Goal: Task Accomplishment & Management: Use online tool/utility

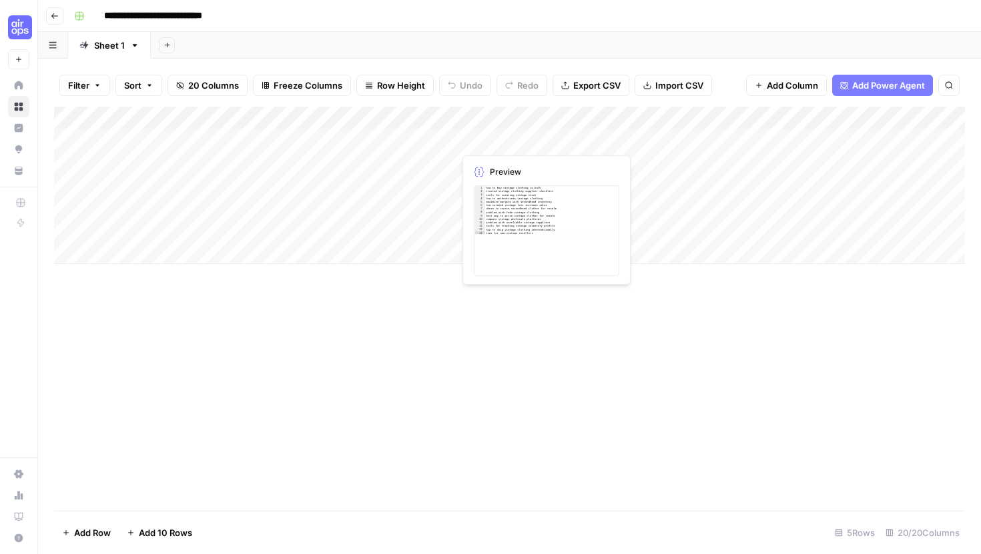
click at [524, 137] on div "Add Column" at bounding box center [509, 185] width 911 height 157
click at [559, 140] on div "Add Column" at bounding box center [509, 185] width 911 height 157
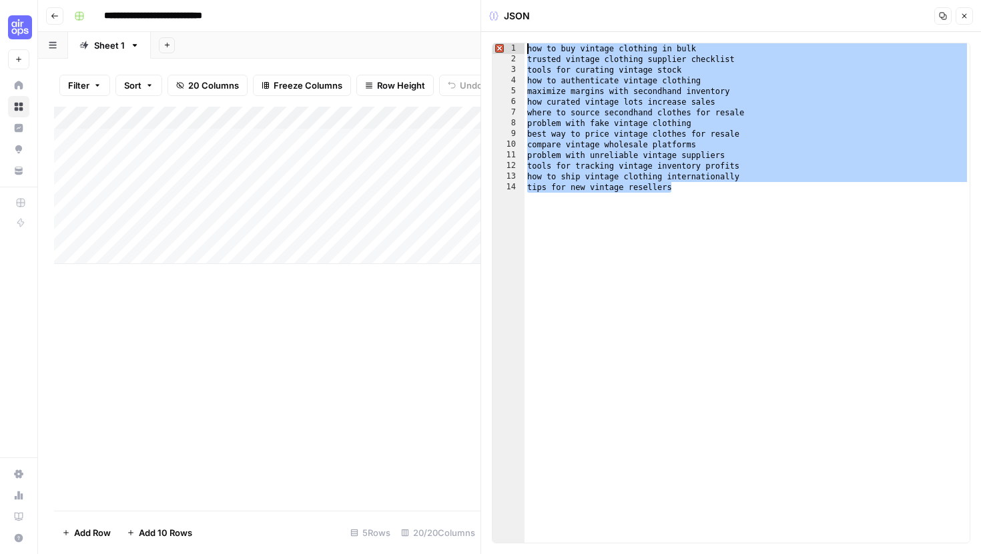
drag, startPoint x: 673, startPoint y: 193, endPoint x: 519, endPoint y: 33, distance: 221.8
click at [519, 33] on div "**********" at bounding box center [731, 293] width 500 height 522
type textarea "**********"
click at [383, 368] on div "Add Column" at bounding box center [267, 309] width 426 height 404
click at [403, 366] on div "Add Column" at bounding box center [267, 309] width 426 height 404
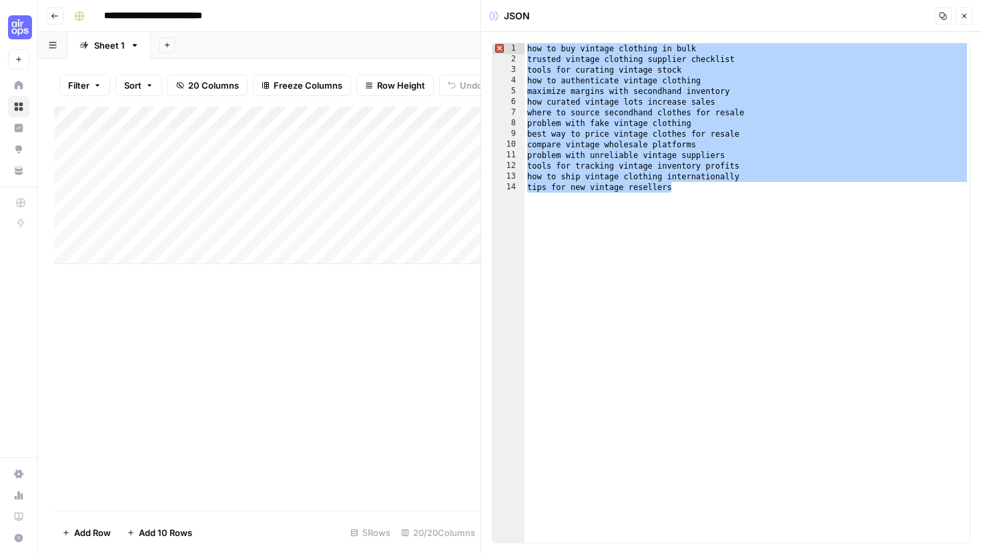
click at [967, 15] on icon "button" at bounding box center [964, 16] width 8 height 8
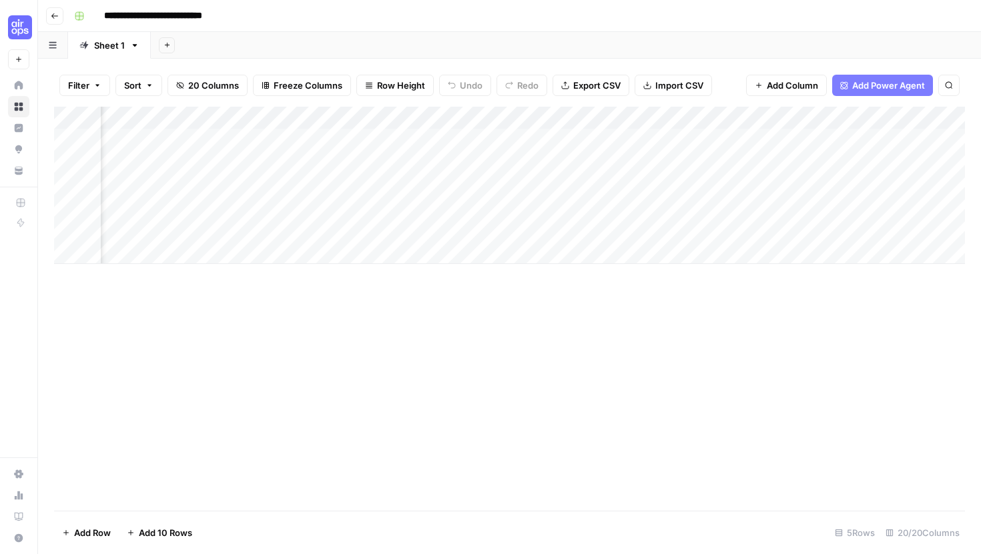
scroll to position [0, 287]
click at [333, 140] on div "Add Column" at bounding box center [509, 185] width 911 height 157
click at [398, 139] on div "Add Column" at bounding box center [509, 185] width 911 height 157
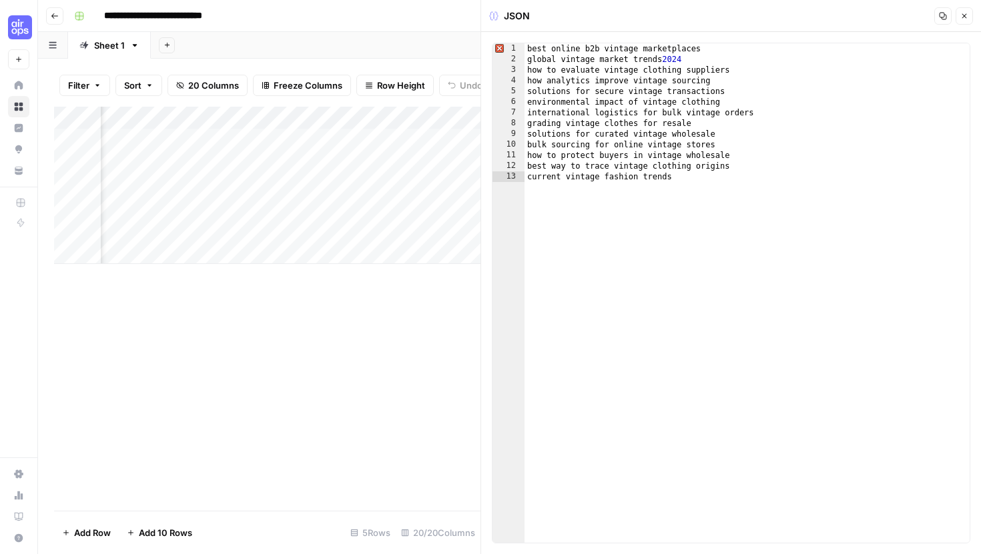
scroll to position [0, 472]
click at [963, 19] on icon "button" at bounding box center [964, 16] width 8 height 8
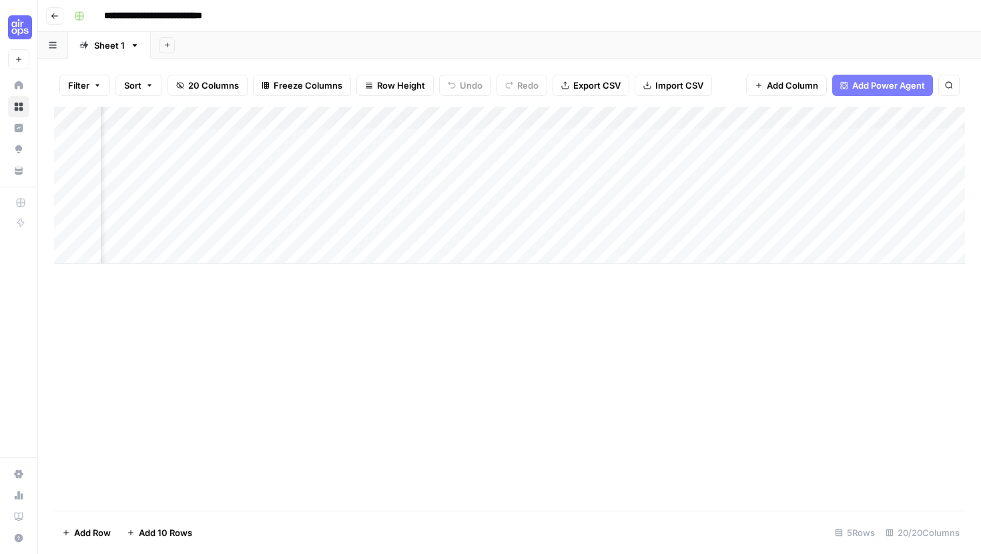
scroll to position [0, 238]
click at [681, 140] on div "Add Column" at bounding box center [509, 185] width 911 height 157
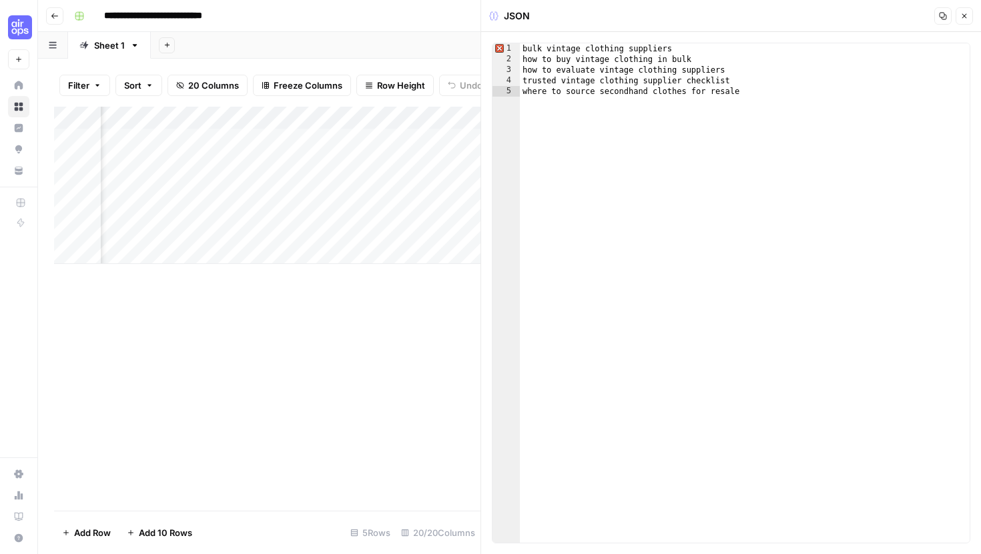
click at [962, 13] on icon "button" at bounding box center [964, 16] width 8 height 8
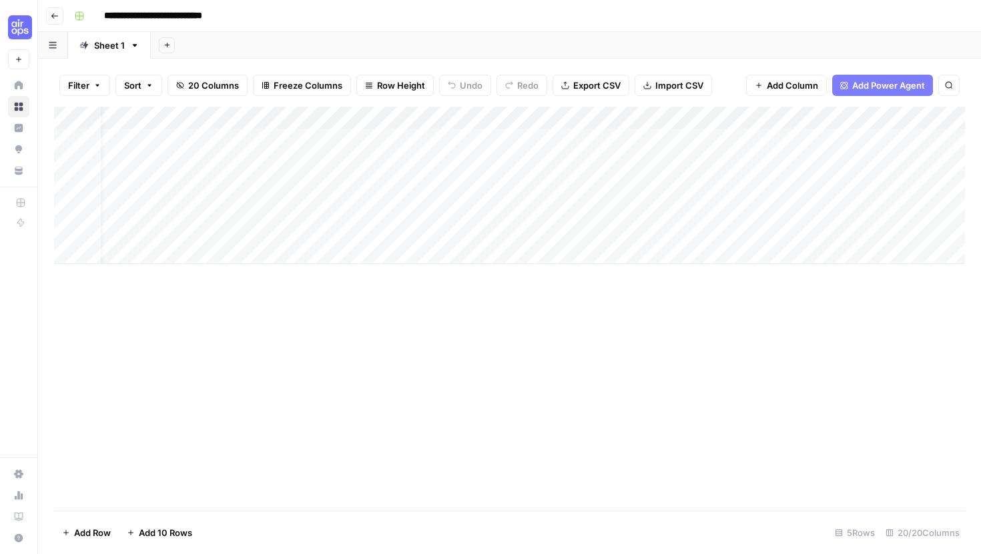
scroll to position [0, 53]
click at [748, 142] on div "Add Column" at bounding box center [509, 185] width 911 height 157
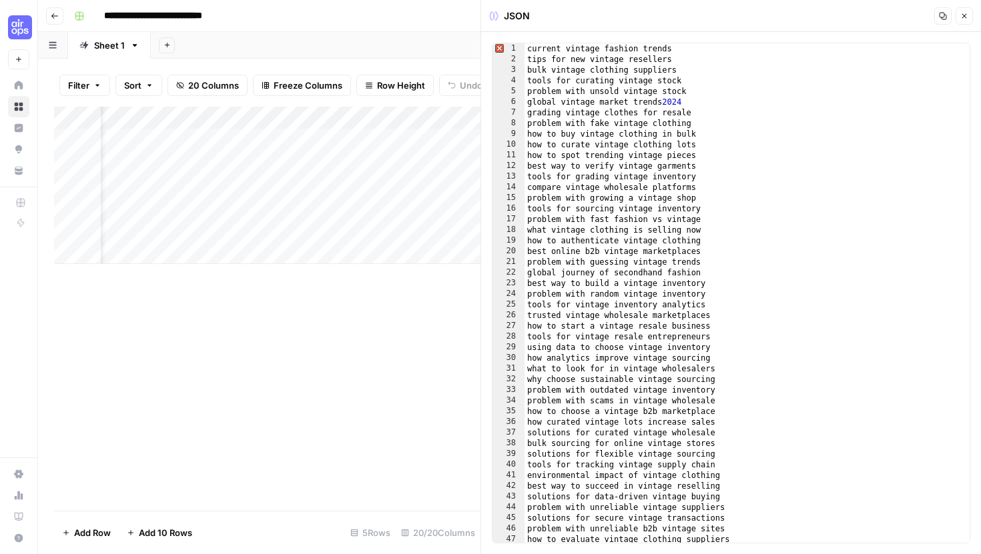
click at [964, 11] on button "Close" at bounding box center [963, 15] width 17 height 17
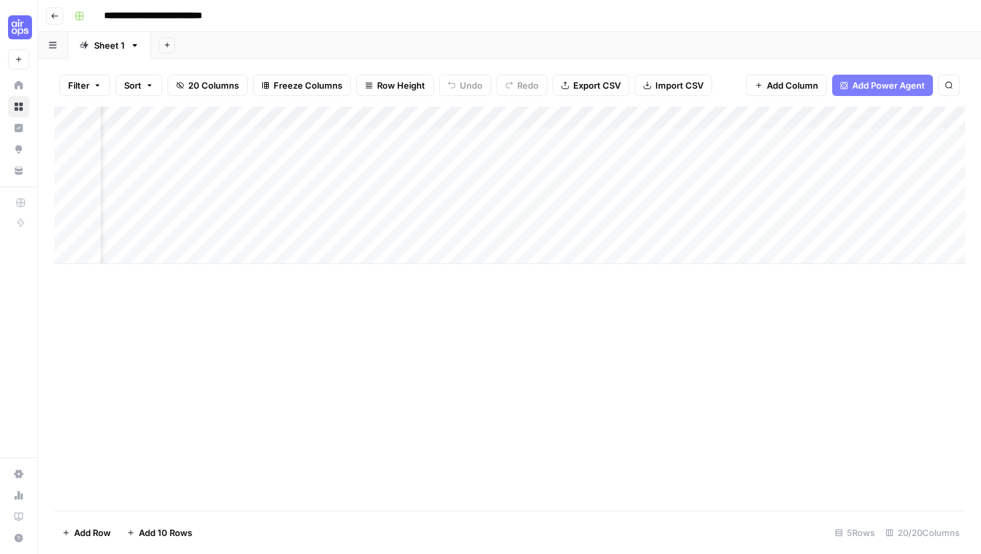
click at [505, 136] on div "Add Column" at bounding box center [509, 185] width 911 height 157
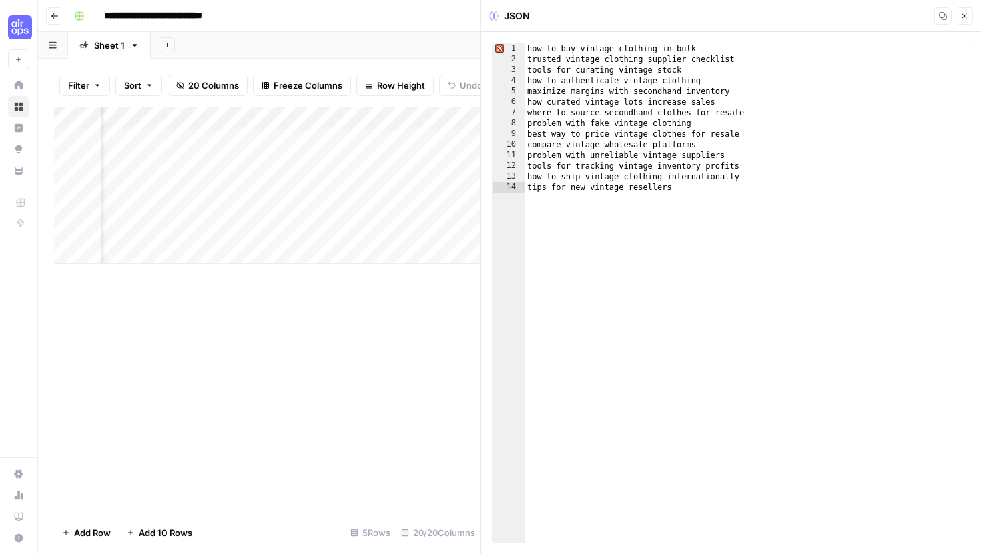
scroll to position [0, 1076]
drag, startPoint x: 690, startPoint y: 69, endPoint x: 508, endPoint y: 69, distance: 182.2
click at [508, 69] on div "**********" at bounding box center [731, 293] width 478 height 501
drag, startPoint x: 745, startPoint y: 134, endPoint x: 514, endPoint y: 135, distance: 230.9
click at [514, 135] on div "**********" at bounding box center [731, 293] width 478 height 501
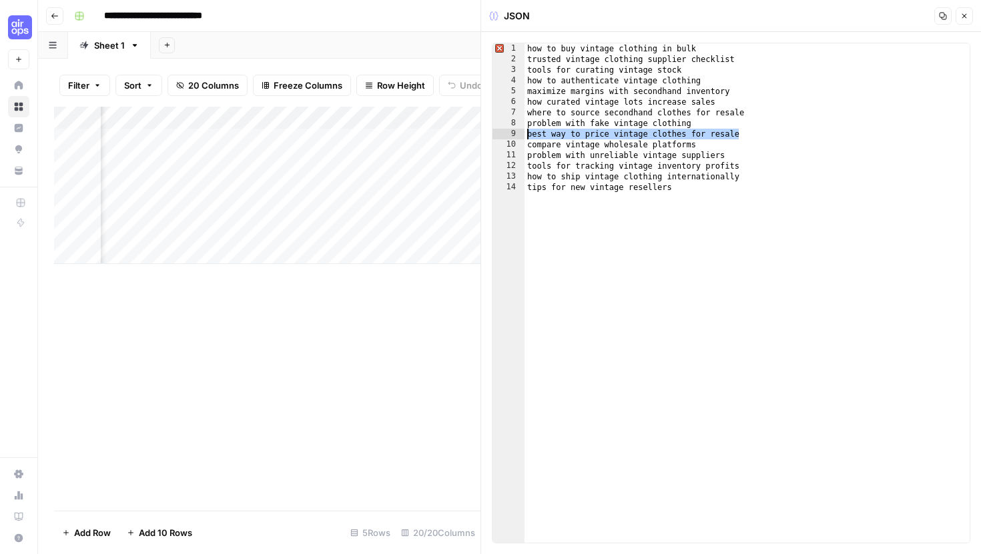
type textarea "**********"
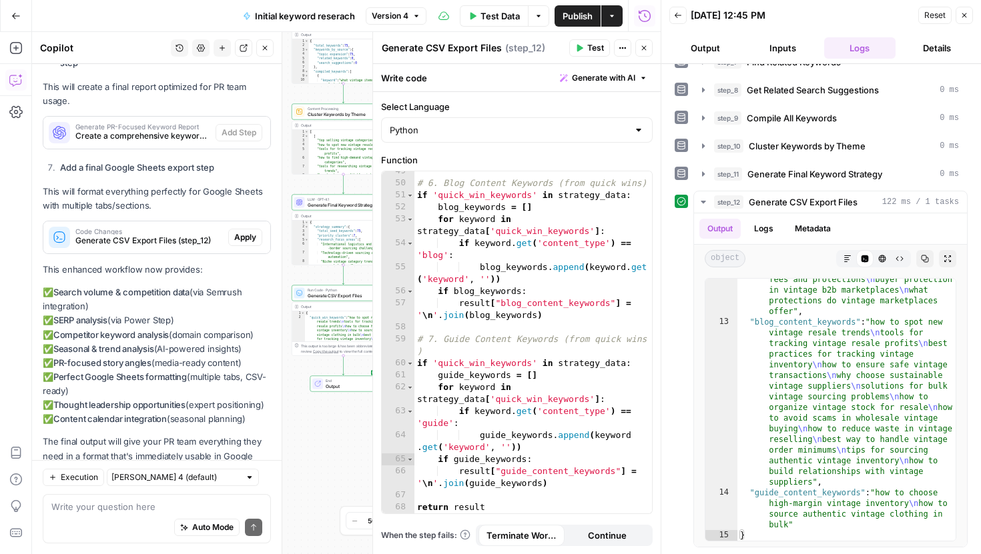
click at [964, 15] on icon "button" at bounding box center [964, 15] width 5 height 5
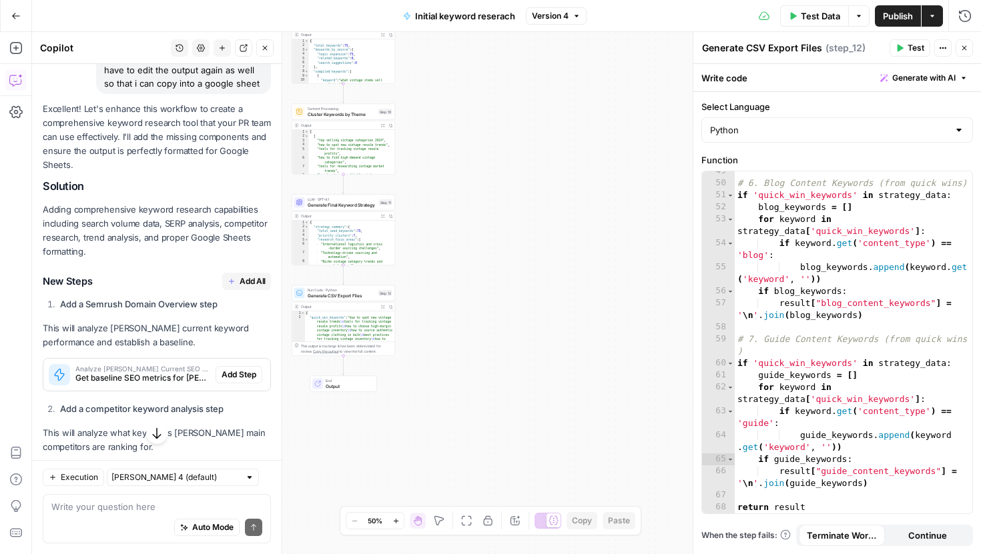
scroll to position [2748, 0]
click at [247, 277] on span "Add All" at bounding box center [253, 283] width 26 height 12
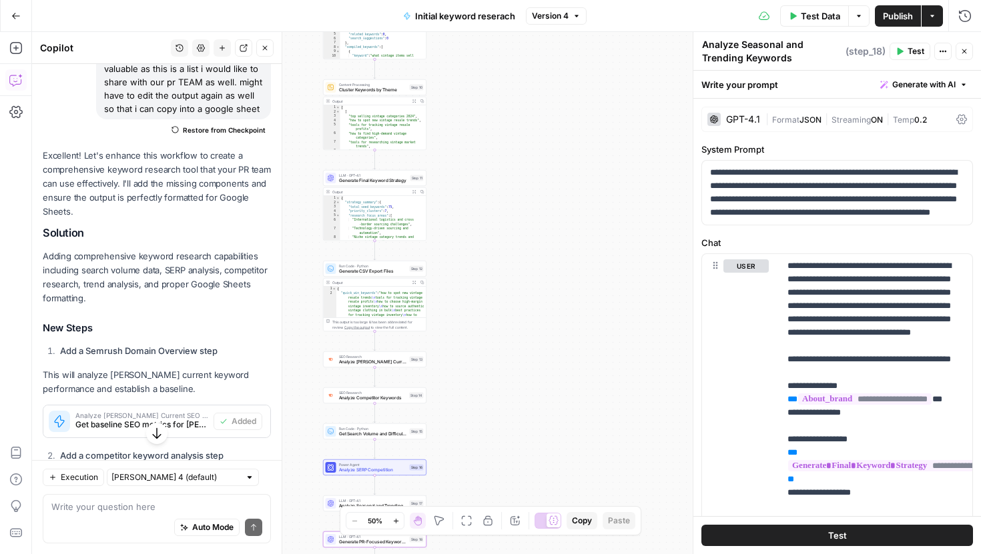
scroll to position [2903, 0]
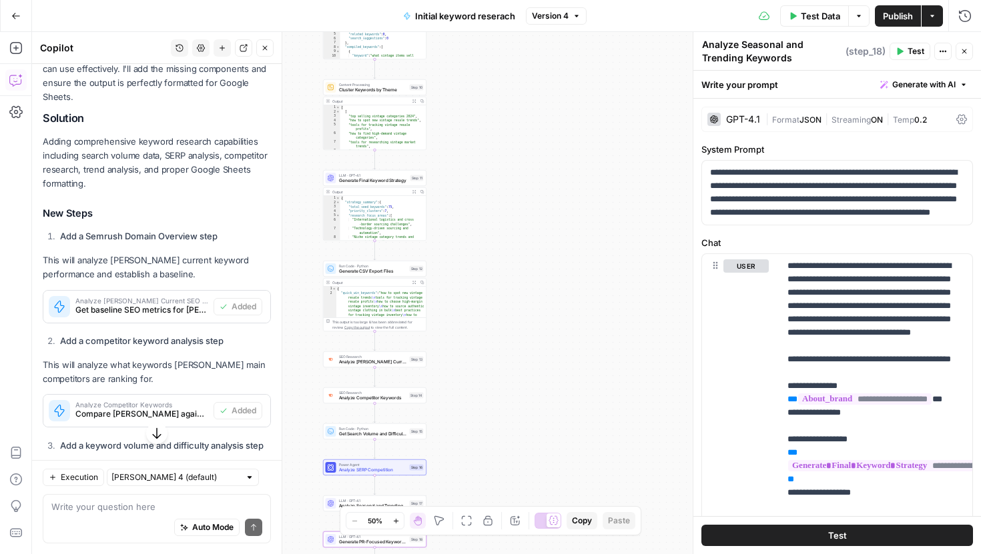
type textarea "Generate PR-Focused Keyword Report"
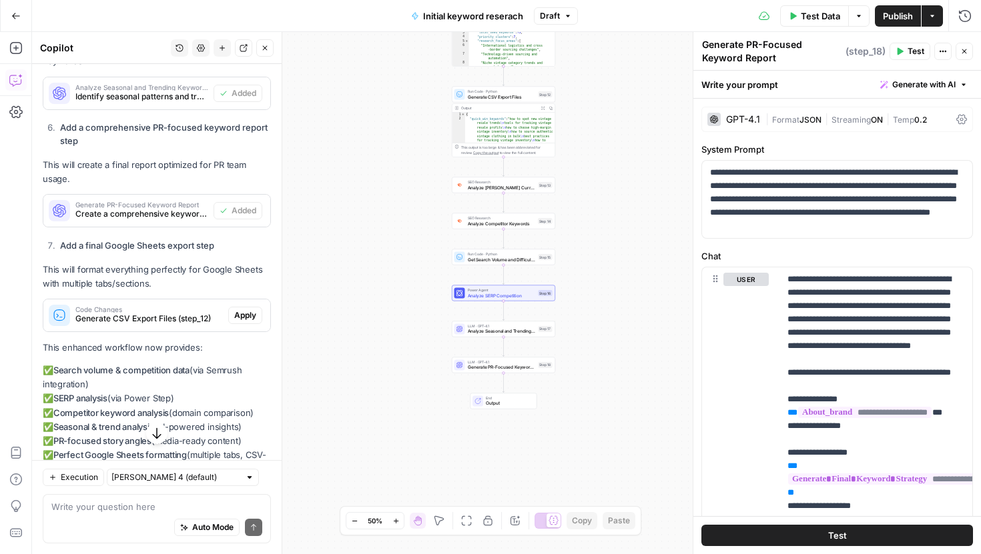
scroll to position [3534, 0]
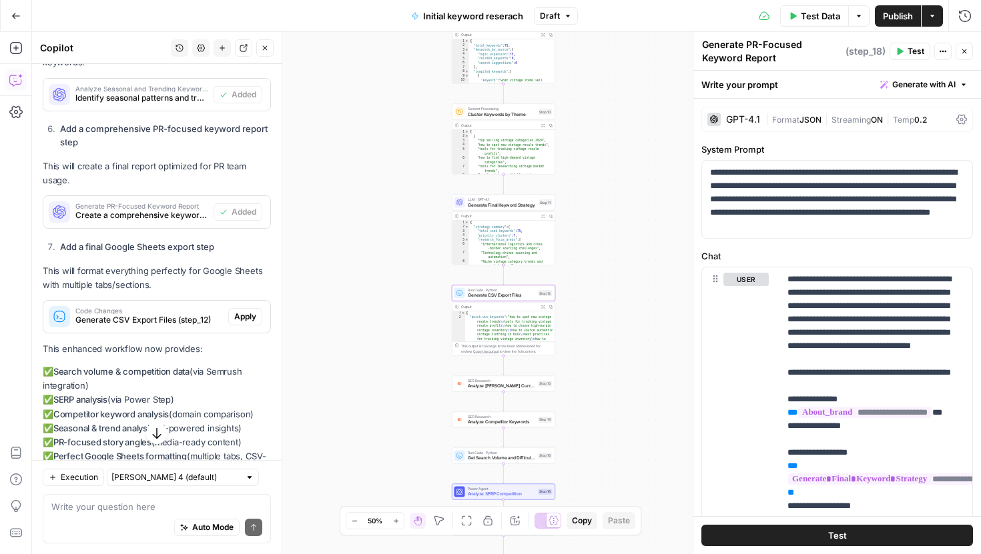
click at [239, 311] on span "Apply" at bounding box center [245, 317] width 22 height 12
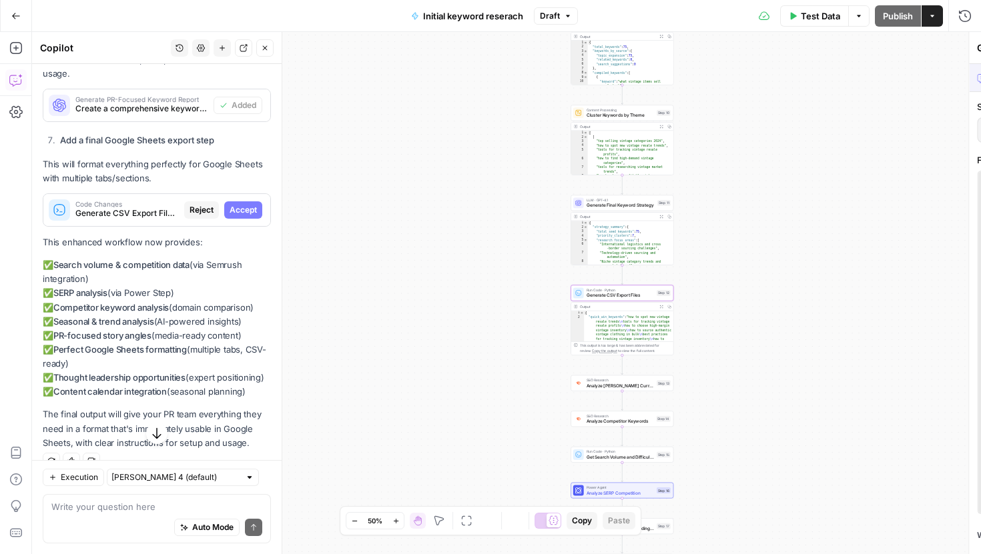
scroll to position [3427, 0]
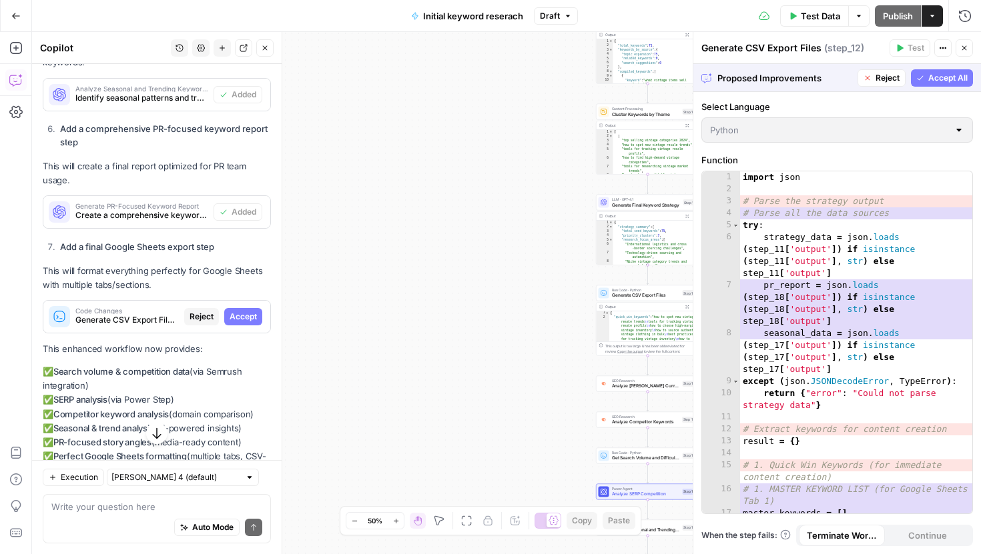
click at [944, 79] on span "Accept All" at bounding box center [947, 78] width 39 height 12
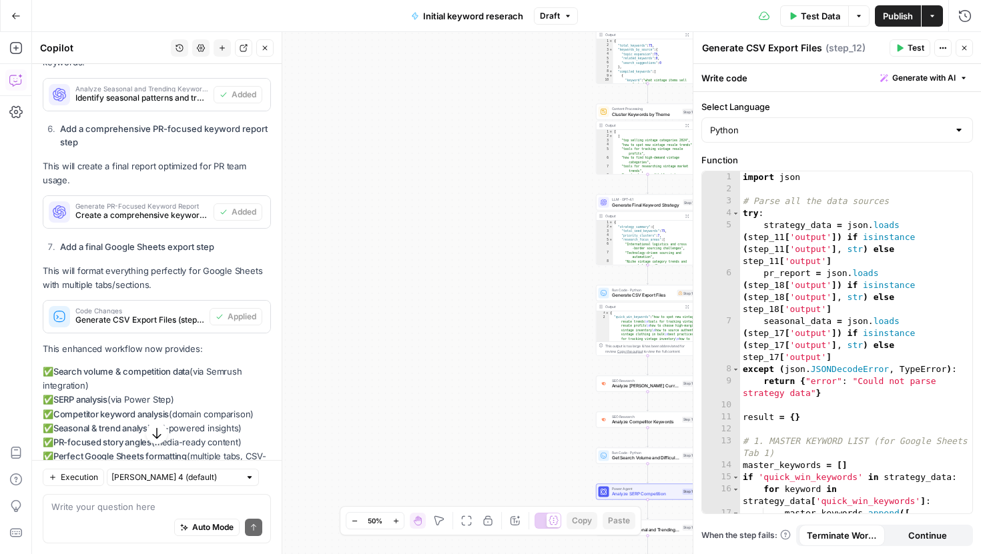
scroll to position [3613, 0]
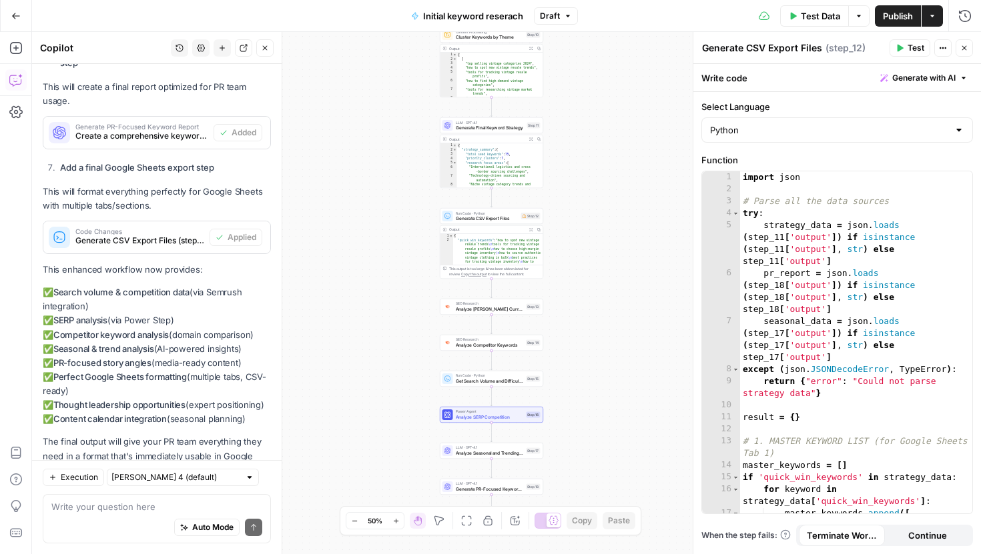
click at [491, 313] on div "SEO Research Analyze [PERSON_NAME] Current SEO Performance Step 13 Copy step De…" at bounding box center [491, 307] width 103 height 16
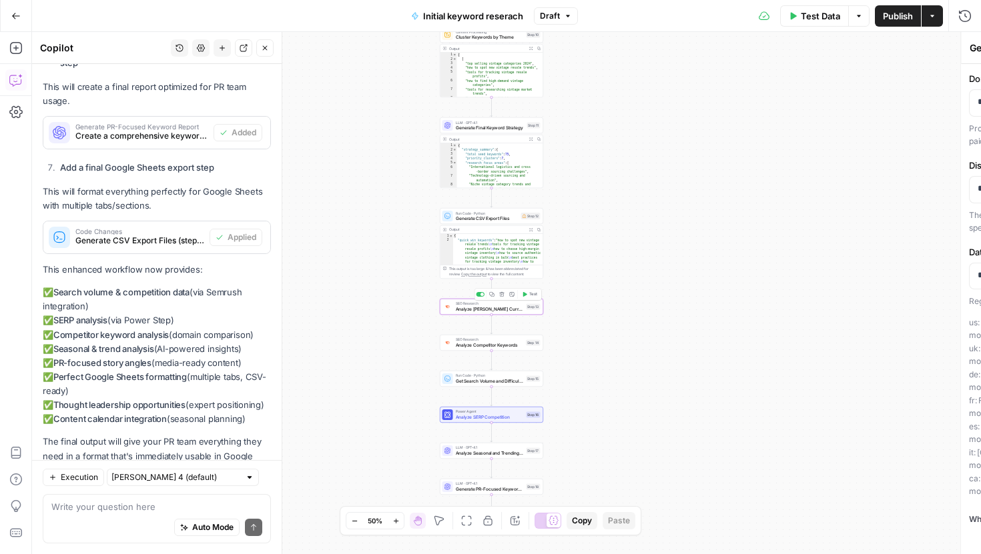
type textarea "Analyze [PERSON_NAME] Current SEO Performance"
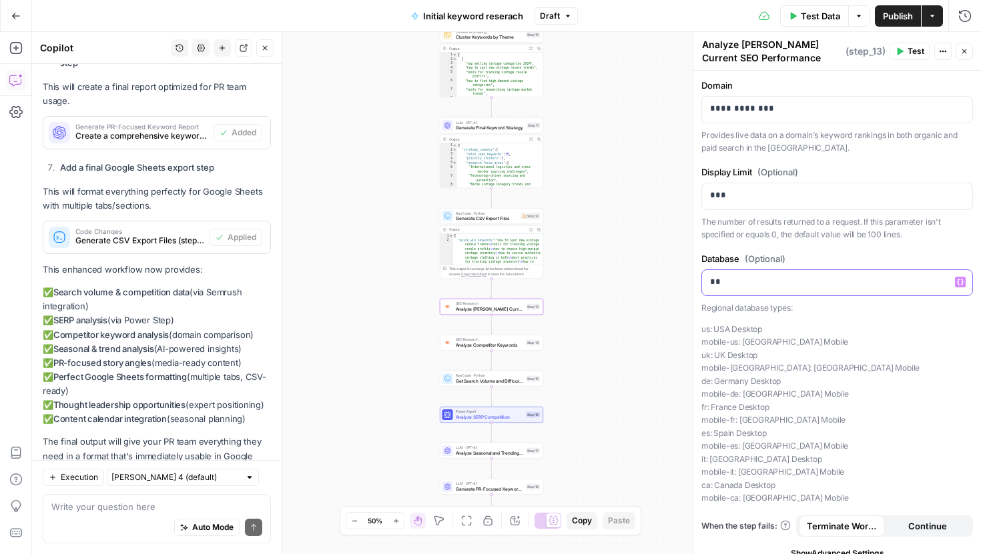
click at [747, 284] on p "**" at bounding box center [837, 282] width 254 height 13
click at [957, 280] on icon "button" at bounding box center [960, 282] width 7 height 6
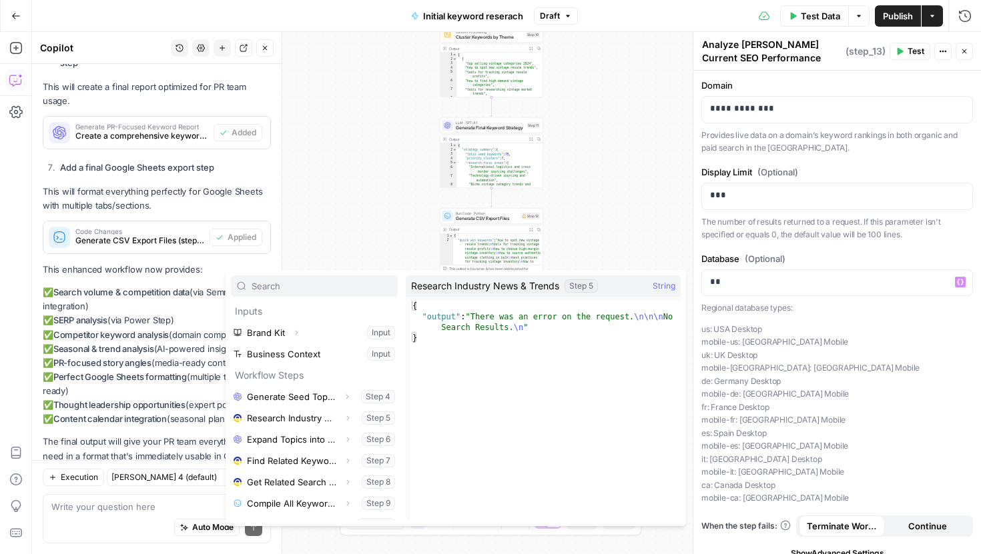
scroll to position [57, 0]
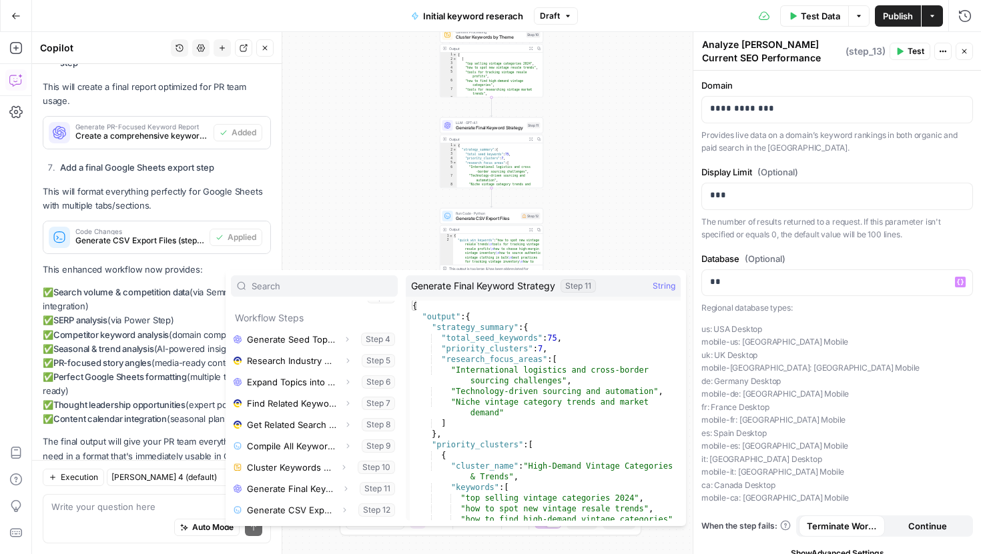
click at [645, 153] on div "**********" at bounding box center [506, 293] width 949 height 522
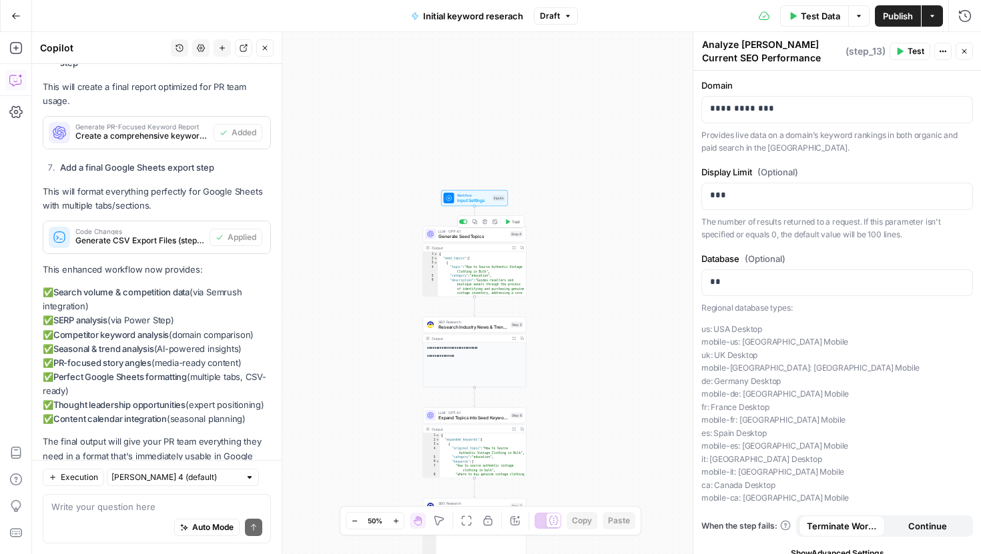
click at [485, 240] on div "LLM · GPT-4.1 Generate Seed Topics Step 4 Copy step Delete step Add Note Test" at bounding box center [474, 234] width 103 height 16
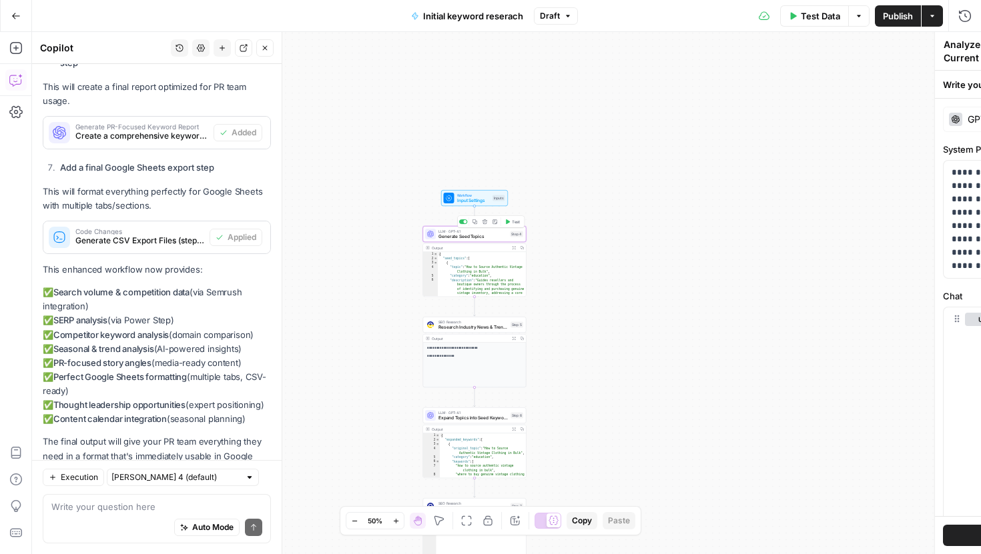
type textarea "Generate Seed Topics"
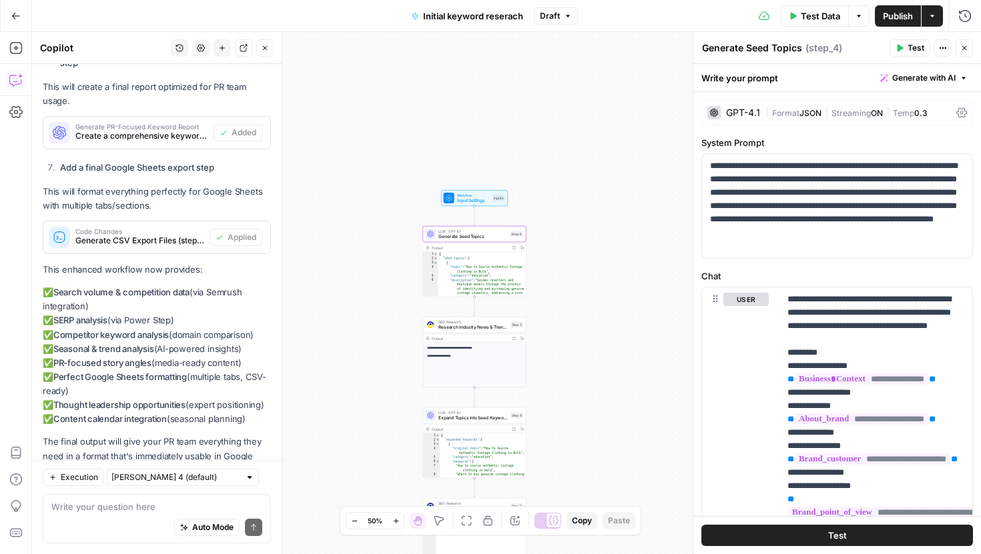
type textarea "**********"
click at [482, 268] on div "{ "seed_topics" : [ { "topic" : "How to Source Authentic Vintage Clothing in Bu…" at bounding box center [482, 289] width 88 height 75
click at [463, 324] on span "Research Industry News & Trends" at bounding box center [472, 327] width 69 height 7
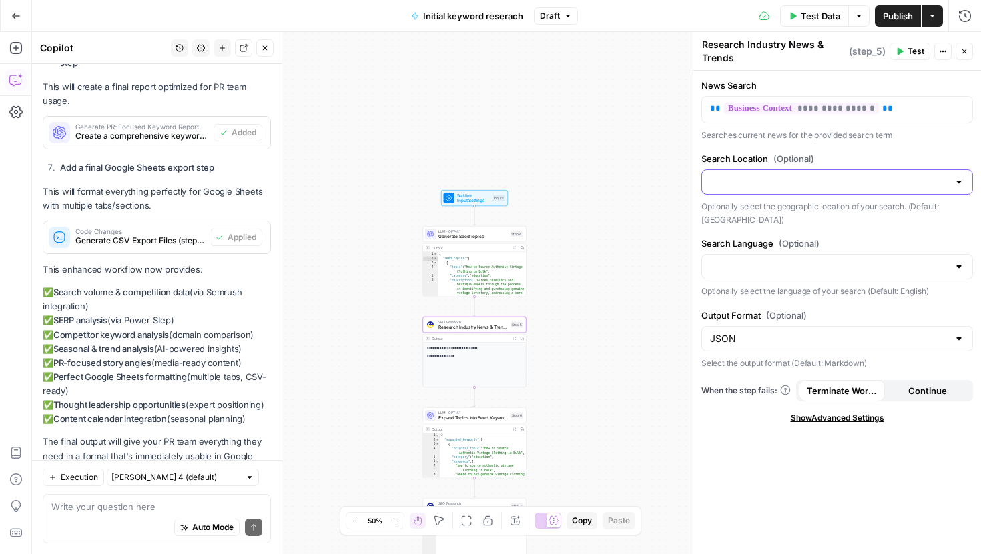
click at [749, 187] on input "Search Location (Optional)" at bounding box center [829, 181] width 238 height 13
click at [759, 214] on span "[GEOGRAPHIC_DATA]" at bounding box center [835, 216] width 244 height 13
type input "[GEOGRAPHIC_DATA]"
click at [766, 266] on input "Search Language (Optional)" at bounding box center [829, 266] width 238 height 13
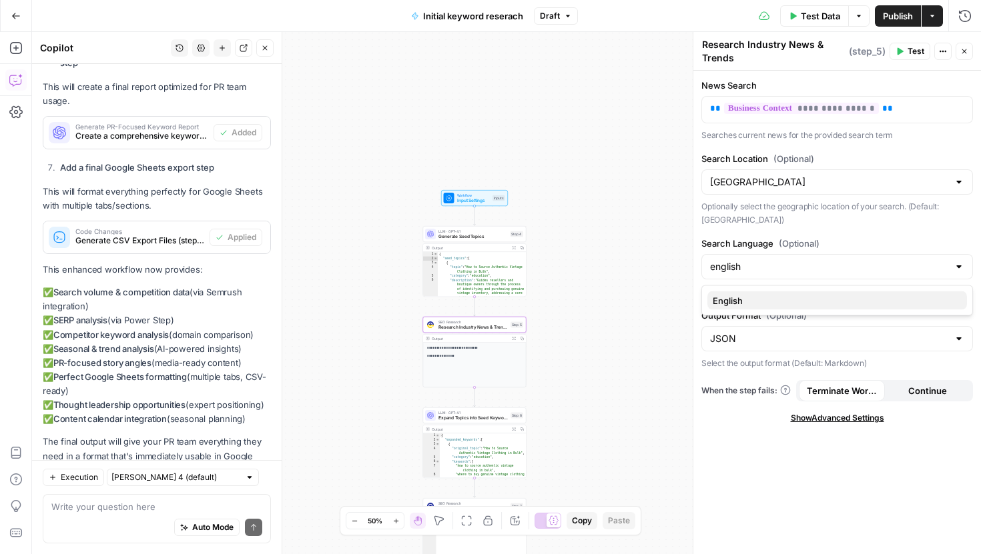
click at [795, 294] on span "English" at bounding box center [835, 300] width 244 height 13
type input "English"
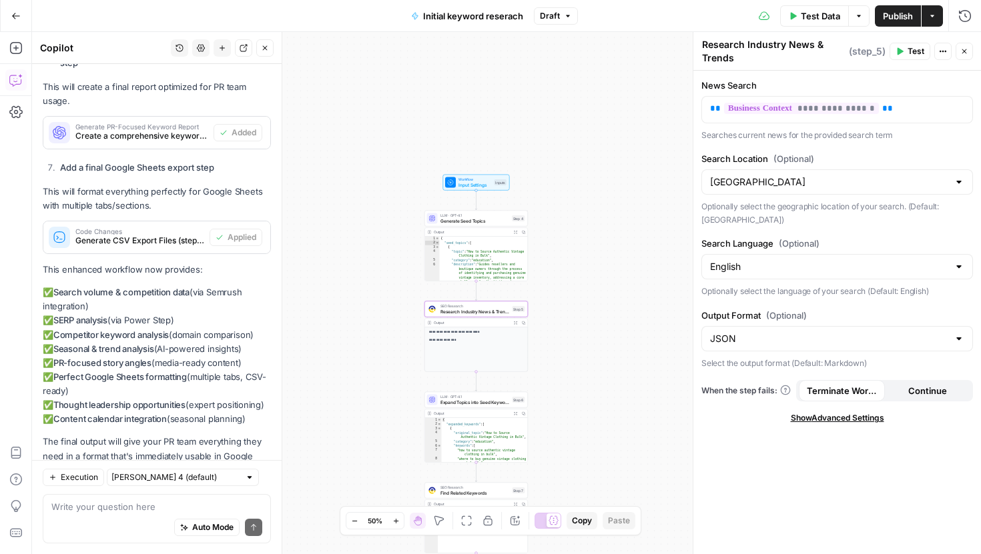
click at [460, 402] on span "Expand Topics into Seed Keywords" at bounding box center [474, 402] width 69 height 7
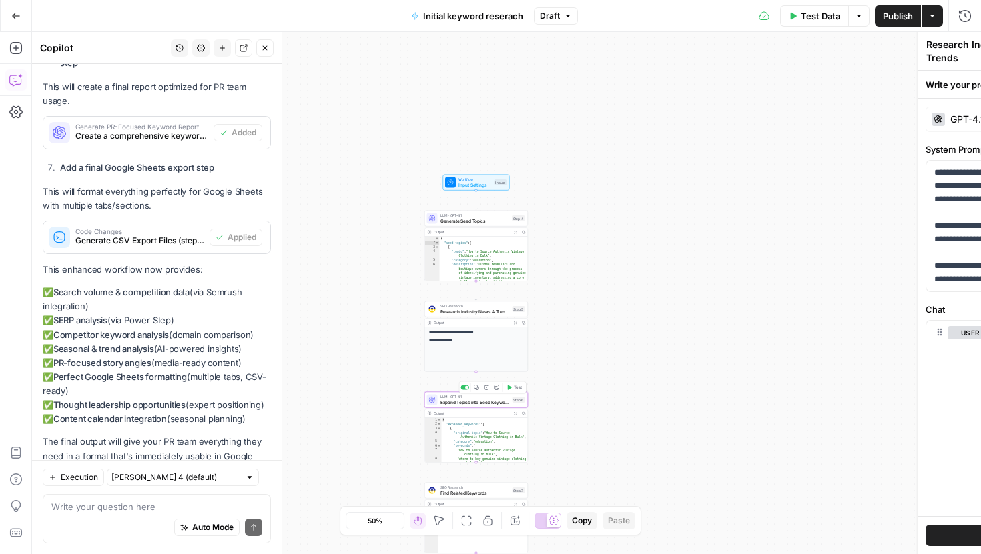
type textarea "Expand Topics into Seed Keywords"
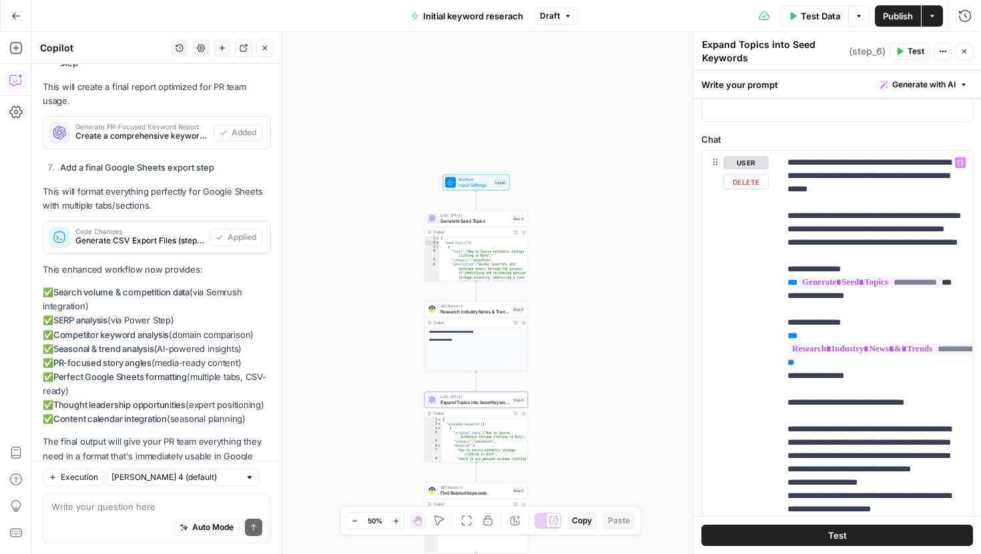
scroll to position [654, 0]
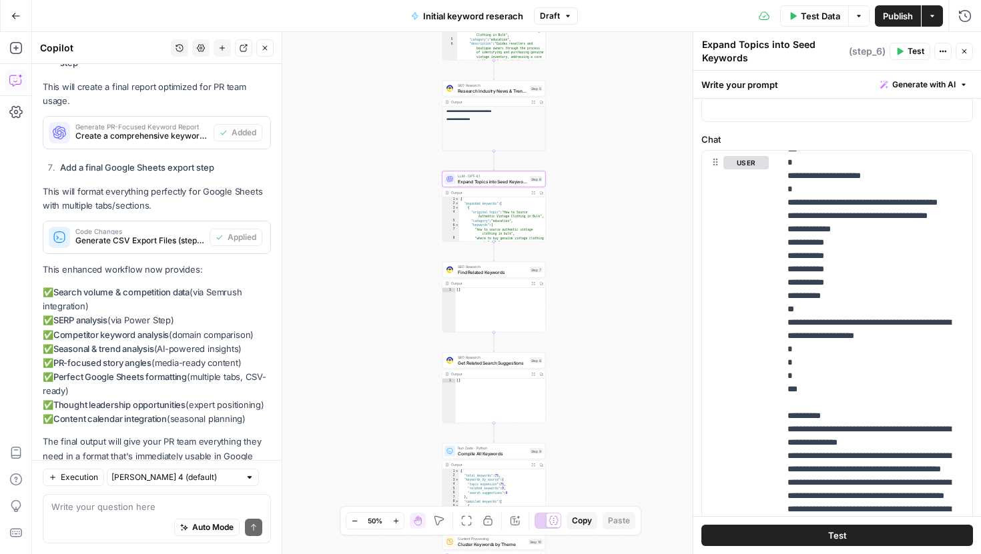
click at [472, 271] on span "Find Related Keywords" at bounding box center [492, 272] width 69 height 7
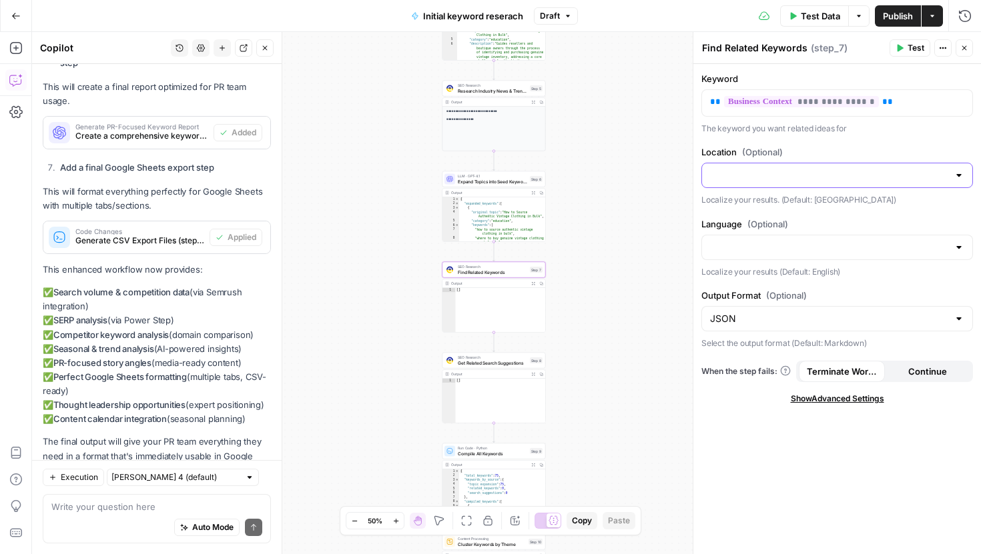
click at [750, 178] on input "Location (Optional)" at bounding box center [829, 175] width 238 height 13
click at [766, 201] on button "[GEOGRAPHIC_DATA]" at bounding box center [837, 209] width 260 height 19
type input "[GEOGRAPHIC_DATA]"
click at [758, 254] on input "Language (Optional)" at bounding box center [829, 247] width 238 height 13
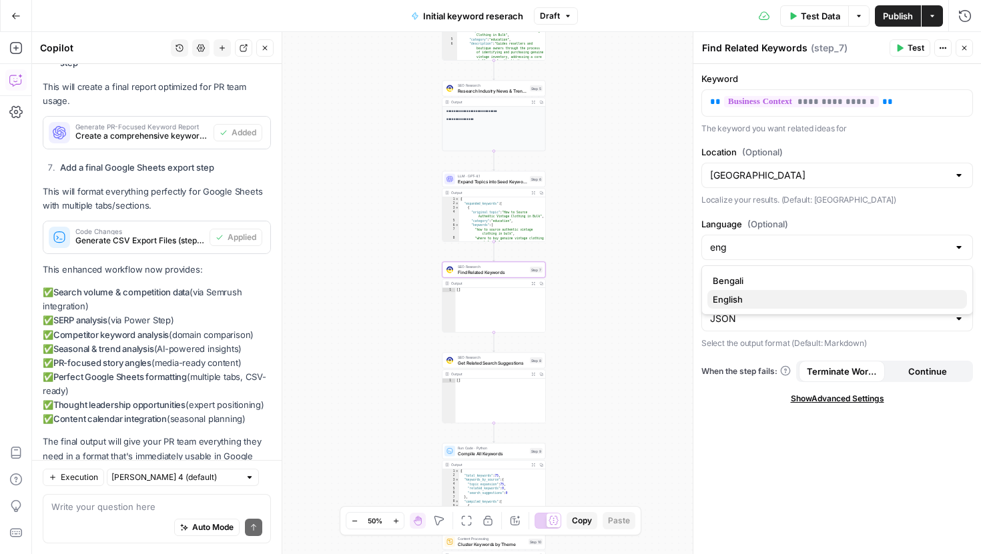
click at [745, 300] on span "English" at bounding box center [835, 299] width 244 height 13
type input "English"
click at [478, 346] on div "**********" at bounding box center [506, 293] width 949 height 522
click at [480, 362] on span "Get Related Search Suggestions" at bounding box center [492, 363] width 69 height 7
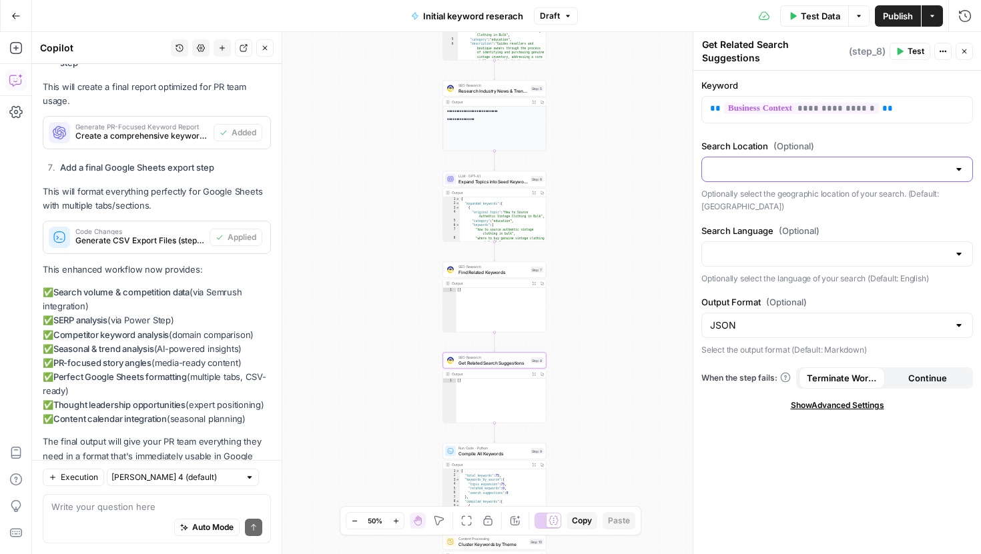
click at [751, 170] on input "Search Location (Optional)" at bounding box center [829, 169] width 238 height 13
click at [759, 208] on span "[GEOGRAPHIC_DATA]" at bounding box center [835, 202] width 244 height 13
type input "[GEOGRAPHIC_DATA]"
click at [739, 257] on input "Search Language (Optional)" at bounding box center [829, 254] width 238 height 13
click at [735, 279] on button "English" at bounding box center [837, 287] width 260 height 19
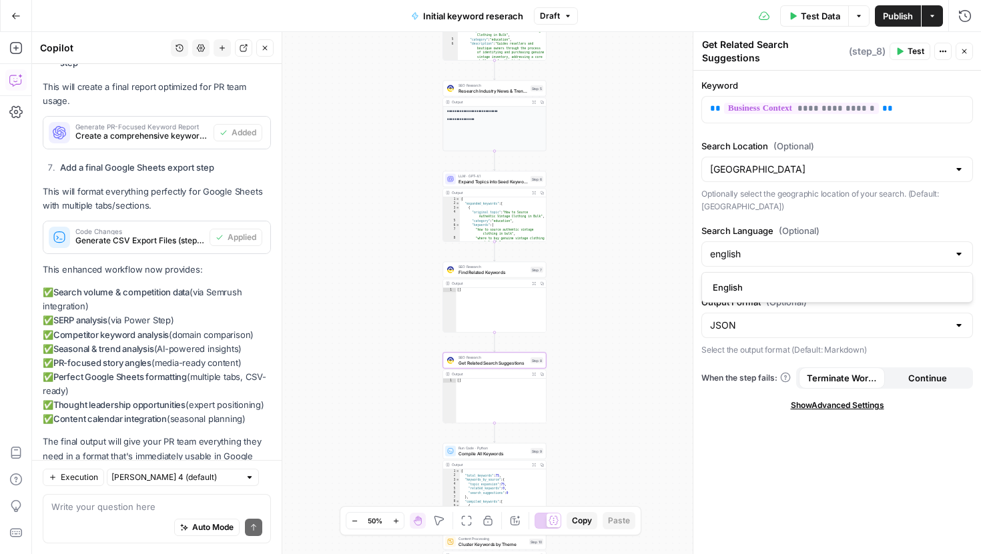
type input "English"
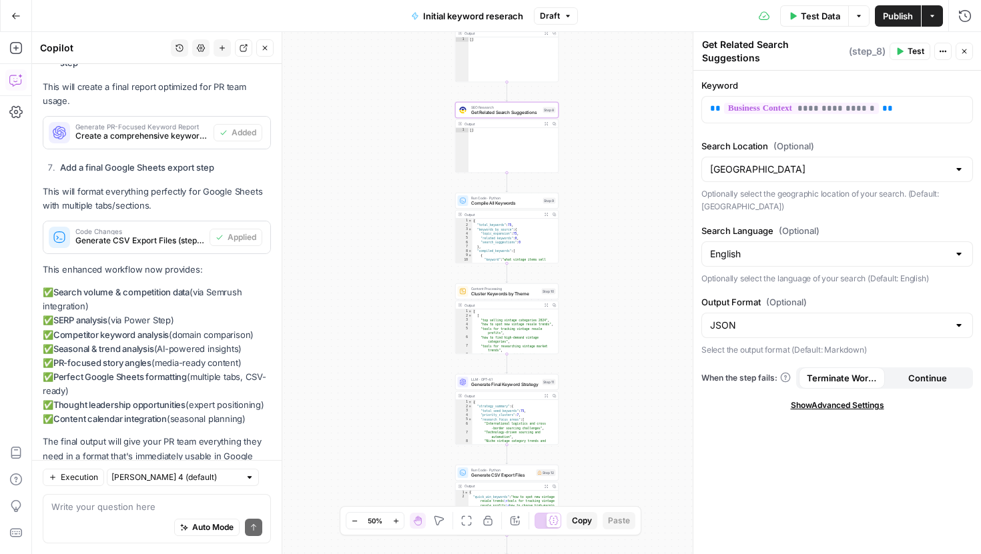
click at [480, 204] on span "Compile All Keywords" at bounding box center [505, 203] width 69 height 7
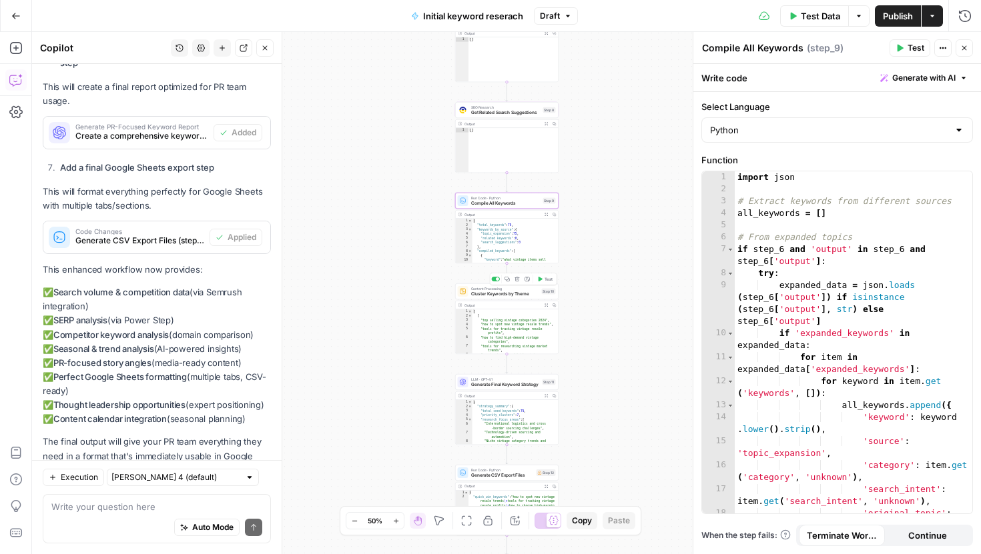
click at [487, 296] on span "Cluster Keywords by Theme" at bounding box center [505, 294] width 68 height 7
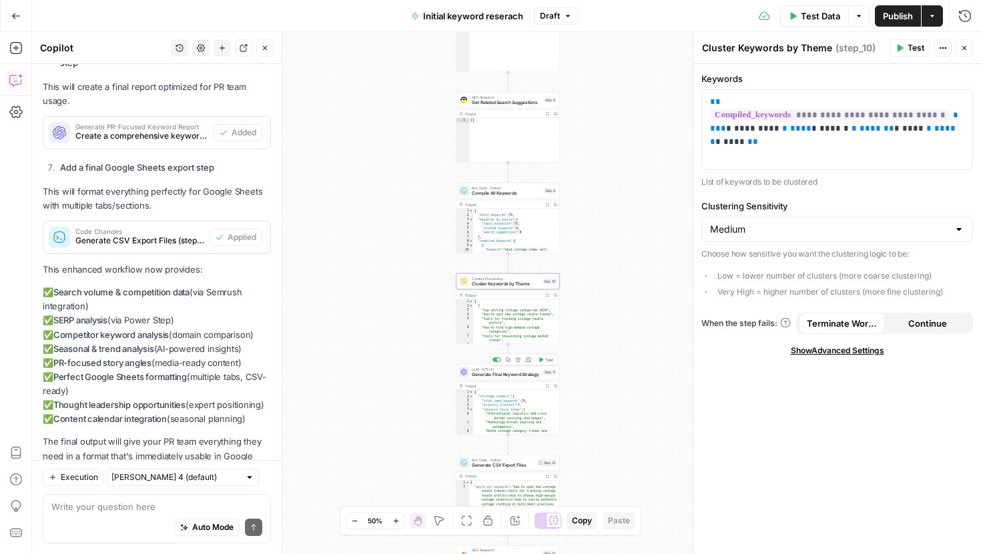
click at [479, 378] on div "LLM · GPT-4.1 Generate Final Keyword Strategy Step 11 Copy step Delete step Add…" at bounding box center [507, 372] width 103 height 16
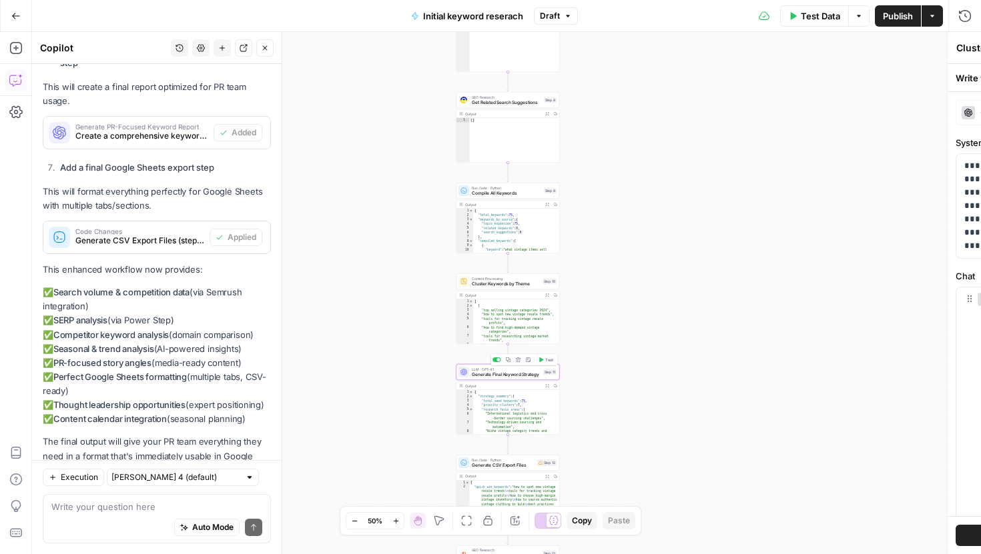
type textarea "Generate Final Keyword Strategy"
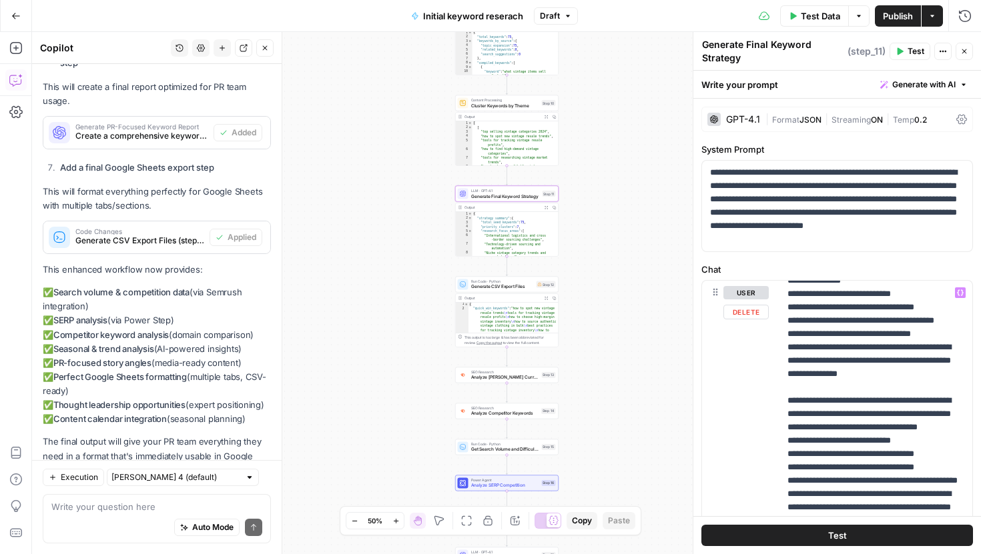
scroll to position [780, 0]
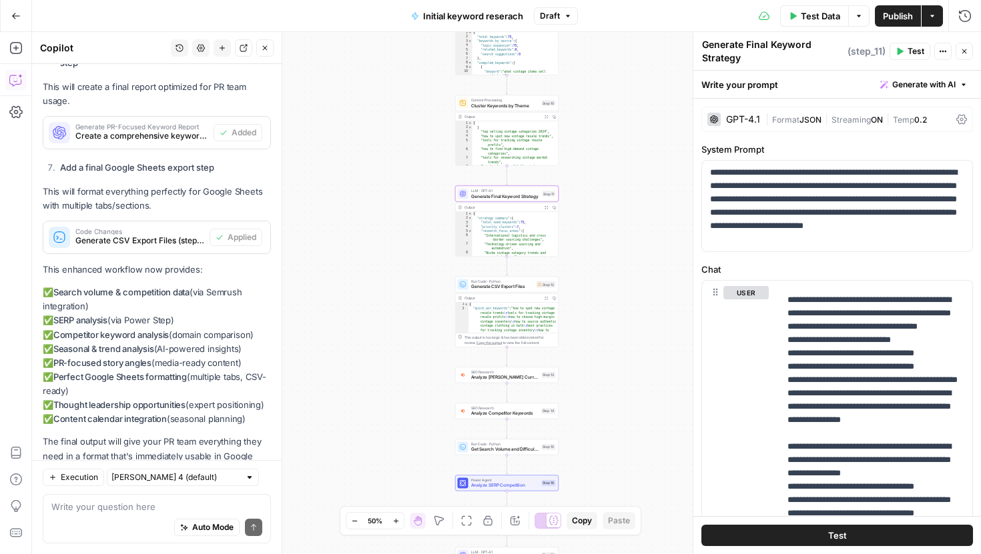
click at [501, 287] on span "Generate CSV Export Files" at bounding box center [502, 287] width 63 height 7
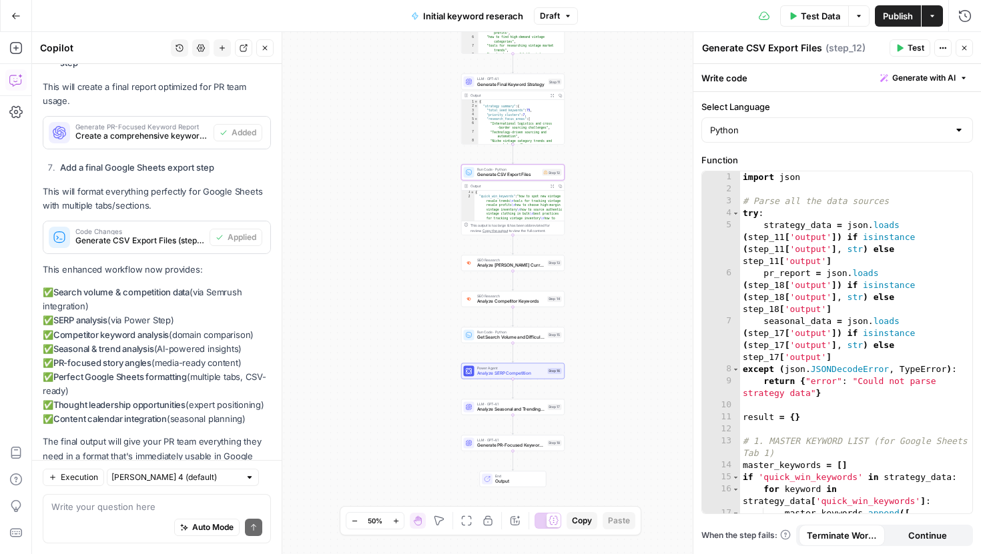
click at [117, 516] on div "Auto Mode Send" at bounding box center [156, 528] width 211 height 29
type textarea "shuld the generate file step be moved?"
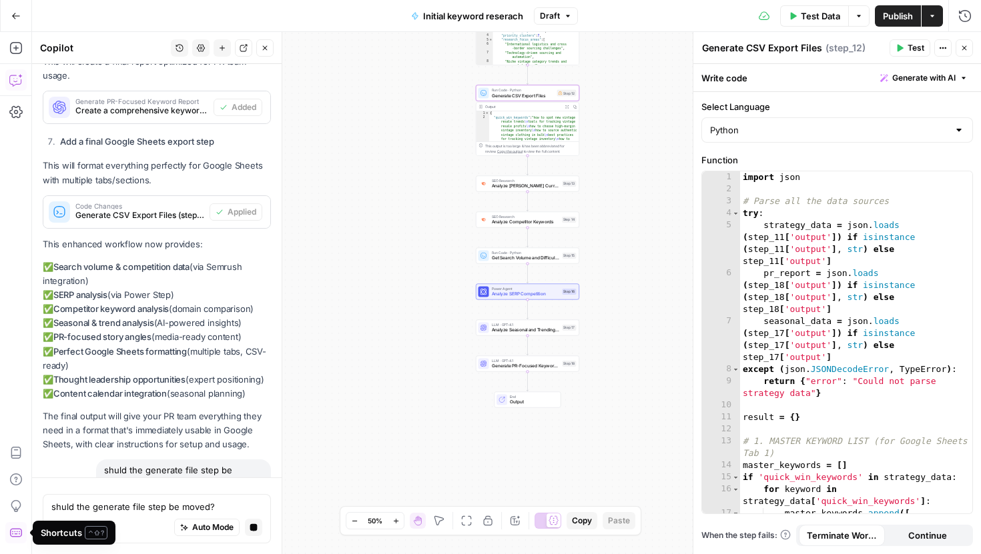
click at [521, 404] on span "Output" at bounding box center [532, 402] width 45 height 7
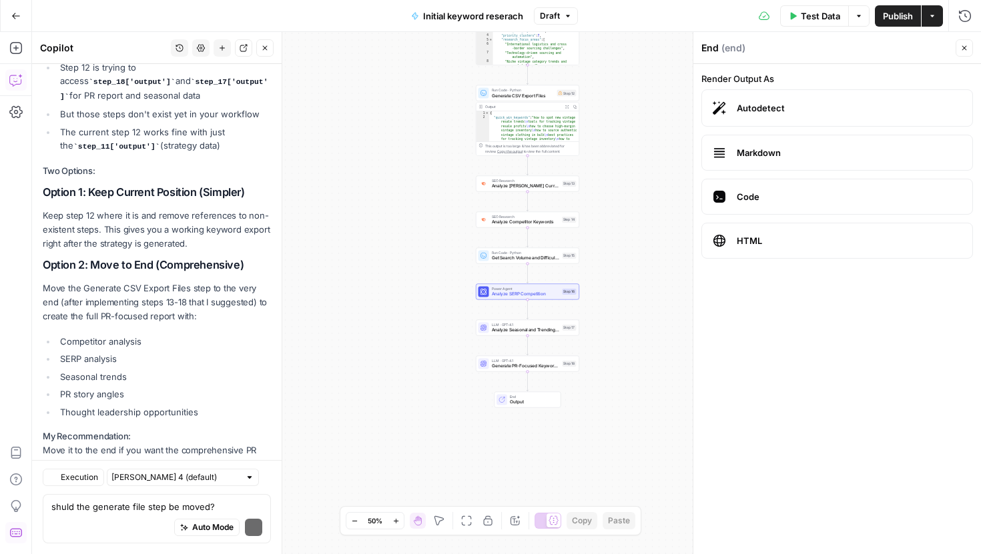
scroll to position [4358, 0]
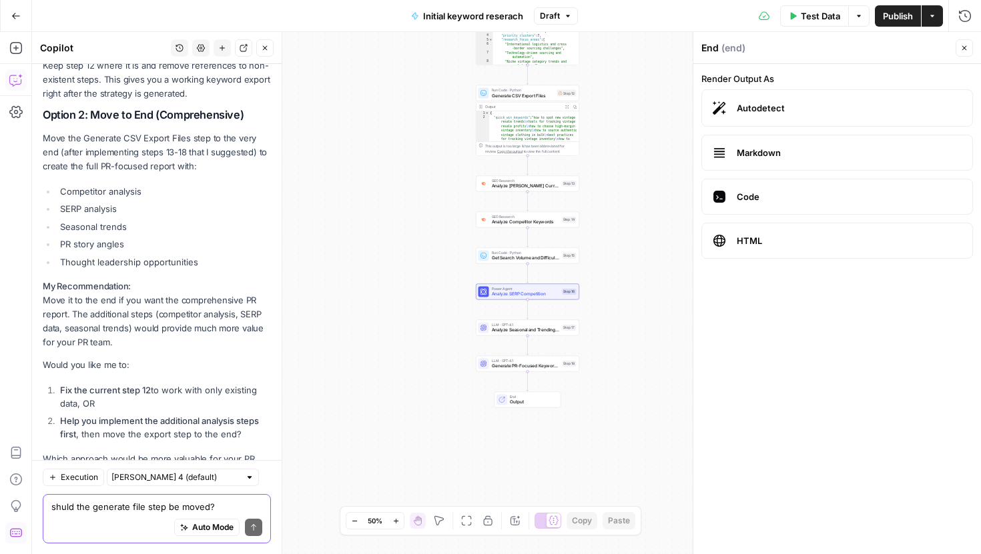
click at [117, 513] on textarea "shuld the generate file step be moved?" at bounding box center [156, 506] width 211 height 13
type textarea "move to end"
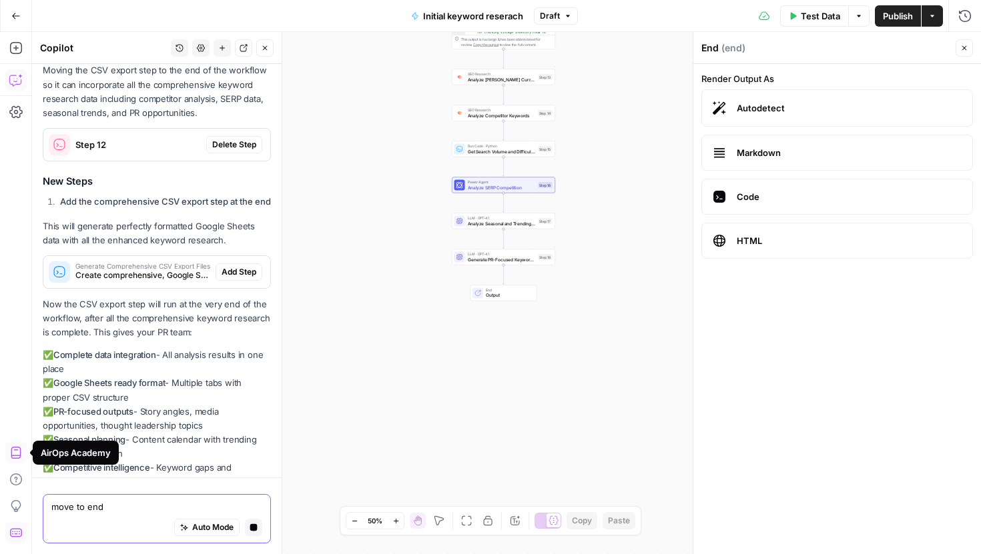
scroll to position [4771, 0]
click at [233, 268] on span "Add Step" at bounding box center [239, 274] width 35 height 12
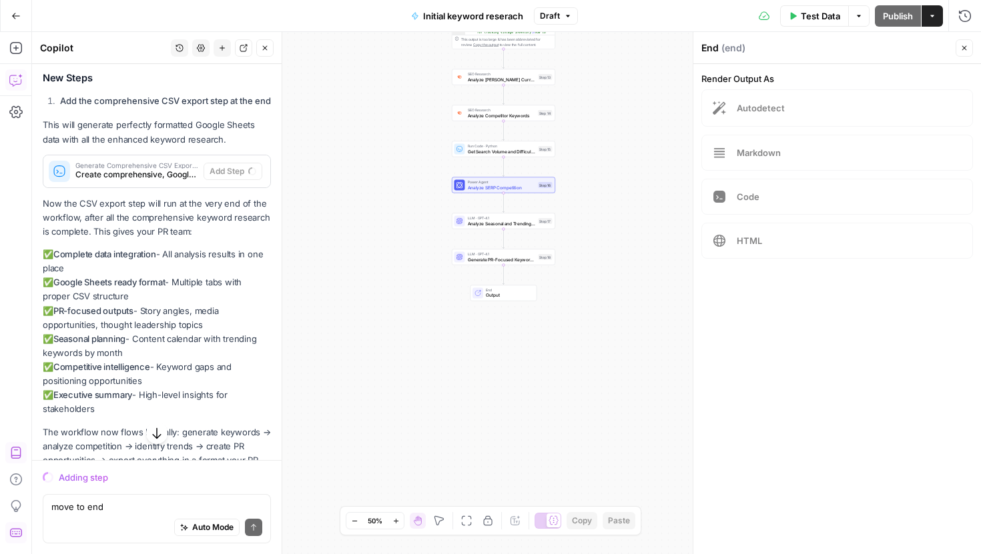
scroll to position [4899, 0]
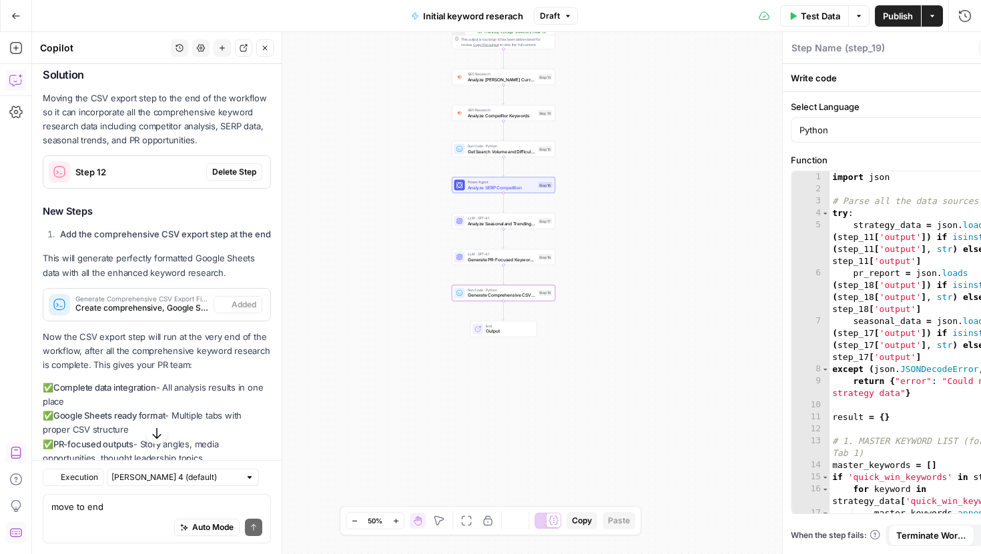
type textarea "Generate Comprehensive CSV Export Files"
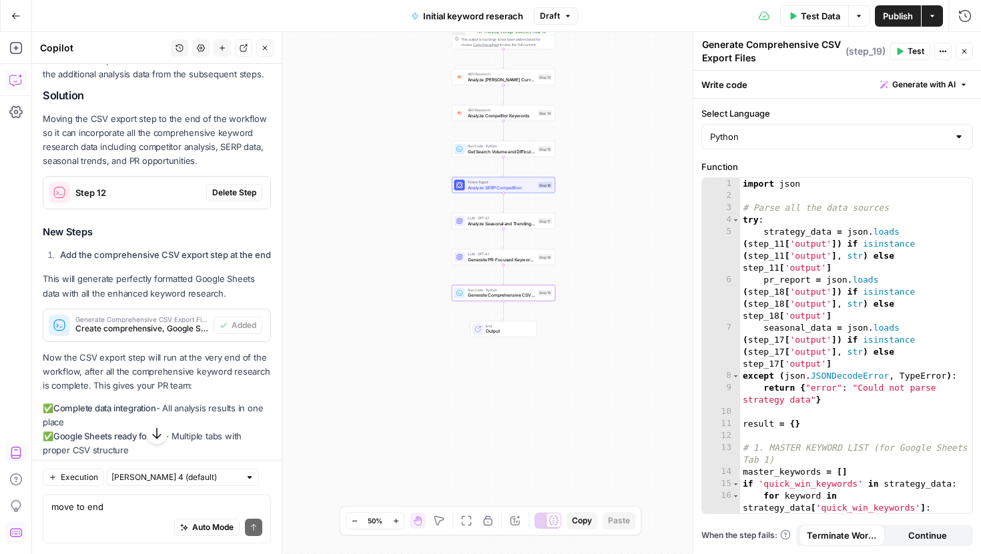
scroll to position [4853, 0]
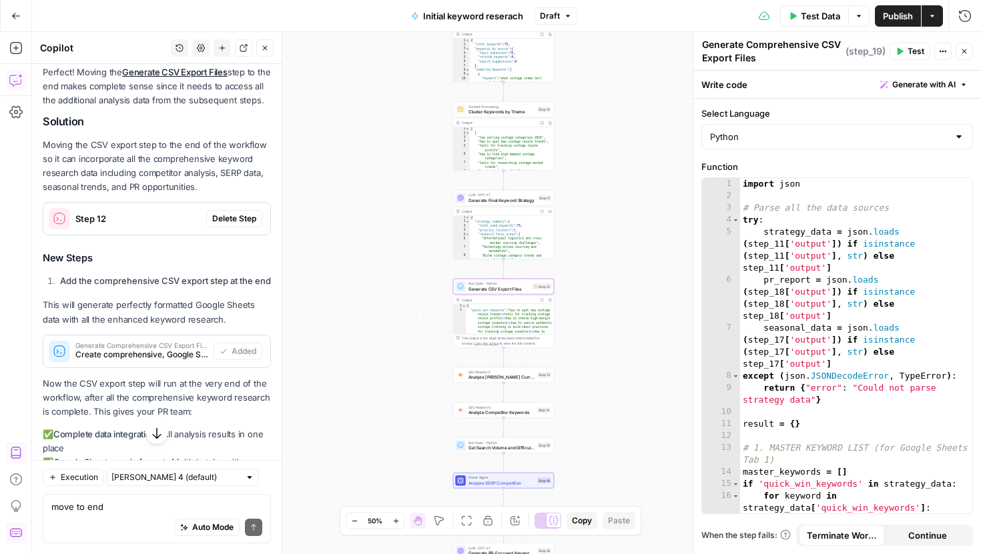
click at [242, 213] on span "Delete Step" at bounding box center [234, 219] width 44 height 12
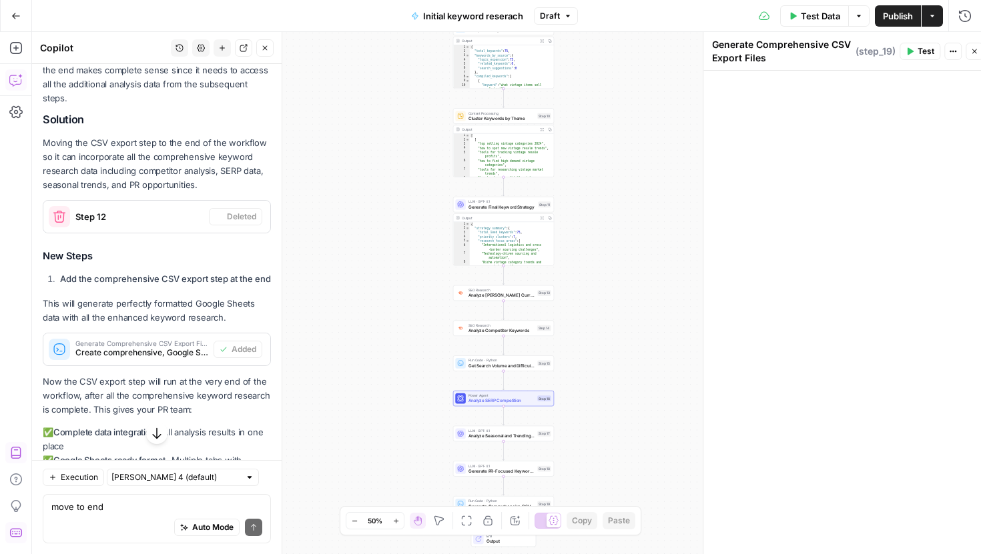
scroll to position [4837, 0]
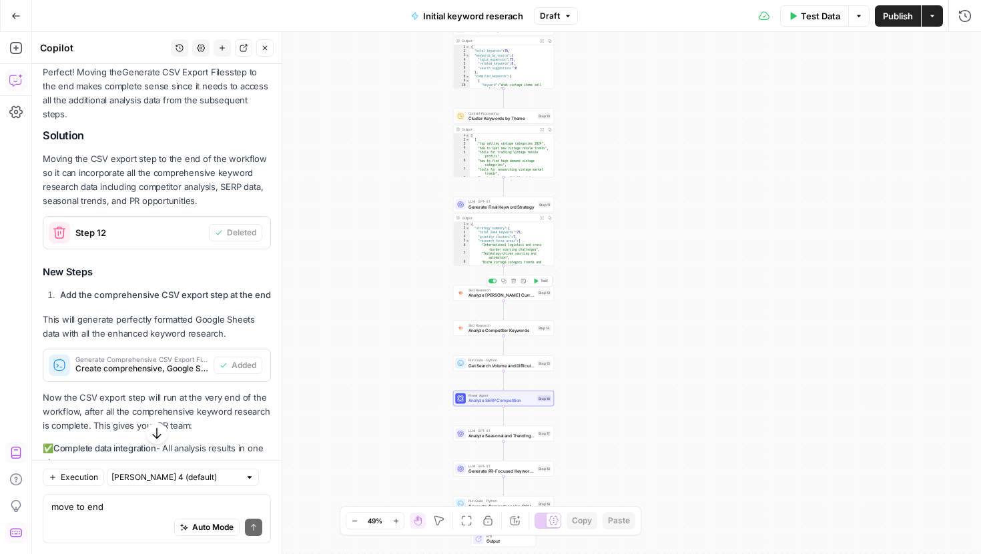
click at [545, 283] on span "Test" at bounding box center [544, 281] width 8 height 6
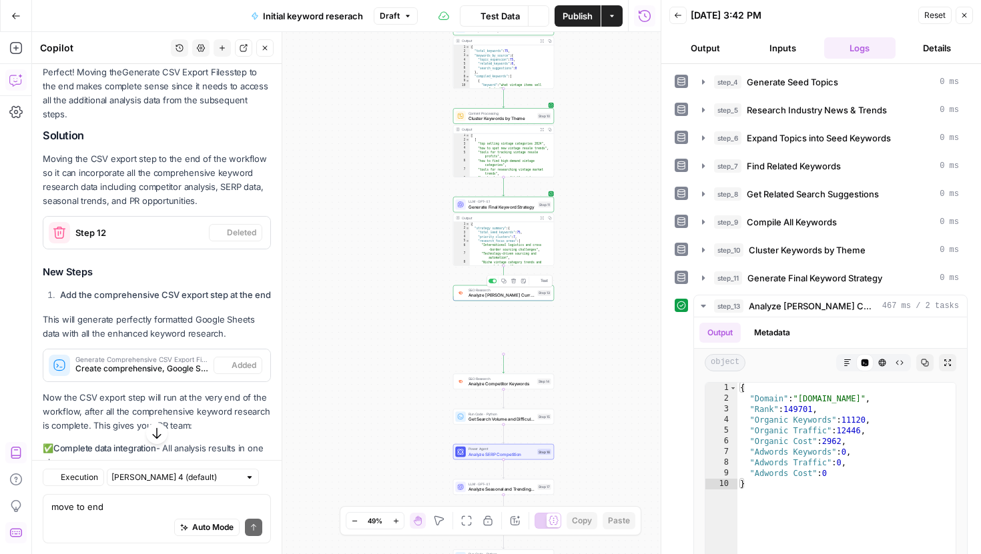
scroll to position [4837, 0]
click at [542, 371] on span "Test" at bounding box center [544, 370] width 8 height 6
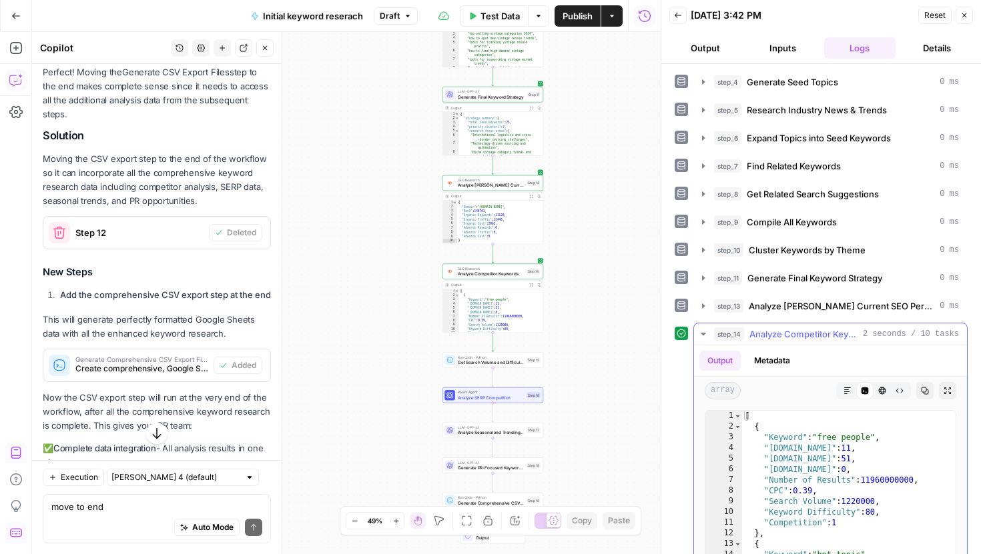
scroll to position [132, 0]
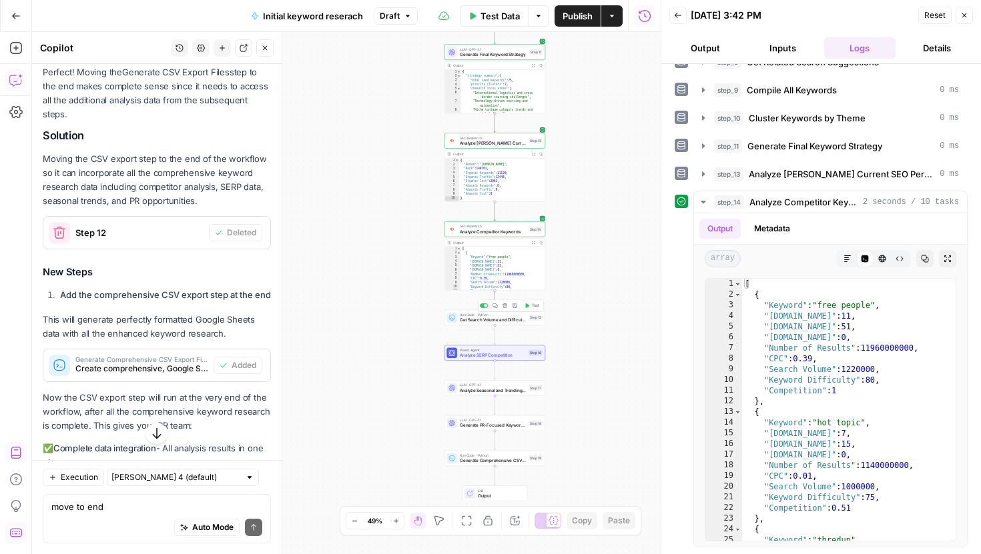
click at [535, 304] on span "Test" at bounding box center [536, 306] width 8 height 6
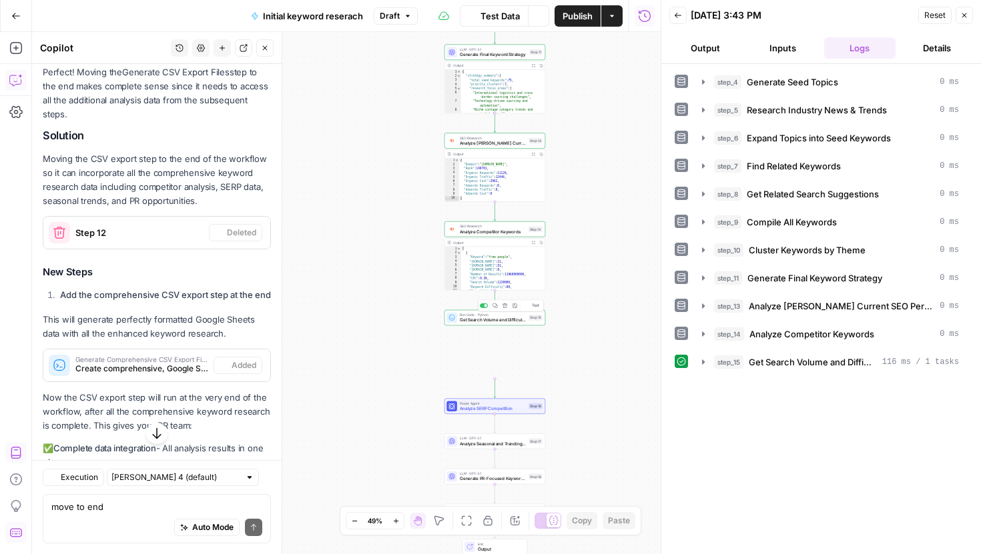
scroll to position [4837, 0]
type textarea "**********"
click at [502, 368] on div "{ "keywords_for_analysis" : [ "how to spot new vintage resale trends" , "tools …" at bounding box center [502, 362] width 86 height 53
click at [703, 361] on icon "button" at bounding box center [703, 362] width 3 height 5
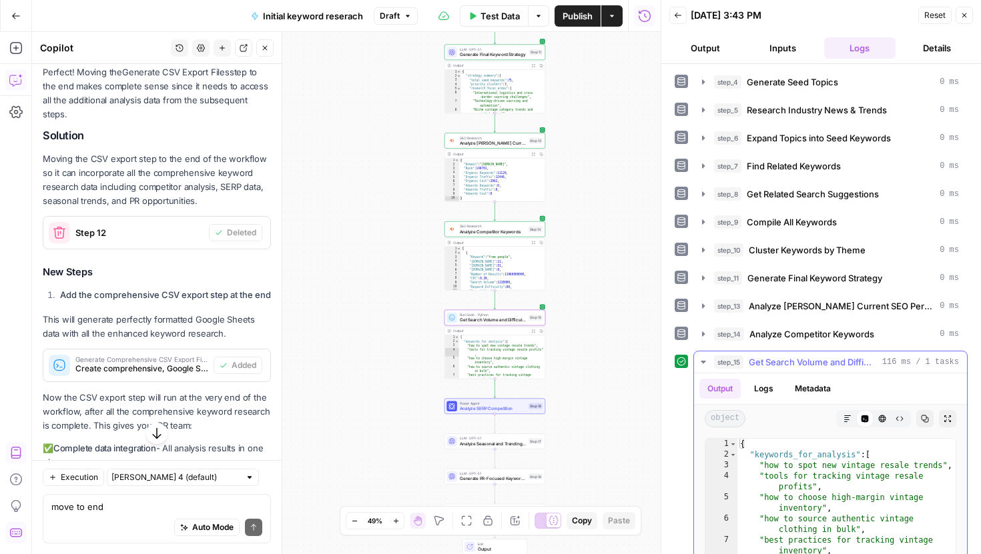
scroll to position [160, 0]
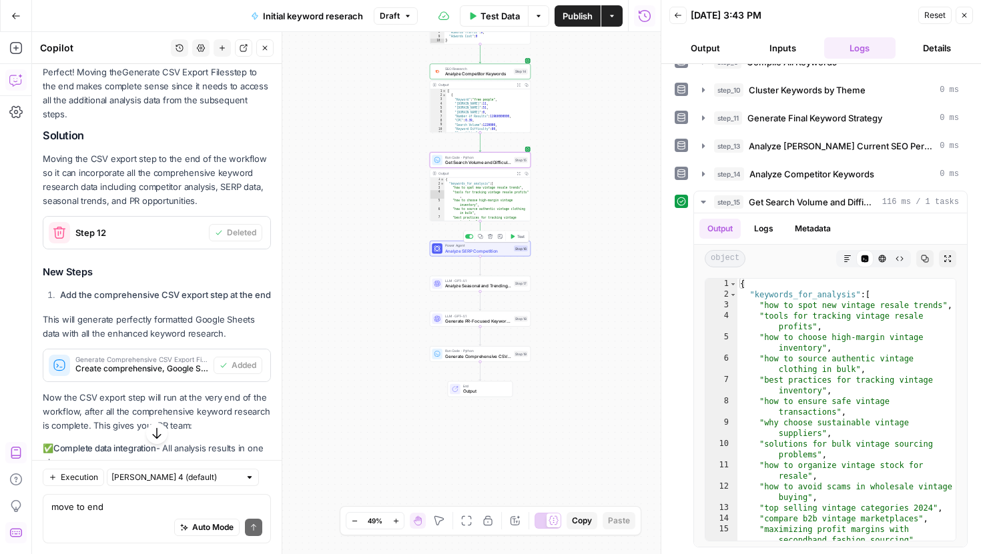
click at [517, 239] on span "Test" at bounding box center [521, 237] width 8 height 6
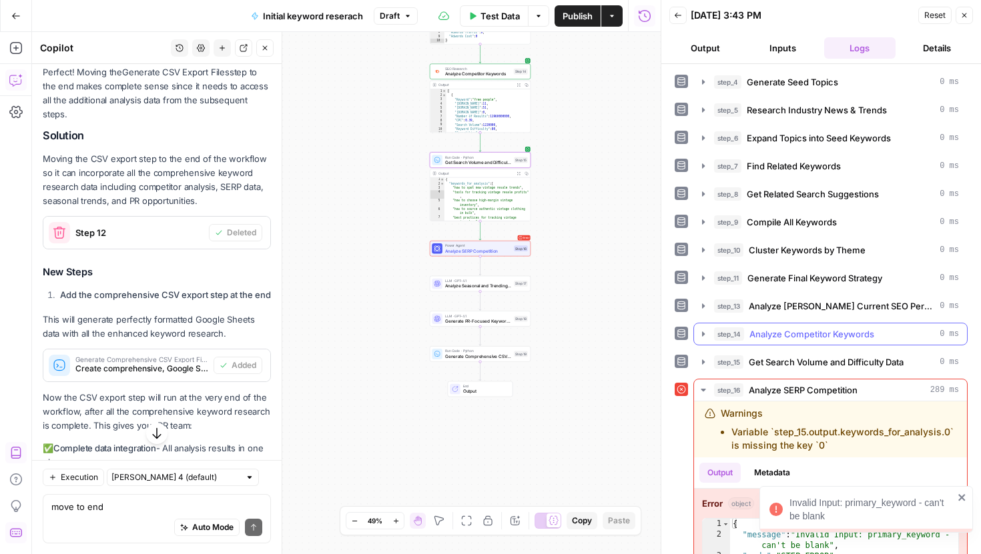
scroll to position [33, 0]
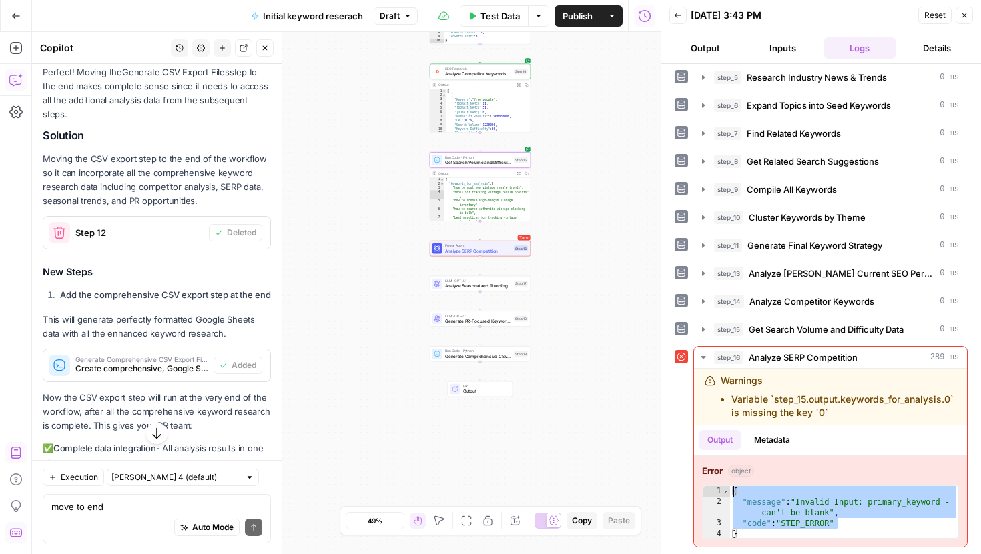
drag, startPoint x: 839, startPoint y: 525, endPoint x: 683, endPoint y: 391, distance: 205.8
click at [683, 391] on div "**********" at bounding box center [821, 446] width 293 height 201
type textarea "**********"
click at [119, 522] on div "Auto Mode Send" at bounding box center [156, 528] width 211 height 29
paste textarea "{ "message": "Invalid Input: primary_keyword - can't be blank", "code": "STEP_E…"
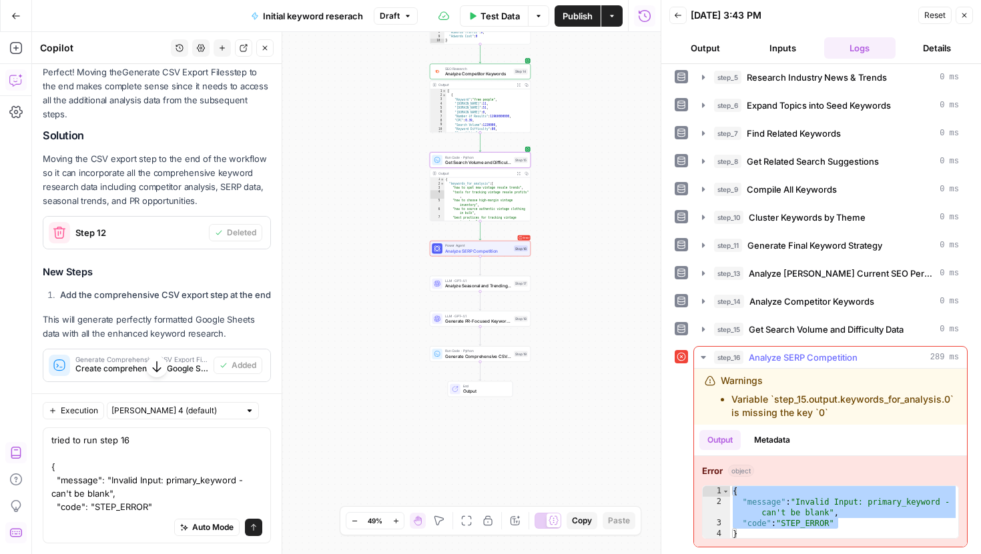
click at [829, 410] on li "Variable `step_15.output.keywords_for_analysis.0` is missing the key `0`" at bounding box center [843, 406] width 225 height 27
drag, startPoint x: 829, startPoint y: 410, endPoint x: 711, endPoint y: 388, distance: 120.0
click at [711, 388] on div "Warnings Variable `step_15.output.keywords_for_analysis.0` is missing the key `…" at bounding box center [831, 396] width 252 height 45
copy div "Warnings Variable `step_15.output.keywords_for_analysis.0` is missing the key `…"
click at [181, 504] on textarea "tried to run step 16 { "message": "Invalid Input: primary_keyword - can't be bl…" at bounding box center [156, 474] width 211 height 80
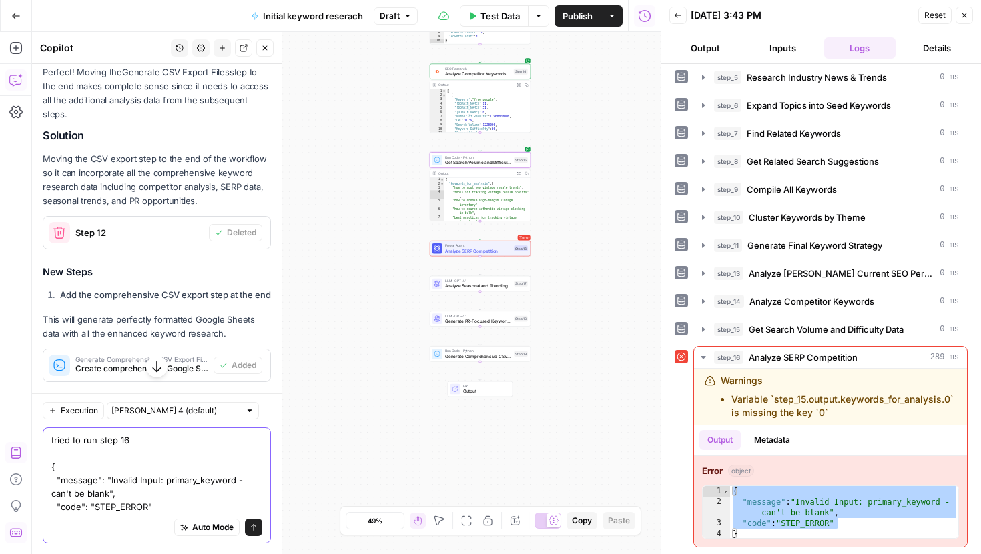
paste textarea "Warnings Variable `step_15.output.keywords_for_analysis.0` is missing the key `…"
type textarea "tried to run step 16 { "message": "Invalid Input: primary_keyword - can't be bl…"
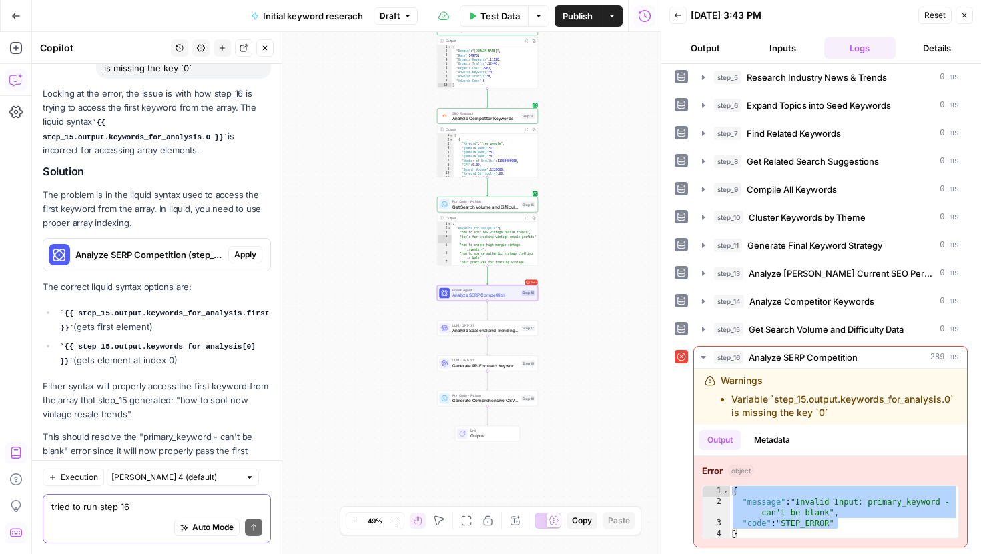
scroll to position [5598, 0]
click at [240, 248] on span "Apply" at bounding box center [245, 254] width 22 height 12
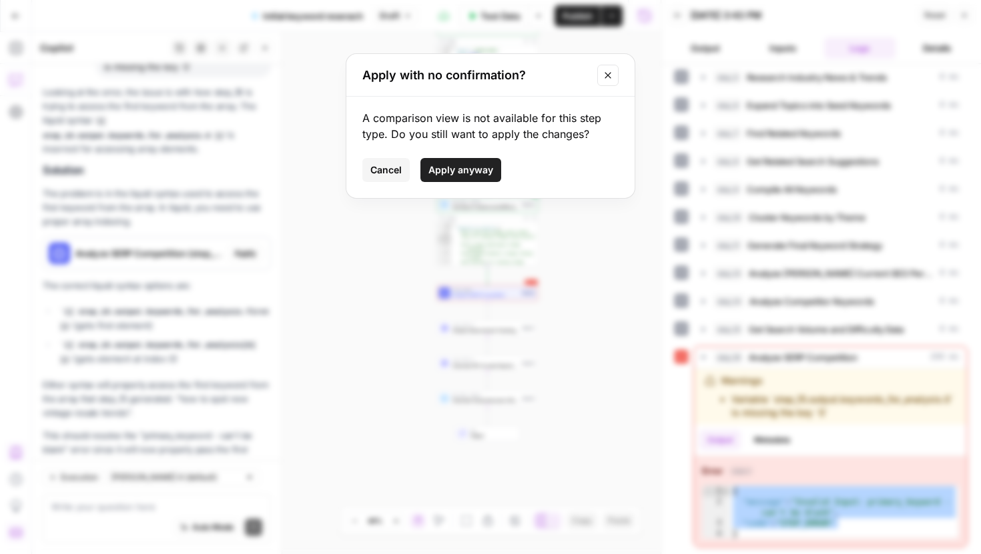
click at [455, 170] on span "Apply anyway" at bounding box center [460, 169] width 65 height 13
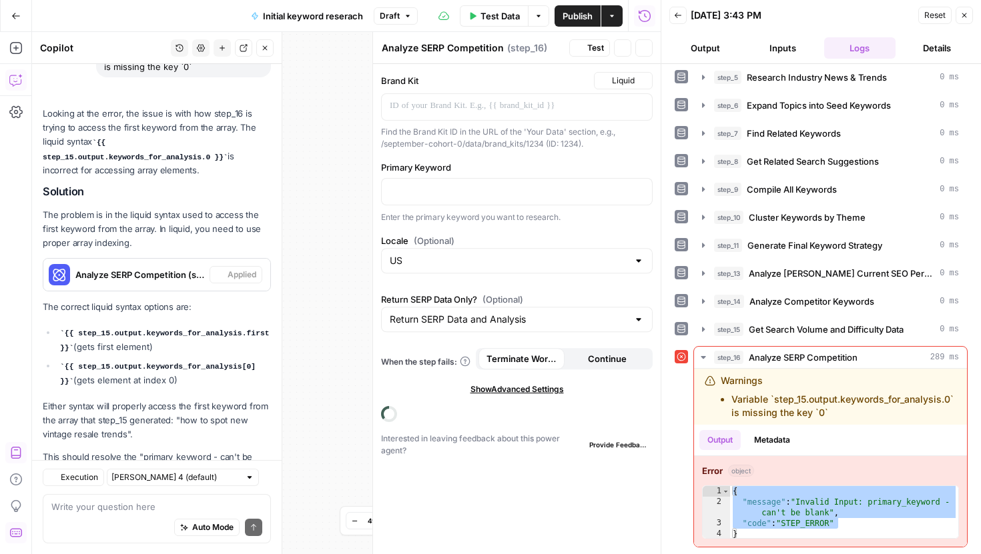
scroll to position [5619, 0]
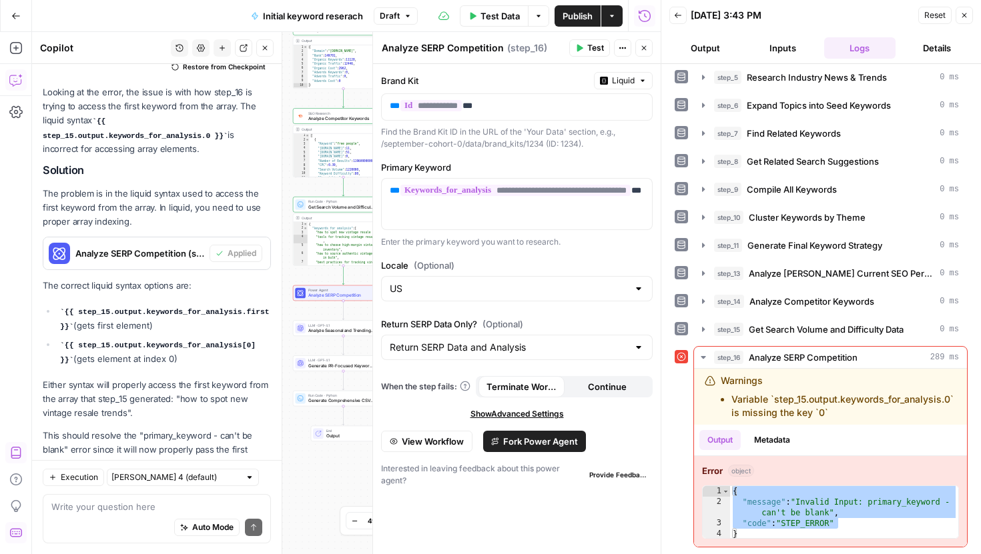
click at [588, 45] on span "Test" at bounding box center [595, 48] width 17 height 12
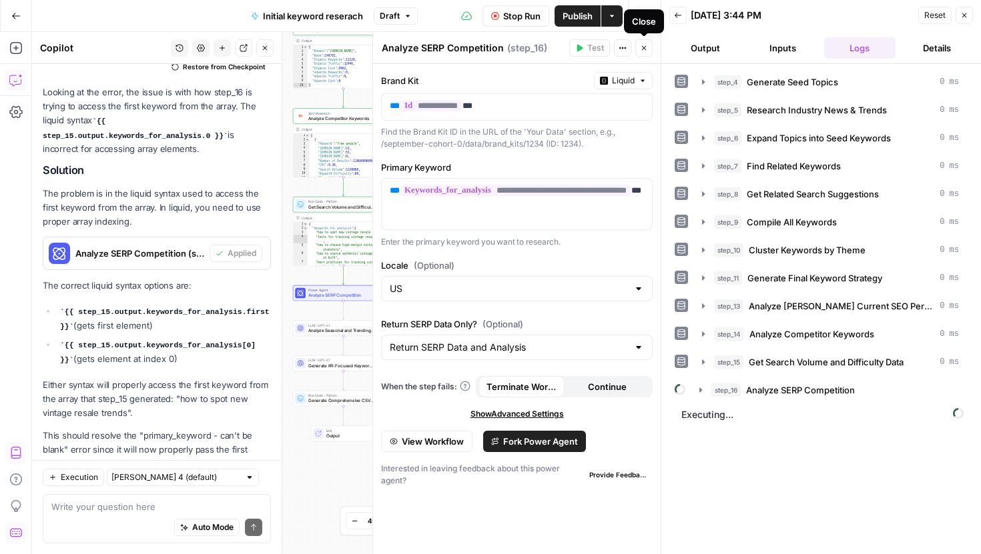
click at [643, 49] on icon "button" at bounding box center [644, 48] width 8 height 8
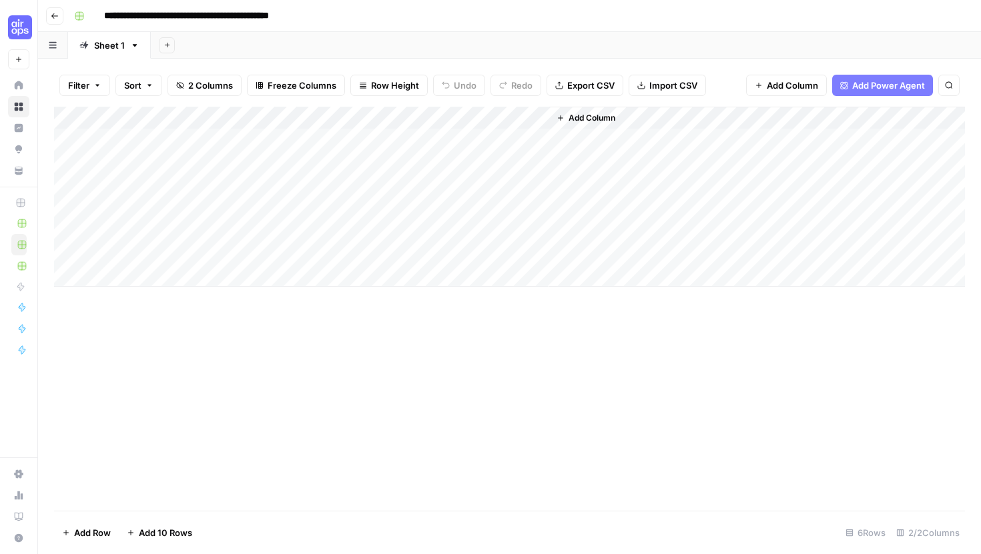
click at [222, 137] on div "Add Column" at bounding box center [509, 197] width 911 height 180
type textarea "**********"
click at [210, 169] on div "Add Column" at bounding box center [509, 197] width 911 height 180
click at [204, 166] on div "Add Column" at bounding box center [509, 197] width 911 height 180
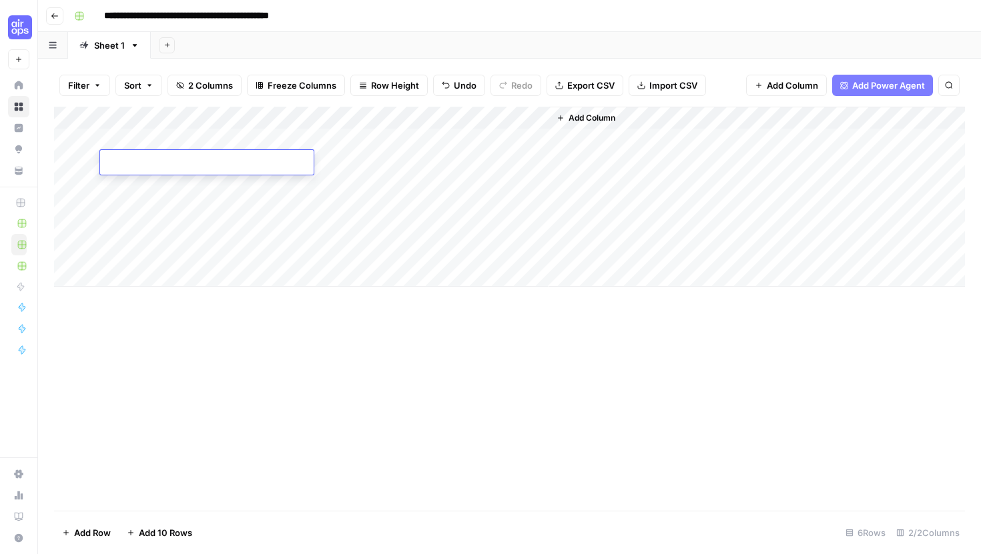
type textarea "**********"
click at [224, 332] on div "Add Column" at bounding box center [509, 309] width 911 height 404
click at [521, 117] on div "Add Column" at bounding box center [509, 197] width 911 height 180
click at [365, 429] on div "Add Column" at bounding box center [509, 309] width 911 height 404
click at [419, 141] on div "Add Column" at bounding box center [509, 197] width 911 height 180
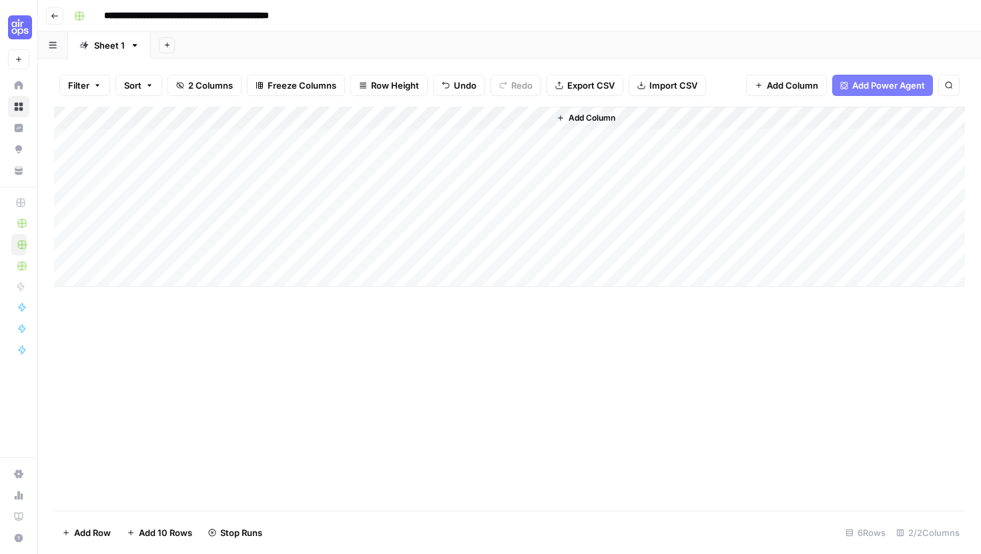
click at [416, 160] on div "Add Column" at bounding box center [509, 197] width 911 height 180
click at [456, 139] on div "Add Column" at bounding box center [509, 197] width 911 height 180
click at [518, 137] on div "Add Column" at bounding box center [509, 197] width 911 height 180
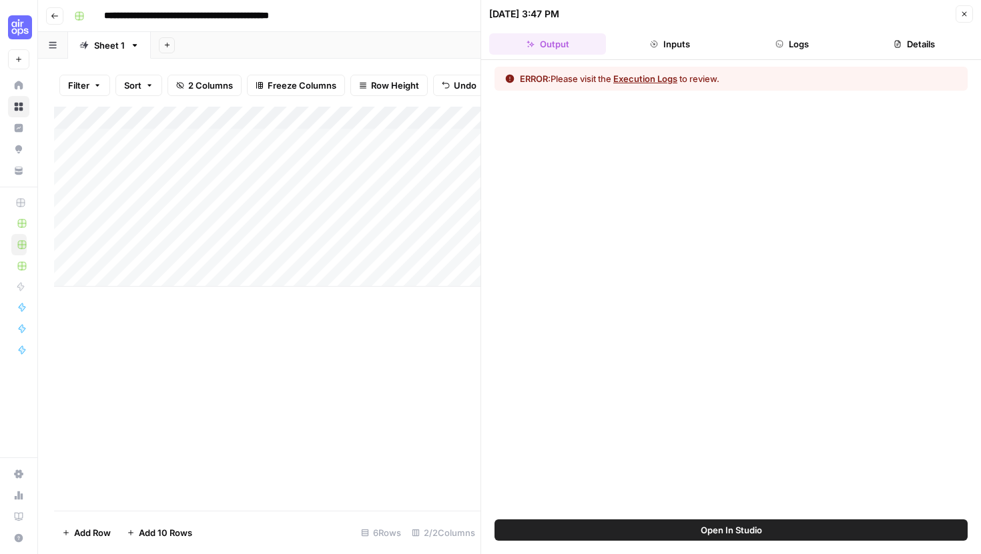
click at [677, 84] on button "Execution Logs" at bounding box center [645, 78] width 64 height 13
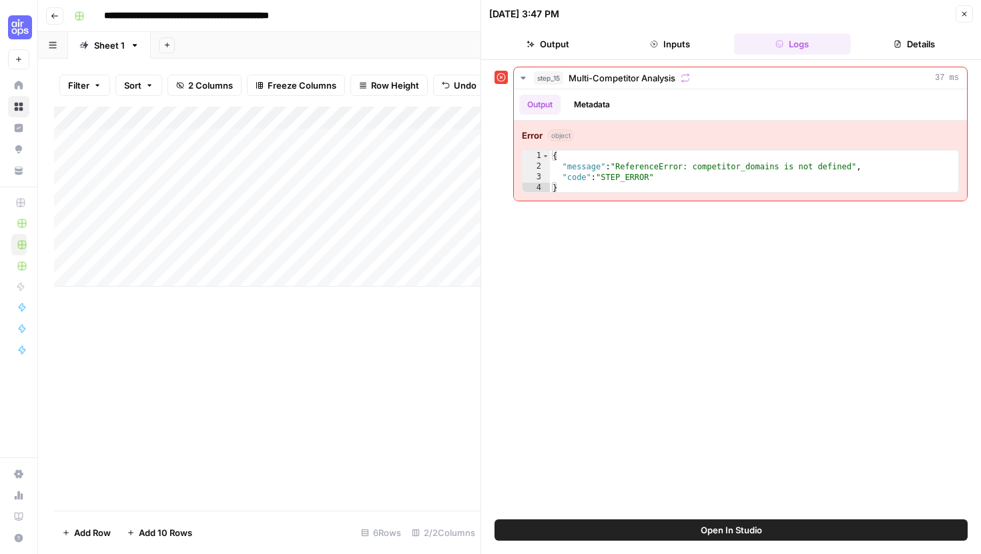
click at [967, 12] on icon "button" at bounding box center [964, 14] width 8 height 8
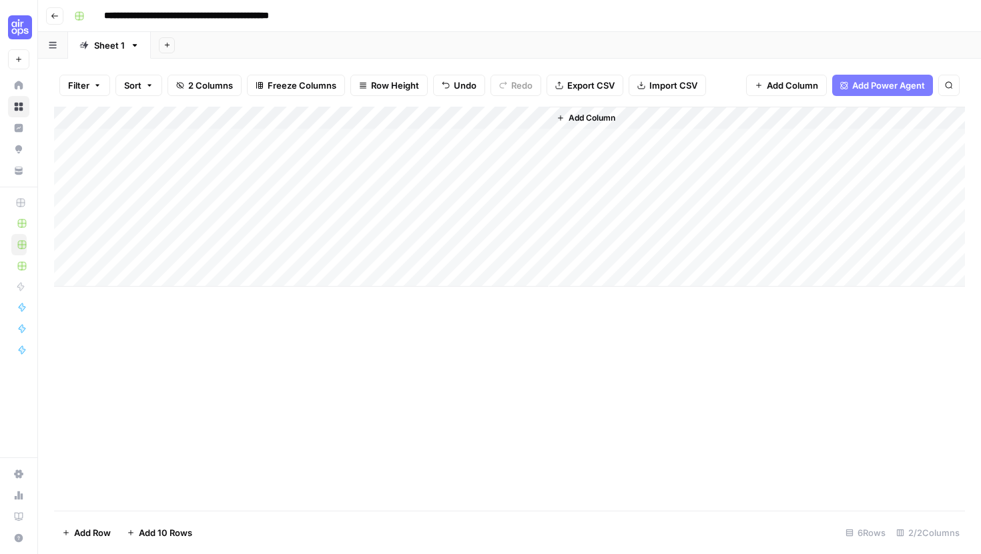
click at [521, 120] on div "Add Column" at bounding box center [509, 197] width 911 height 180
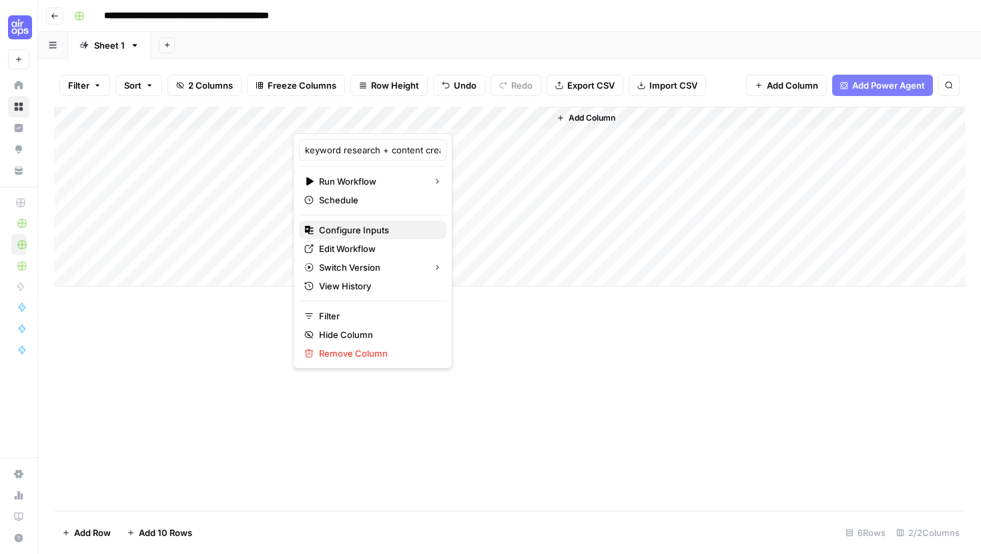
click at [349, 234] on span "Configure Inputs" at bounding box center [377, 230] width 117 height 13
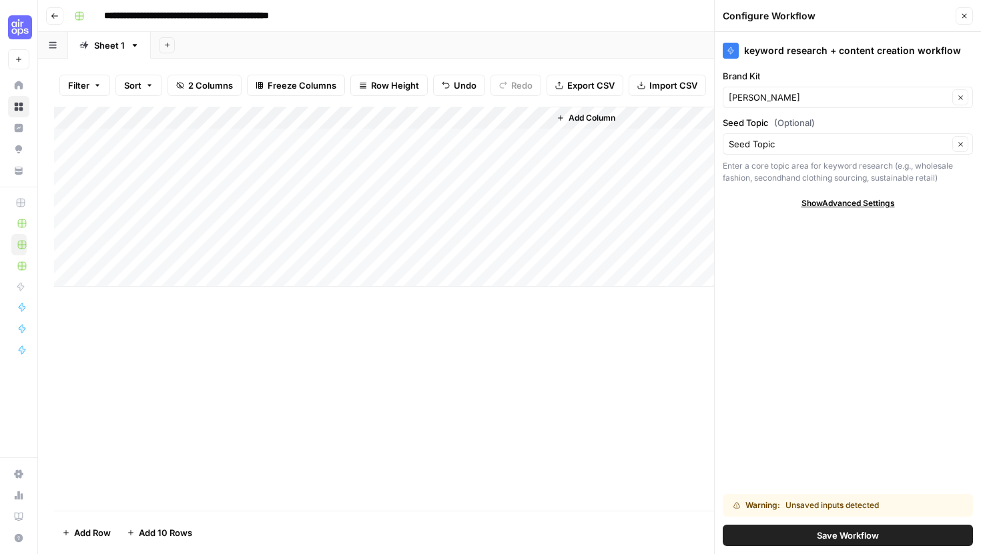
click at [836, 206] on span "Show Advanced Settings" at bounding box center [847, 203] width 93 height 12
click at [819, 240] on input "Version" at bounding box center [841, 242] width 224 height 13
click at [799, 288] on span "Version 3" at bounding box center [845, 292] width 222 height 13
type input "Version 3"
click at [789, 539] on button "Save Workflow" at bounding box center [848, 535] width 250 height 21
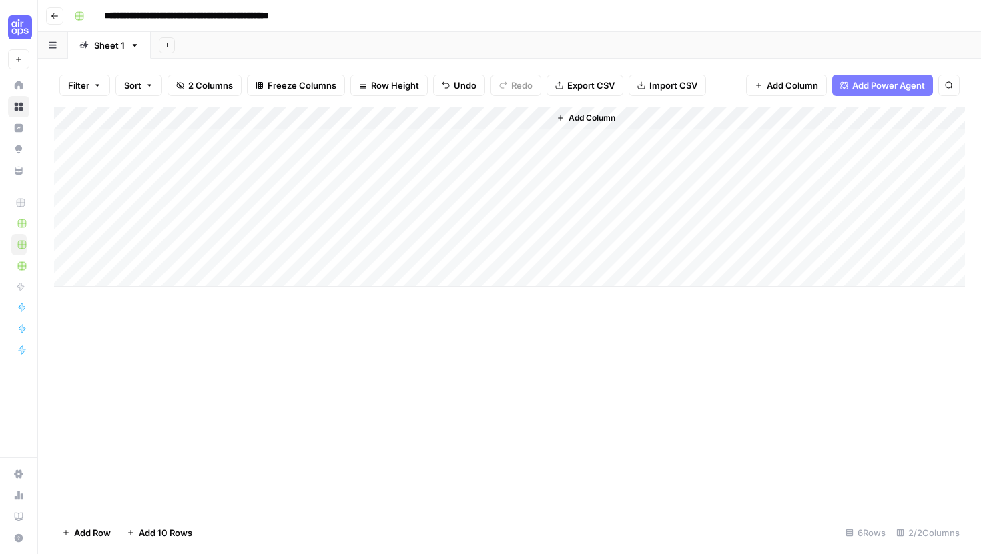
click at [517, 120] on div "Add Column" at bounding box center [509, 197] width 911 height 180
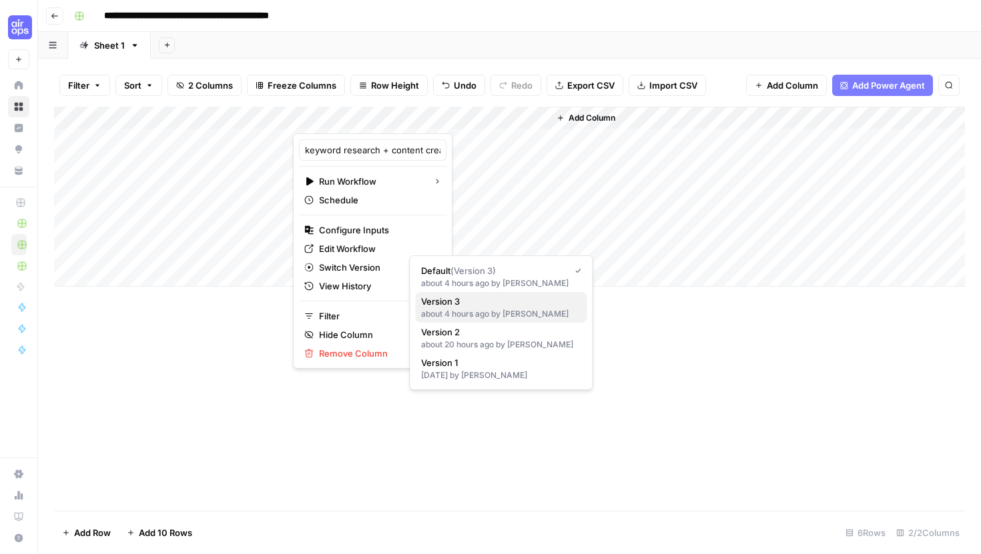
click at [448, 315] on div "about 4 hours ago by Wei Heng" at bounding box center [501, 314] width 161 height 12
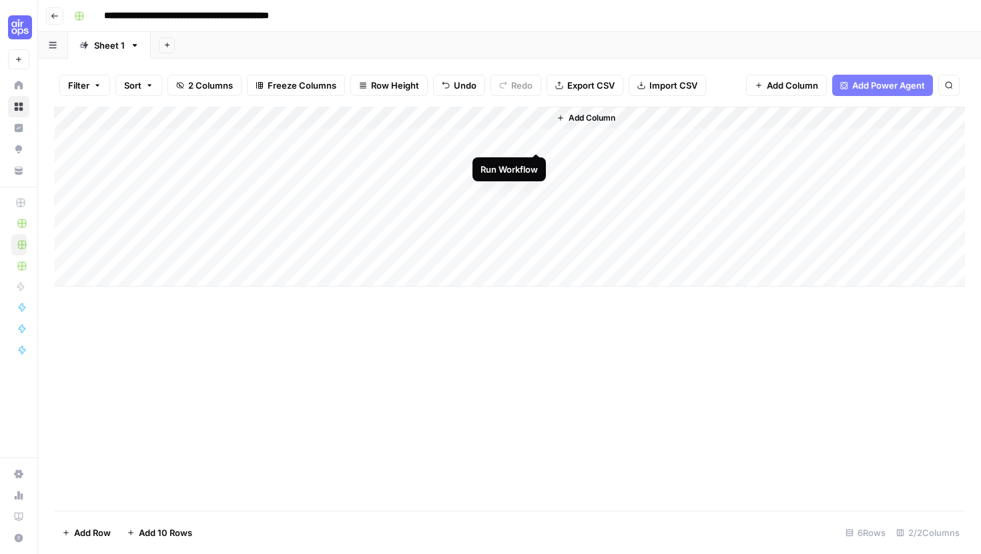
click at [533, 139] on div "Add Column" at bounding box center [509, 197] width 911 height 180
click at [535, 163] on div "Add Column" at bounding box center [509, 197] width 911 height 180
click at [522, 117] on div "Add Column" at bounding box center [509, 197] width 911 height 180
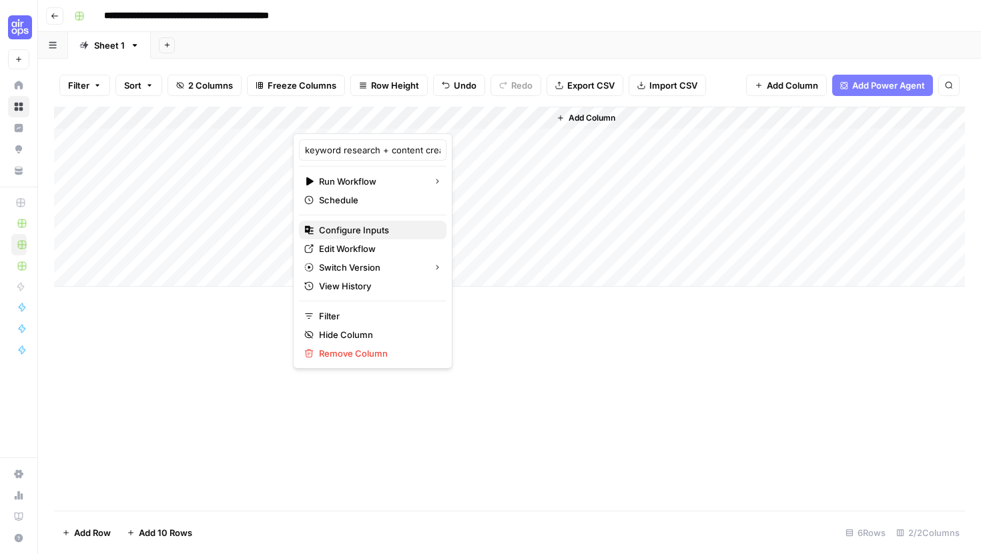
click at [347, 231] on span "Configure Inputs" at bounding box center [377, 230] width 117 height 13
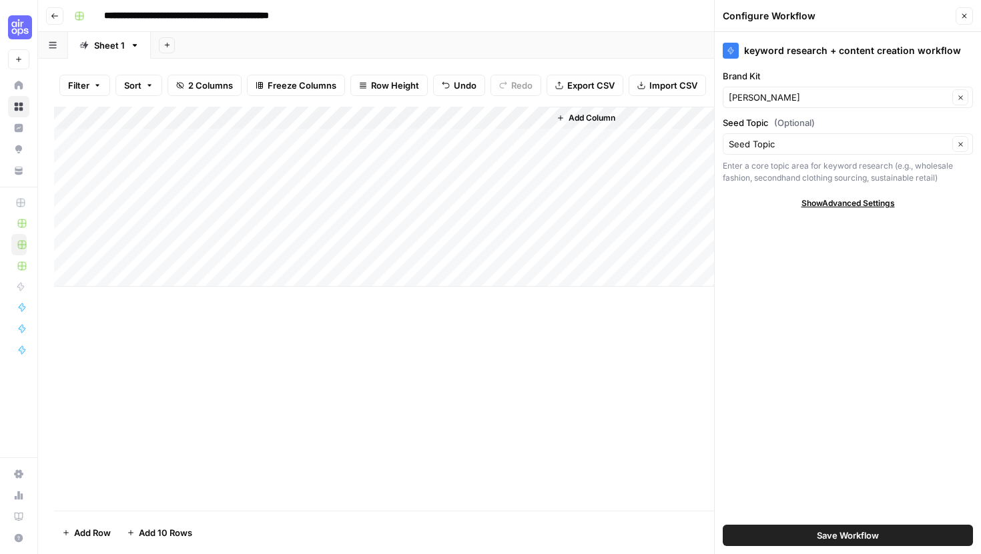
click at [625, 333] on div "Add Column" at bounding box center [509, 309] width 911 height 404
click at [963, 19] on icon "button" at bounding box center [964, 16] width 8 height 8
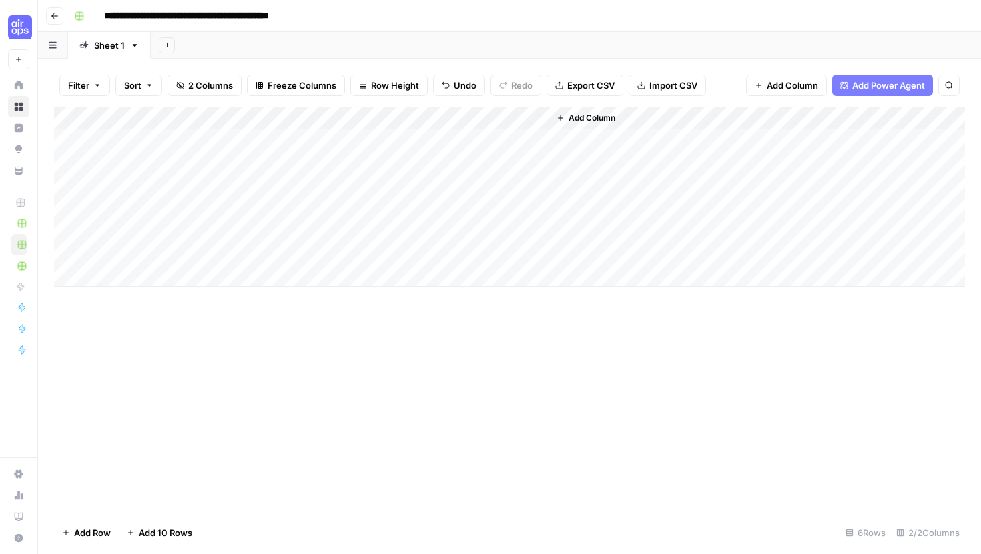
click at [524, 115] on div "Add Column" at bounding box center [509, 197] width 911 height 180
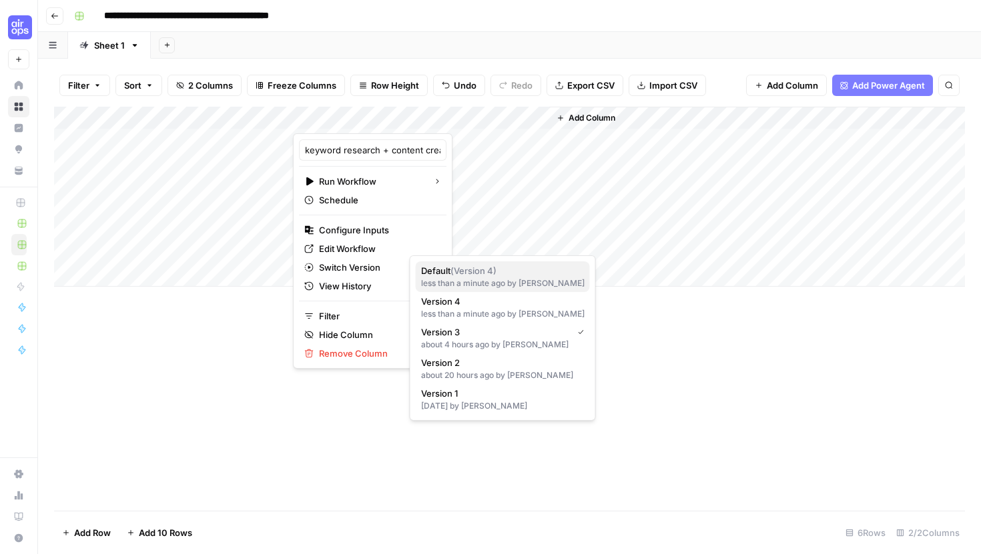
click at [508, 282] on div "less than a minute ago by Wei Heng" at bounding box center [502, 284] width 163 height 12
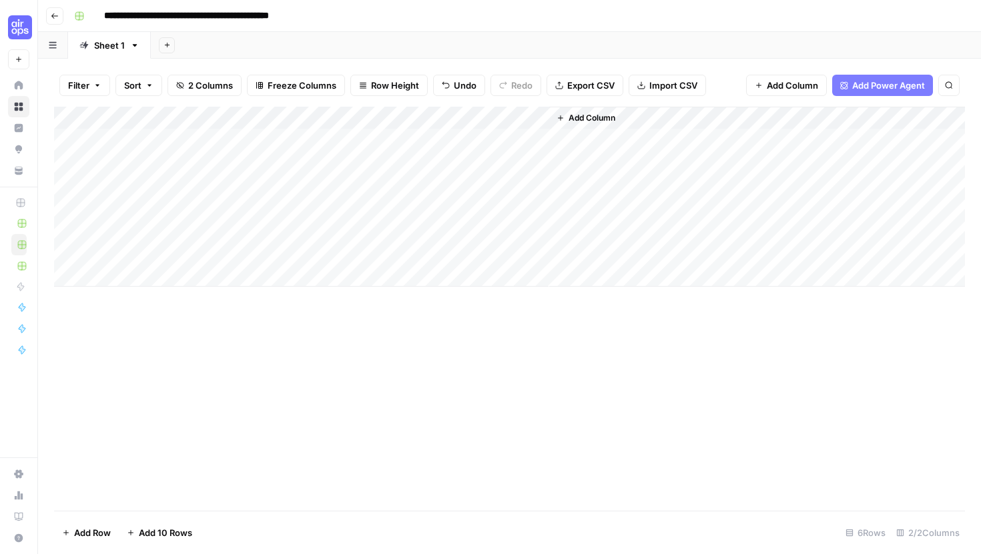
click at [519, 115] on div "Add Column" at bounding box center [509, 197] width 911 height 180
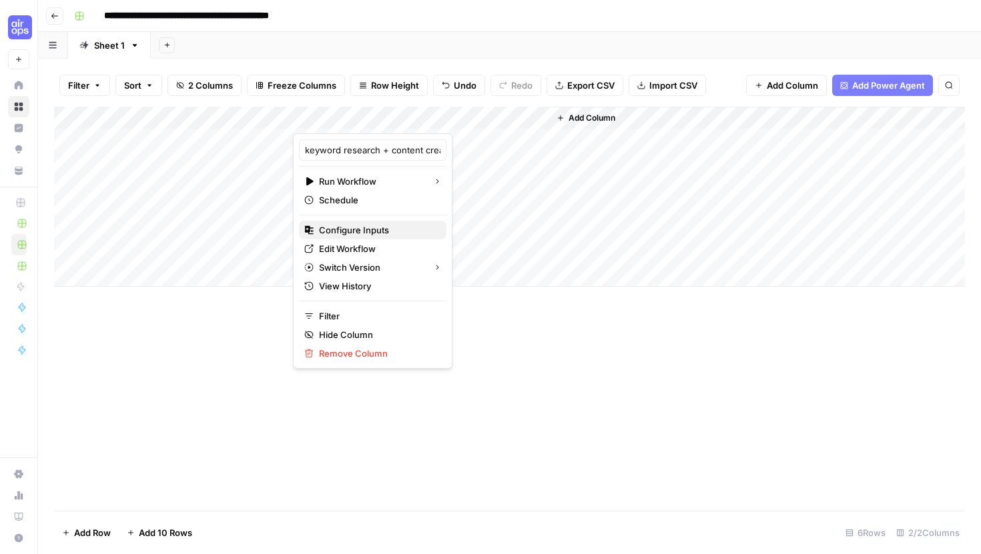
click at [355, 232] on span "Configure Inputs" at bounding box center [377, 230] width 117 height 13
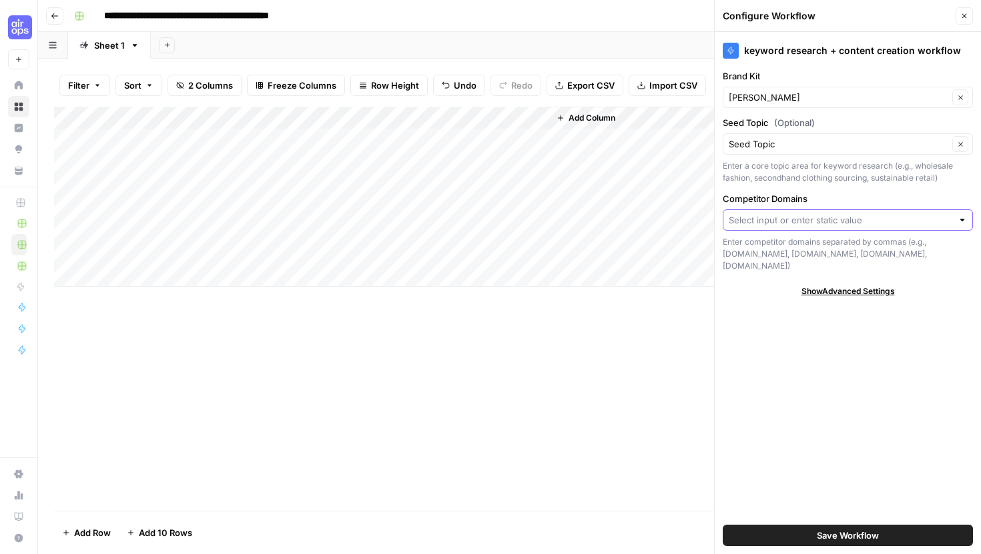
click at [783, 224] on input "Competitor Domains" at bounding box center [841, 220] width 224 height 13
click at [780, 221] on input "Competitor Domains" at bounding box center [841, 220] width 224 height 13
click at [773, 396] on div "keyword research + content creation workflow Brand Kit Fleek Clear Seed Topic (…" at bounding box center [848, 293] width 266 height 522
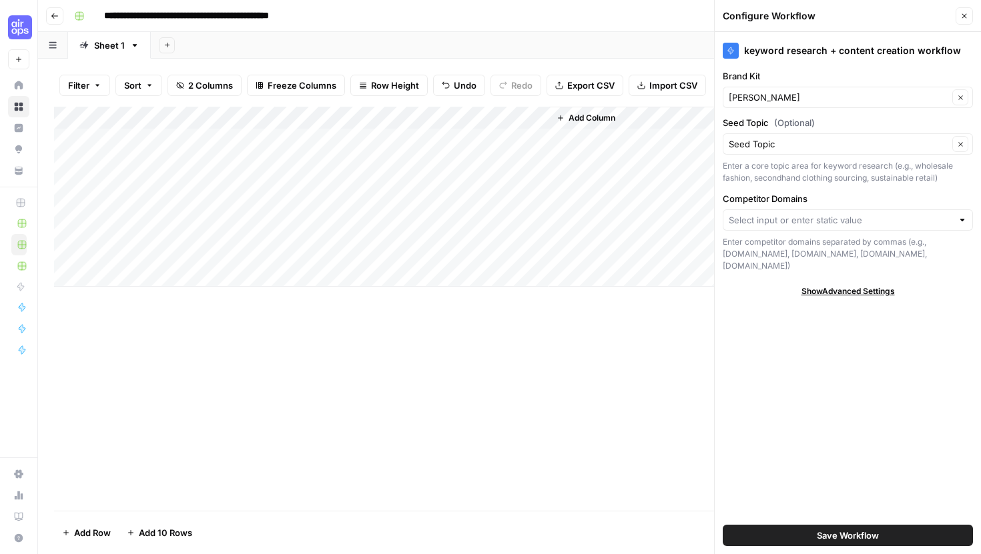
click at [968, 221] on div at bounding box center [848, 220] width 250 height 21
click at [861, 217] on input "Competitor Domains" at bounding box center [841, 220] width 224 height 13
click at [750, 220] on input "Competitor Domains" at bounding box center [841, 220] width 224 height 13
paste input "vintagewholesalesupplyltd.com, vintagewholesalers.com, repeatvintagewholesale.c…"
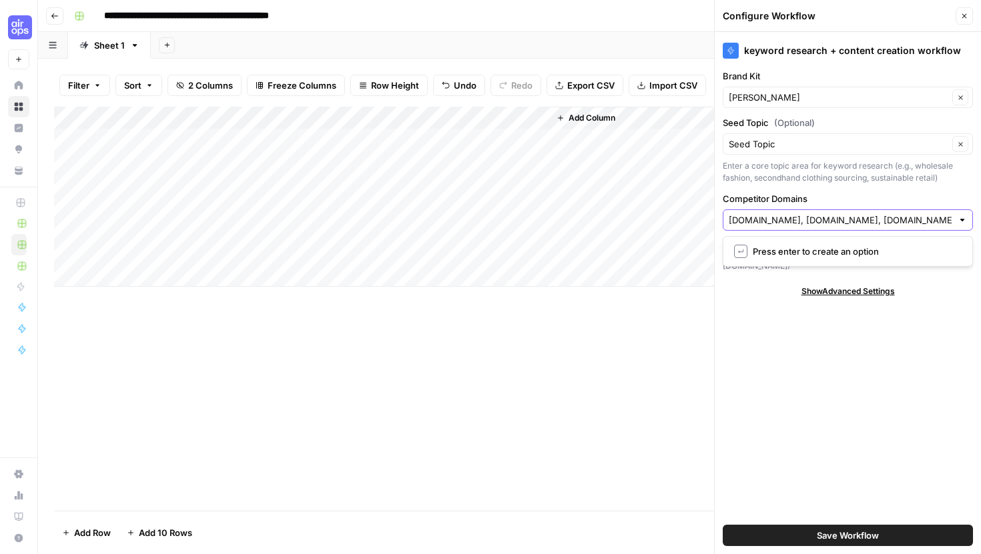
scroll to position [0, 1704]
type input "vintagewholesalesupplyltd.com, vintagewholesalers.com, repeatvintagewholesale.c…"
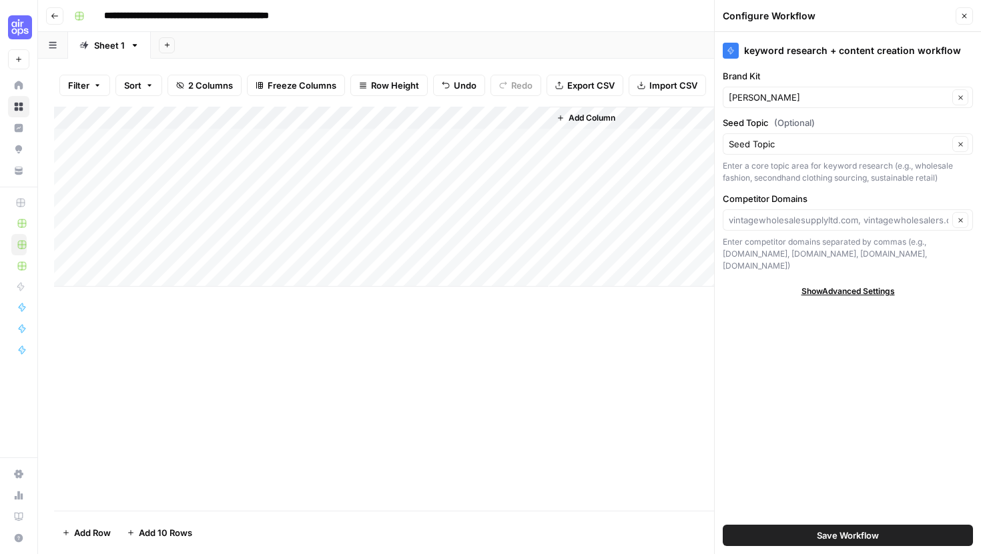
click at [771, 536] on button "Save Workflow" at bounding box center [848, 535] width 250 height 21
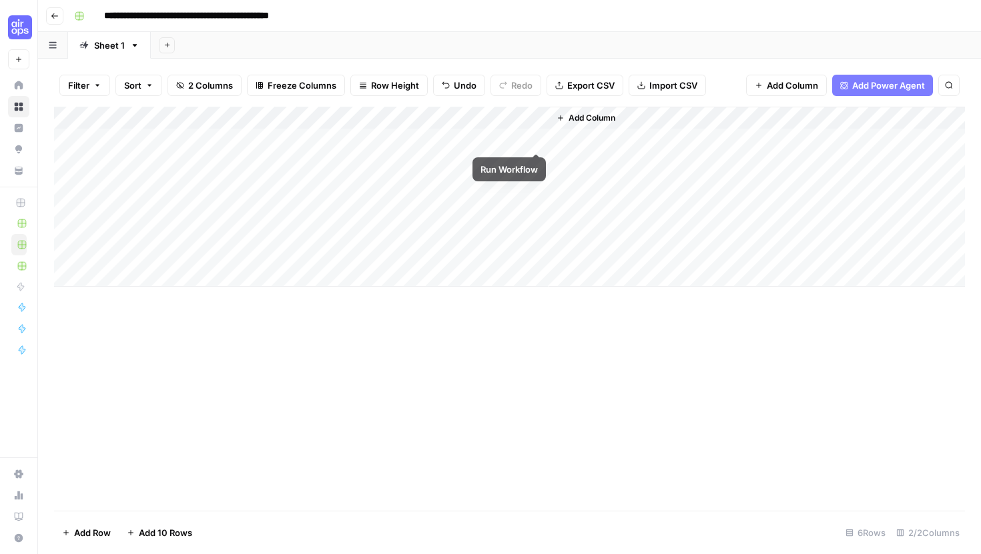
click at [534, 141] on div "Add Column" at bounding box center [509, 197] width 911 height 180
click at [535, 161] on div "Add Column" at bounding box center [509, 197] width 911 height 180
click at [516, 136] on div "Add Column" at bounding box center [509, 197] width 911 height 180
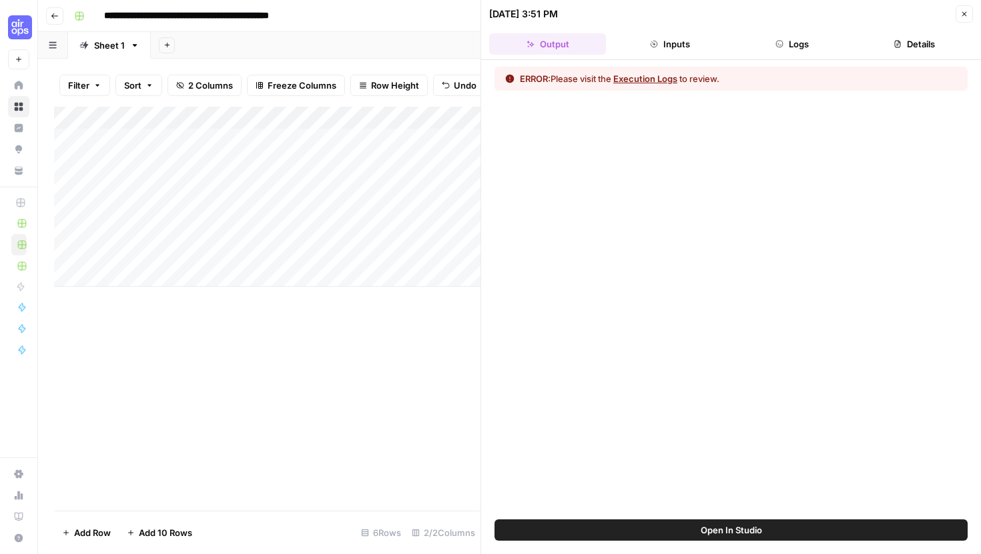
click at [631, 84] on button "Execution Logs" at bounding box center [645, 78] width 64 height 13
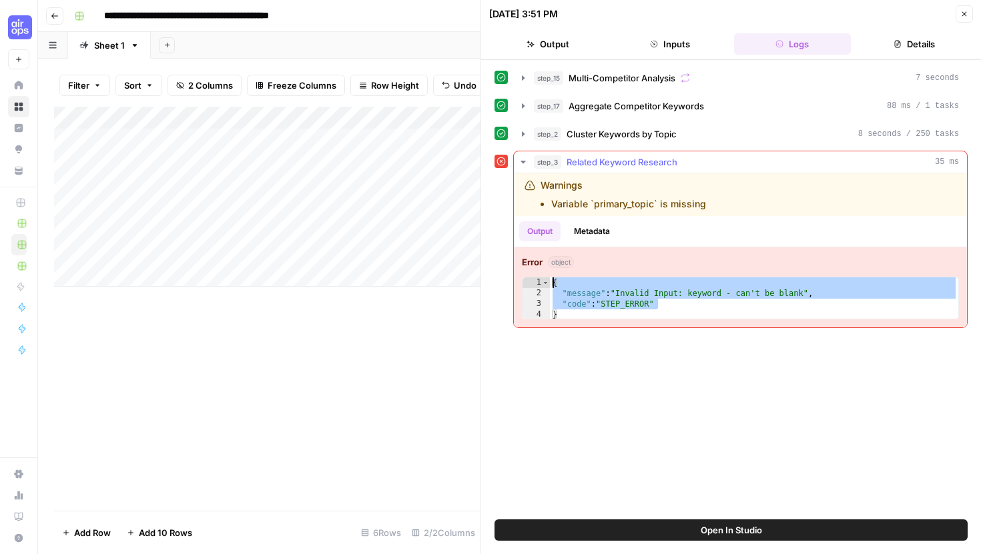
drag, startPoint x: 659, startPoint y: 308, endPoint x: 552, endPoint y: 264, distance: 114.9
click at [552, 264] on div "**********" at bounding box center [740, 288] width 453 height 80
type textarea "**********"
click at [966, 13] on icon "button" at bounding box center [964, 14] width 8 height 8
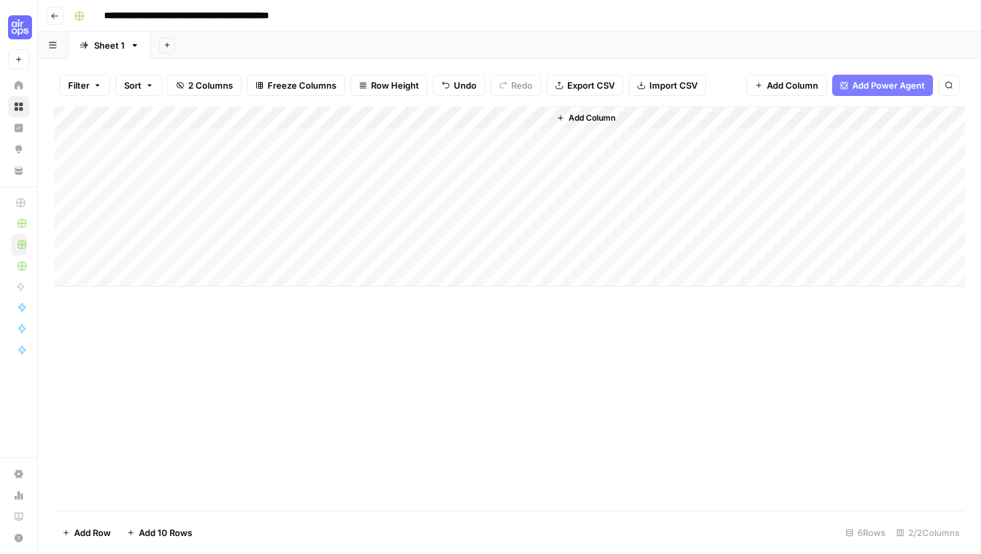
click at [522, 116] on div "Add Column" at bounding box center [509, 197] width 911 height 180
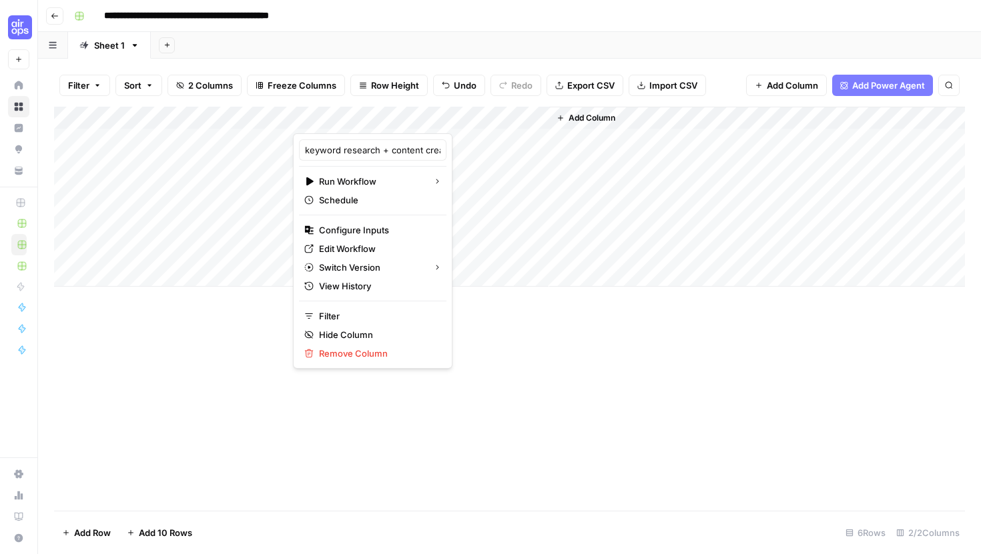
click at [292, 438] on div "Add Column" at bounding box center [509, 309] width 911 height 404
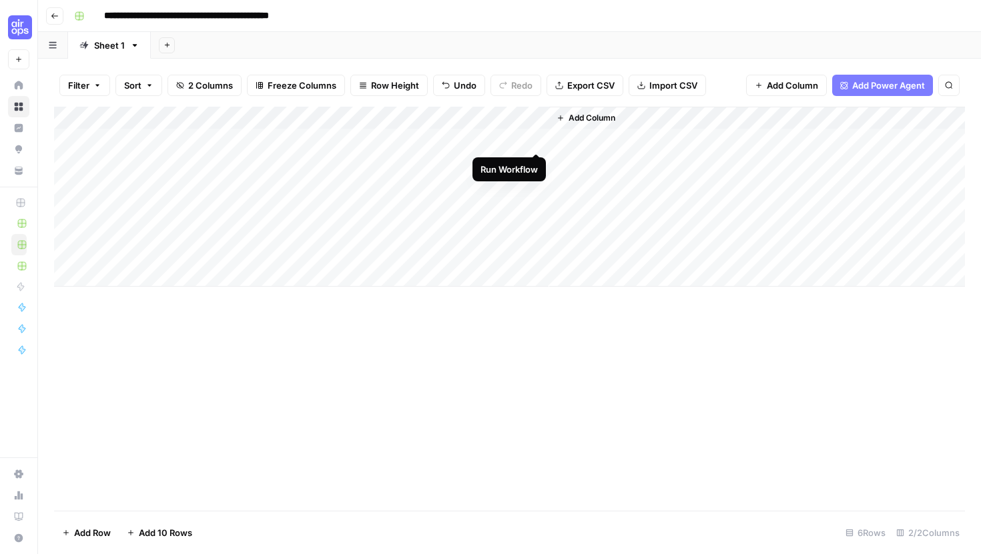
click at [534, 139] on div "Add Column" at bounding box center [509, 197] width 911 height 180
click at [535, 161] on div "Add Column" at bounding box center [509, 197] width 911 height 180
click at [498, 139] on div "Add Column" at bounding box center [509, 197] width 911 height 180
click at [535, 140] on div "Add Column" at bounding box center [509, 197] width 911 height 180
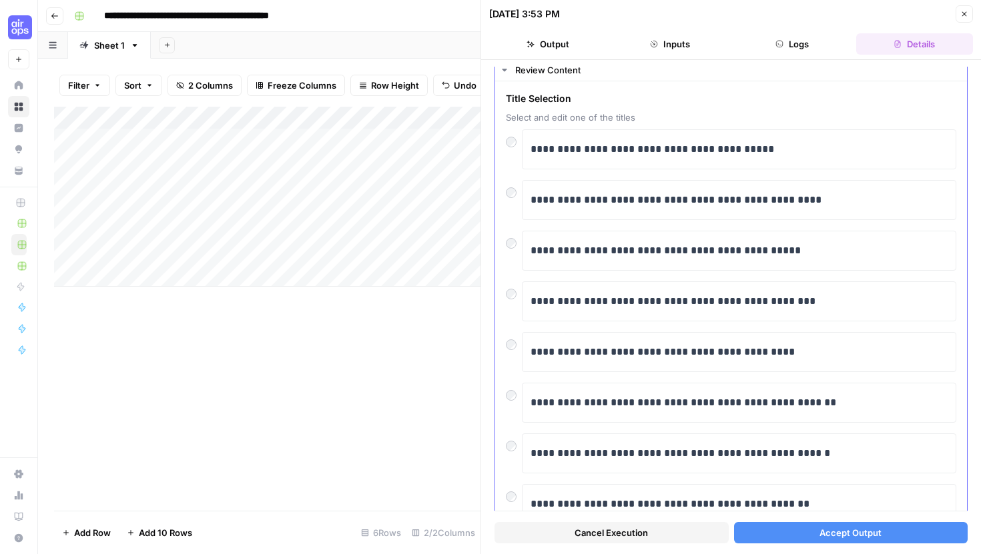
scroll to position [33, 0]
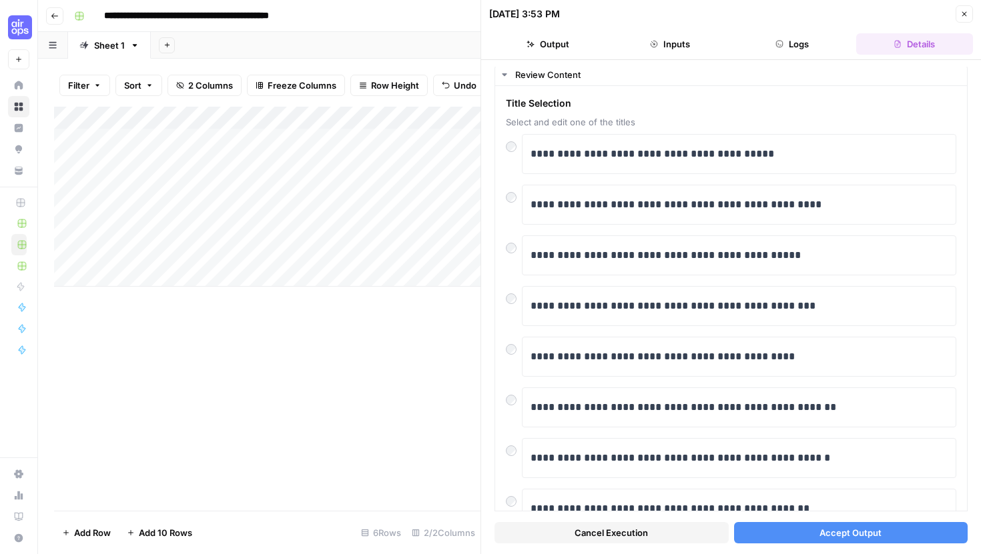
click at [813, 531] on button "Accept Output" at bounding box center [851, 532] width 234 height 21
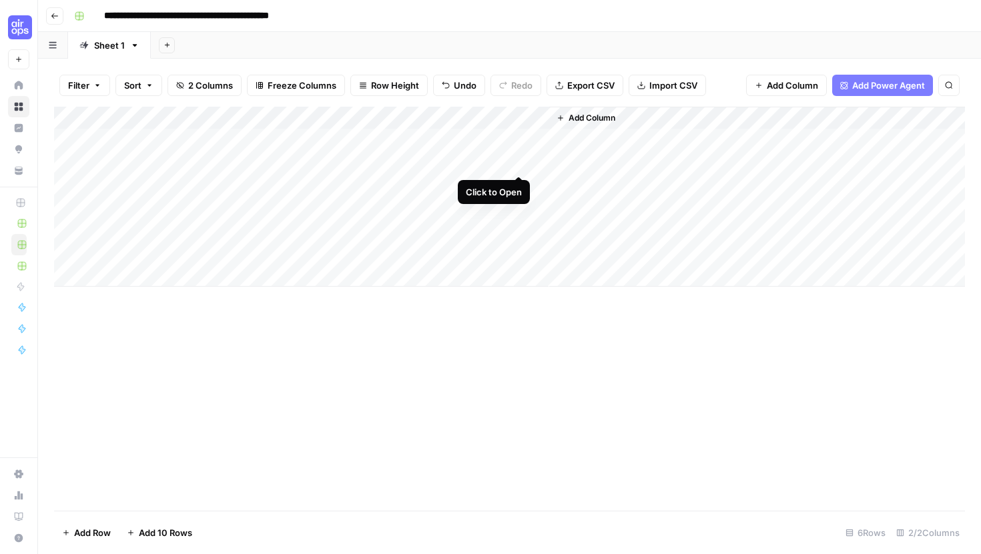
click at [520, 161] on div "Add Column" at bounding box center [509, 197] width 911 height 180
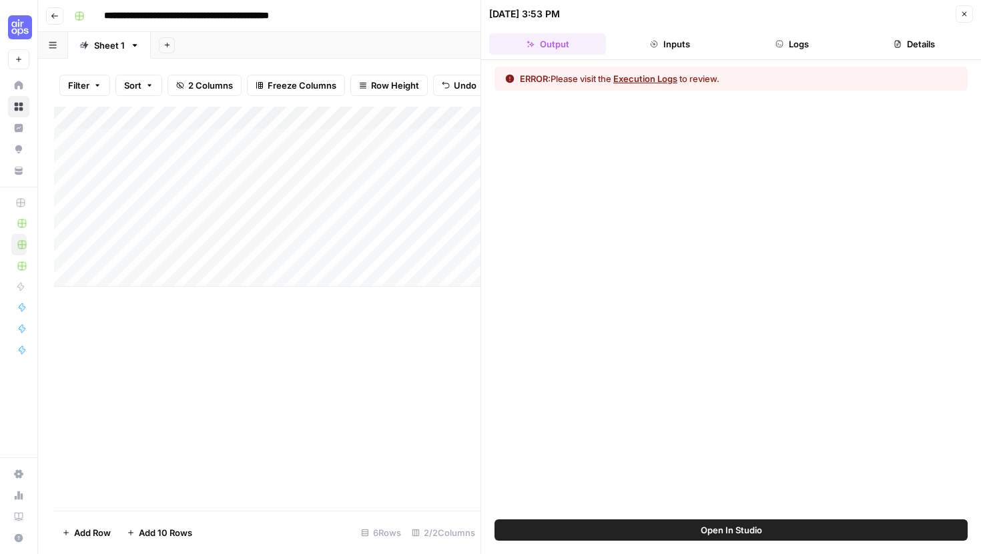
click at [660, 74] on button "Execution Logs" at bounding box center [645, 78] width 64 height 13
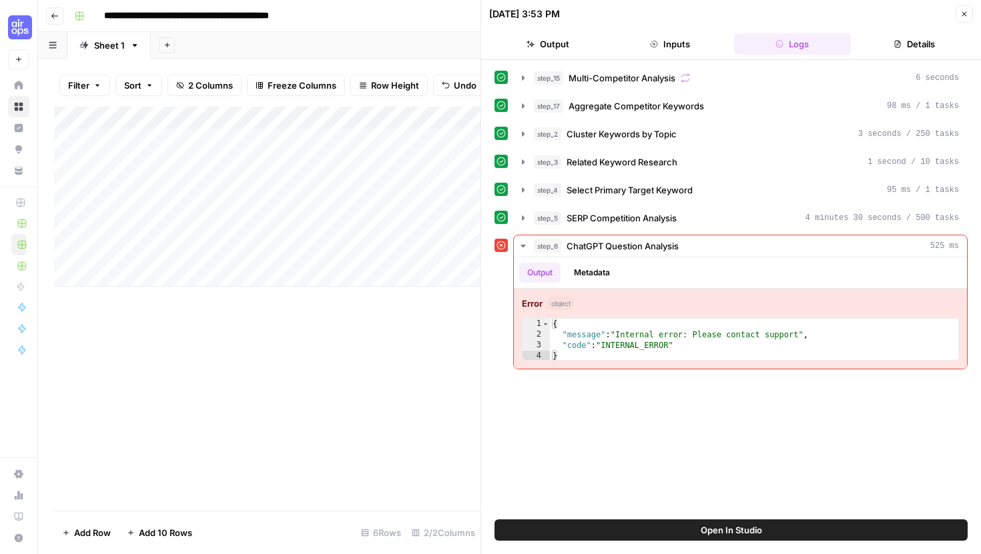
click at [383, 456] on div "Add Column" at bounding box center [267, 309] width 426 height 404
click at [956, 14] on button "Close" at bounding box center [963, 13] width 17 height 17
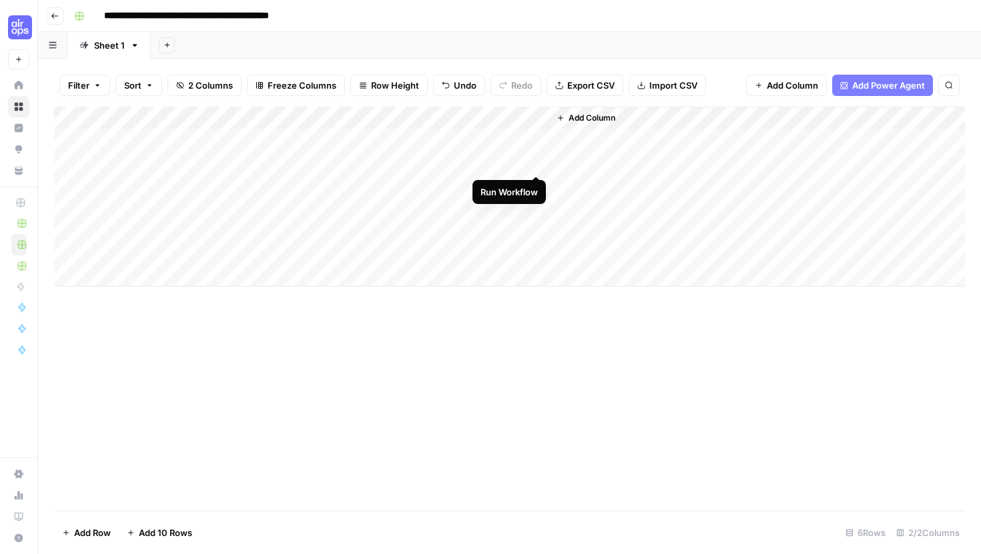
click at [536, 163] on div "Add Column" at bounding box center [509, 197] width 911 height 180
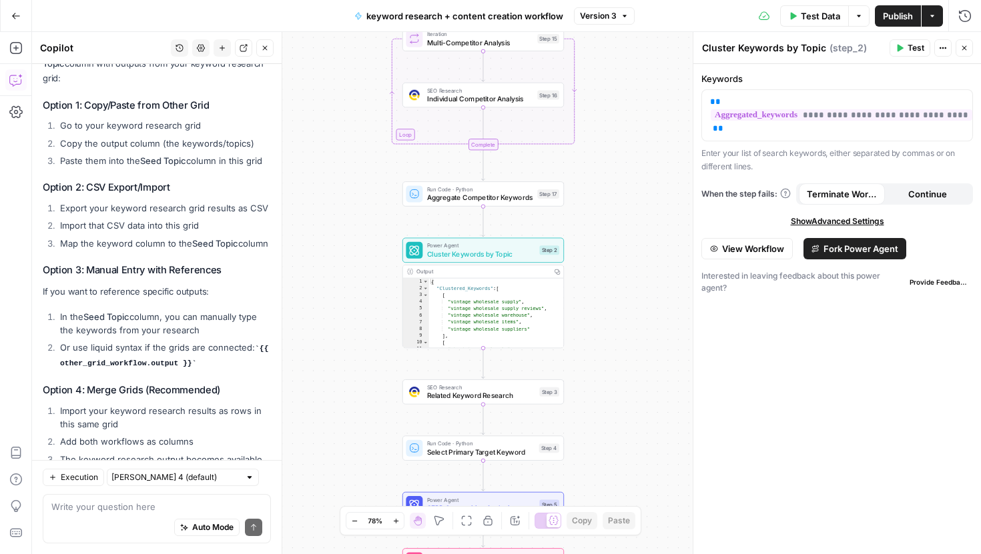
scroll to position [6518, 0]
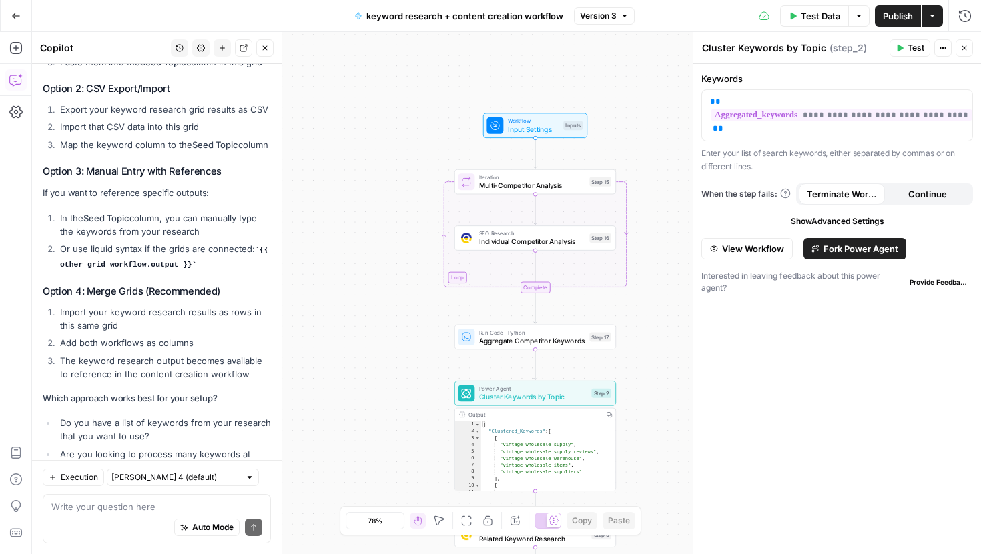
click at [529, 126] on span "Input Settings" at bounding box center [533, 129] width 51 height 11
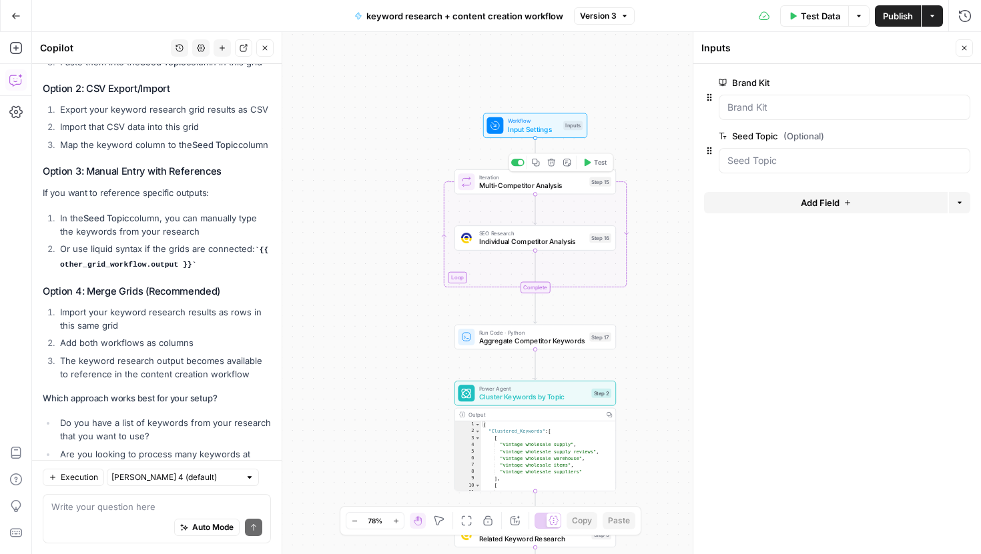
click at [548, 187] on span "Multi-Competitor Analysis" at bounding box center [532, 185] width 106 height 11
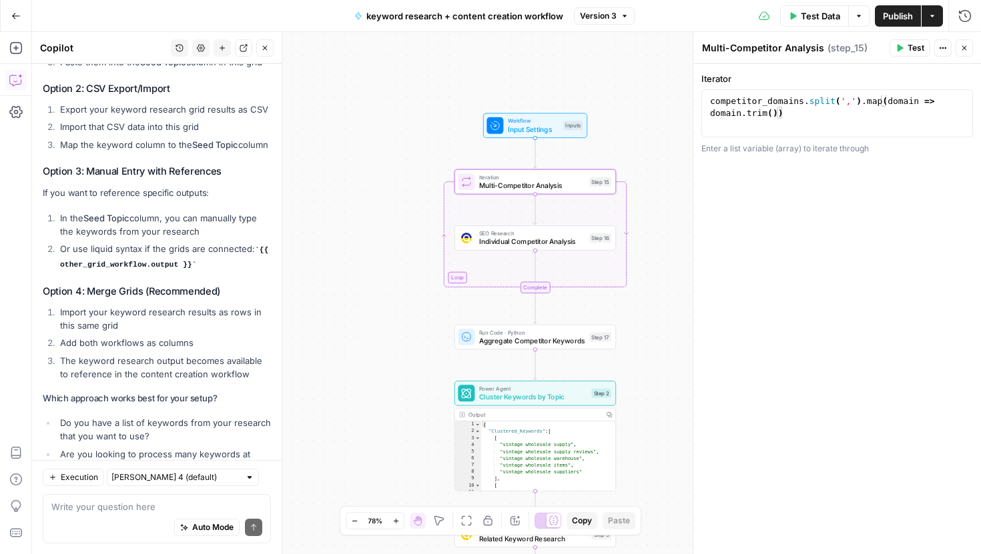
click at [911, 48] on span "Test" at bounding box center [915, 48] width 17 height 12
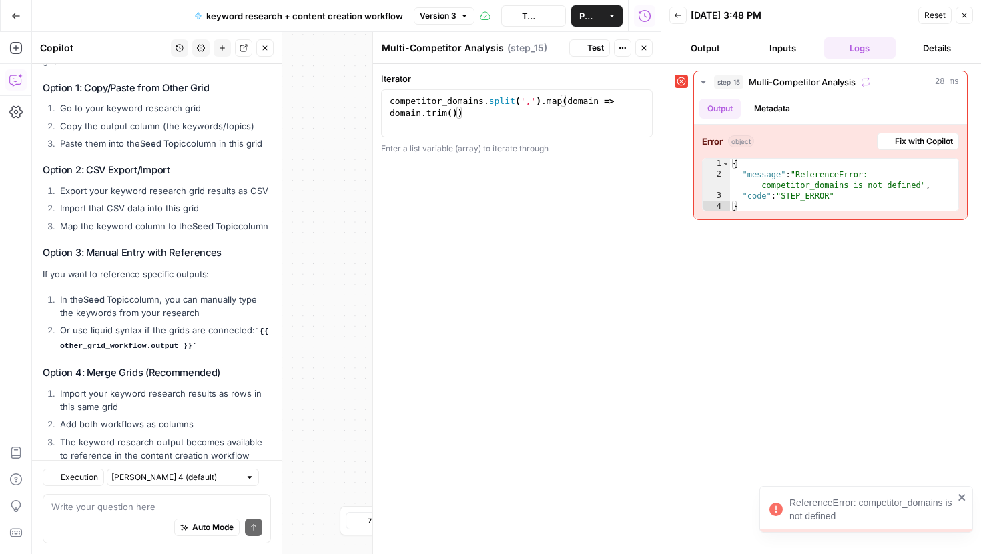
scroll to position [6518, 0]
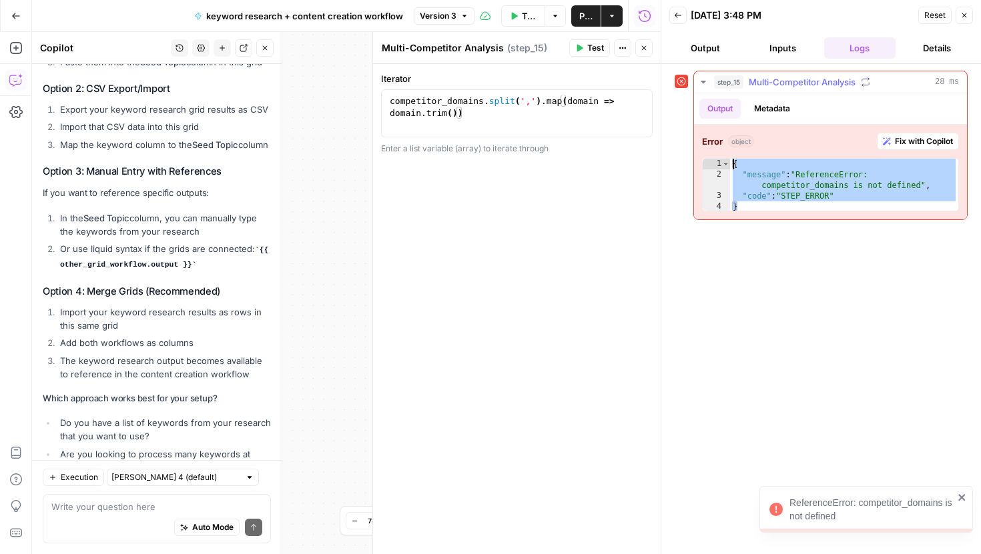
drag, startPoint x: 799, startPoint y: 206, endPoint x: 702, endPoint y: 153, distance: 110.5
click at [702, 153] on div "Error object Fix with Copilot * 1 2 3 4 { "message" : "ReferenceError: competit…" at bounding box center [830, 172] width 273 height 95
type textarea "**********"
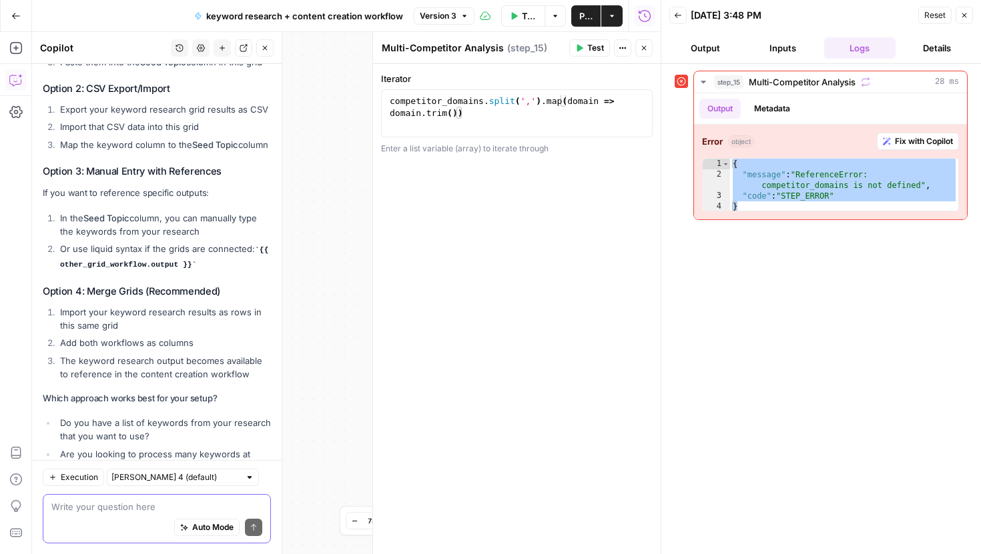
click at [93, 510] on textarea at bounding box center [156, 506] width 211 height 13
paste textarea "{ "message": "ReferenceError: competitor_domains is not defined", "code": "STEP…"
type textarea "{ "message": "ReferenceError: competitor_domains is not defined", "code": "STEP…"
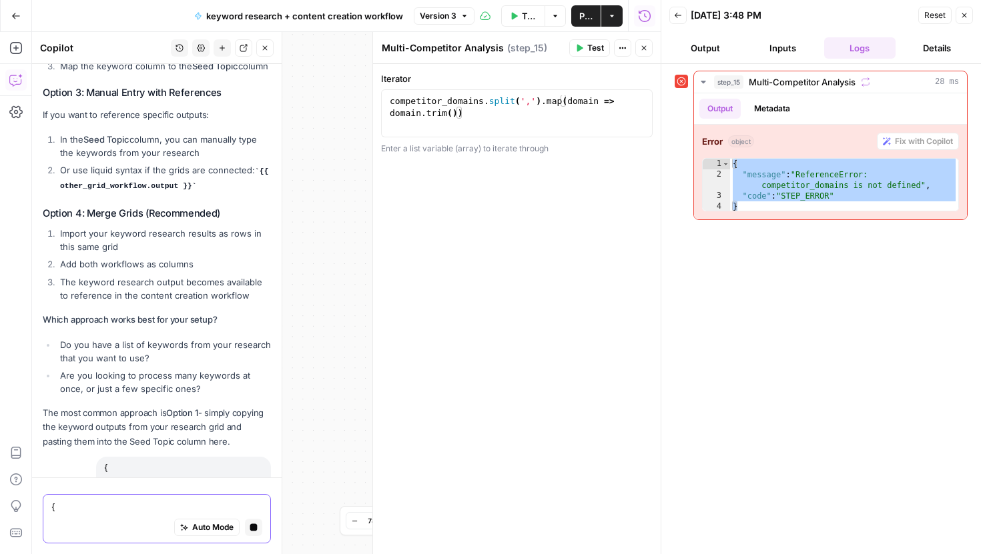
scroll to position [6531, 0]
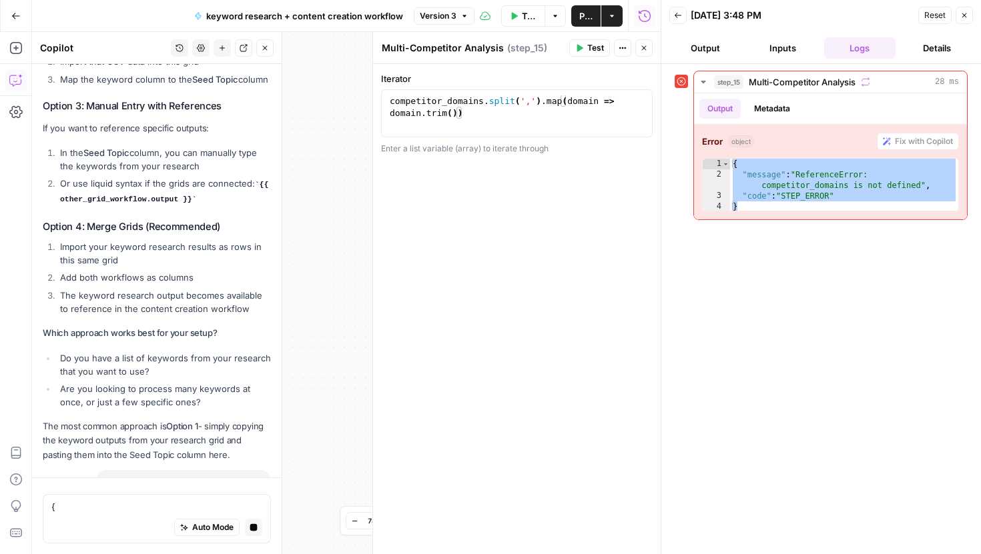
click at [967, 17] on icon "button" at bounding box center [964, 15] width 8 height 8
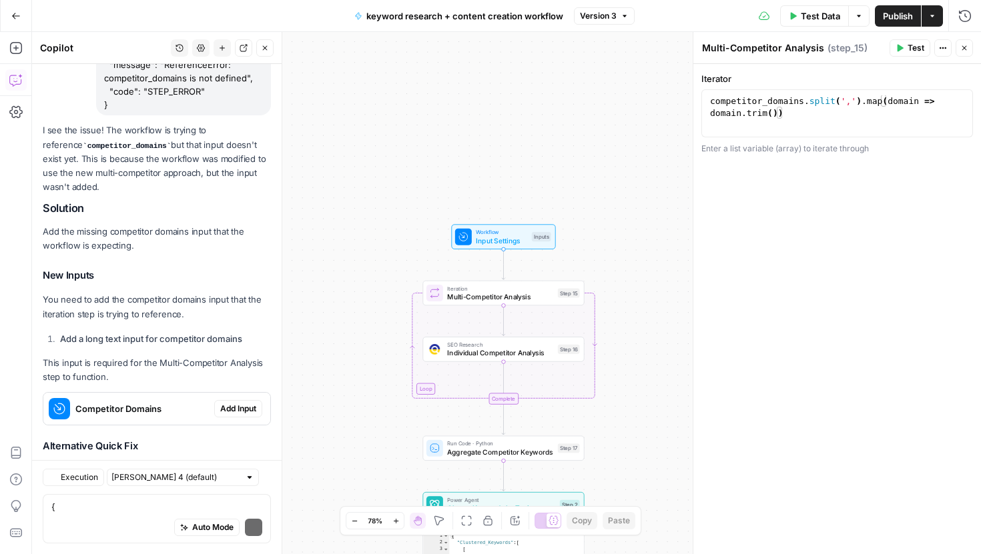
scroll to position [7109, 0]
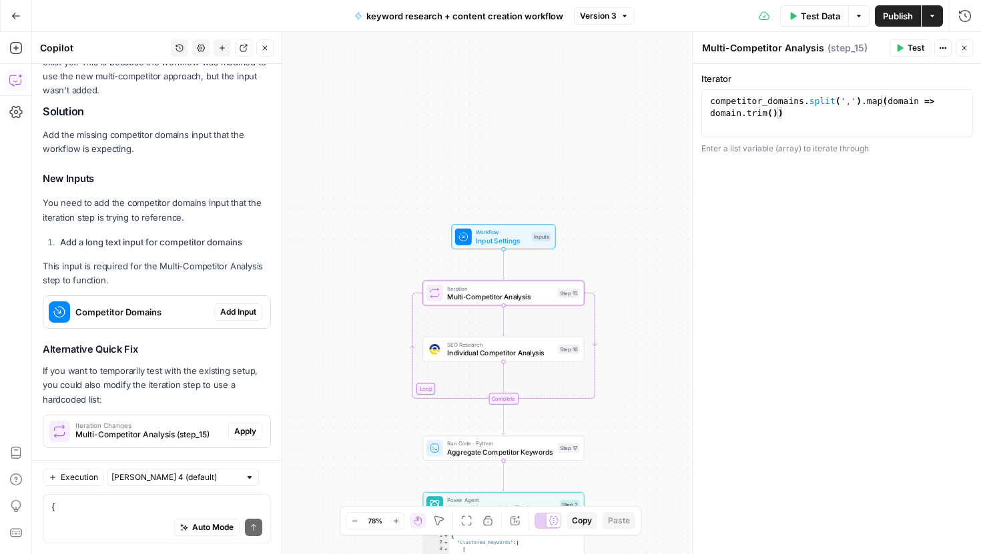
click at [234, 426] on span "Apply" at bounding box center [245, 432] width 22 height 12
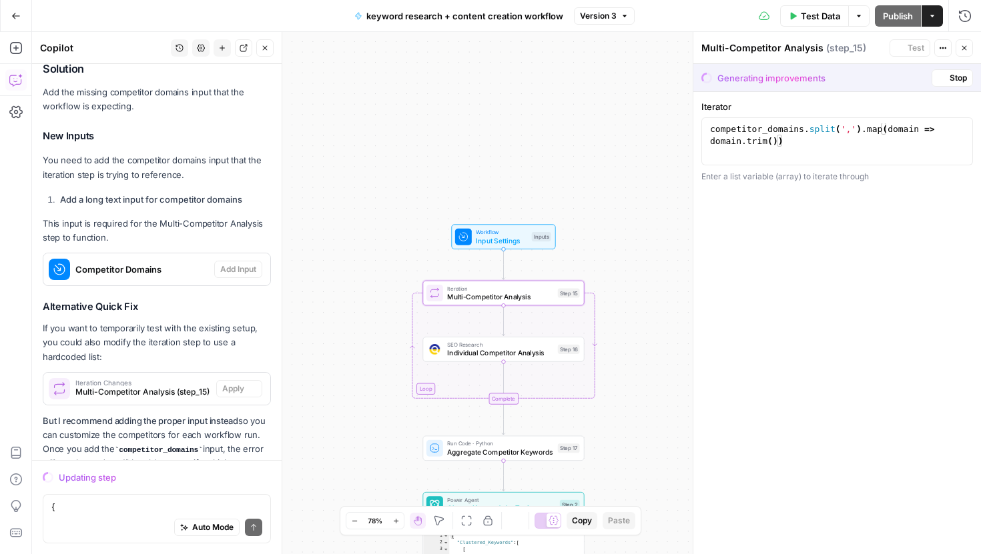
scroll to position [7066, 0]
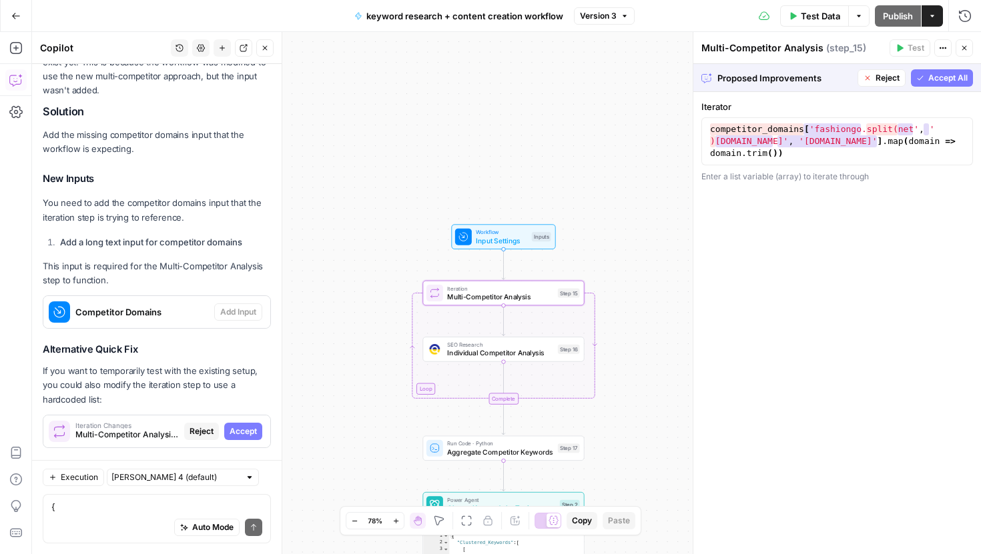
click at [250, 426] on span "Accept" at bounding box center [243, 432] width 27 height 12
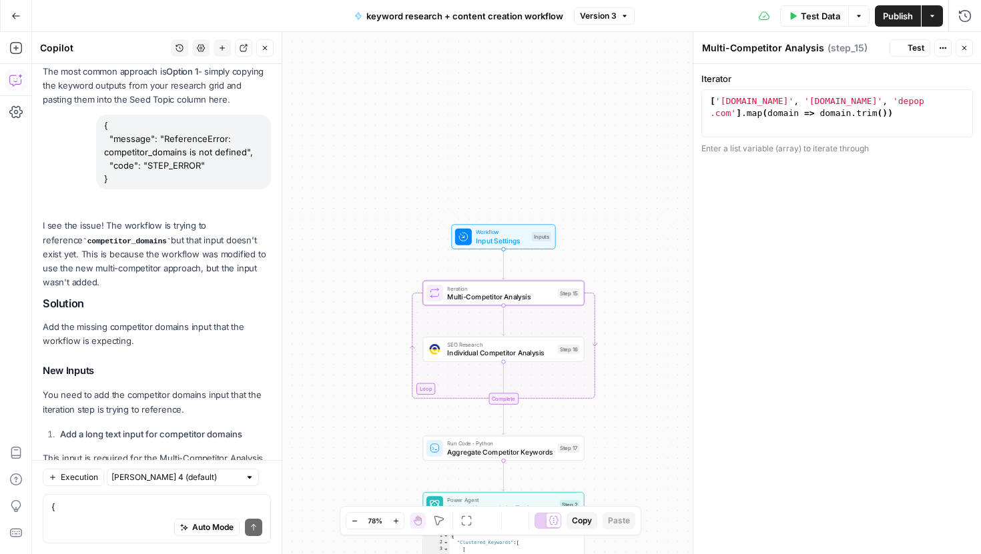
scroll to position [7259, 0]
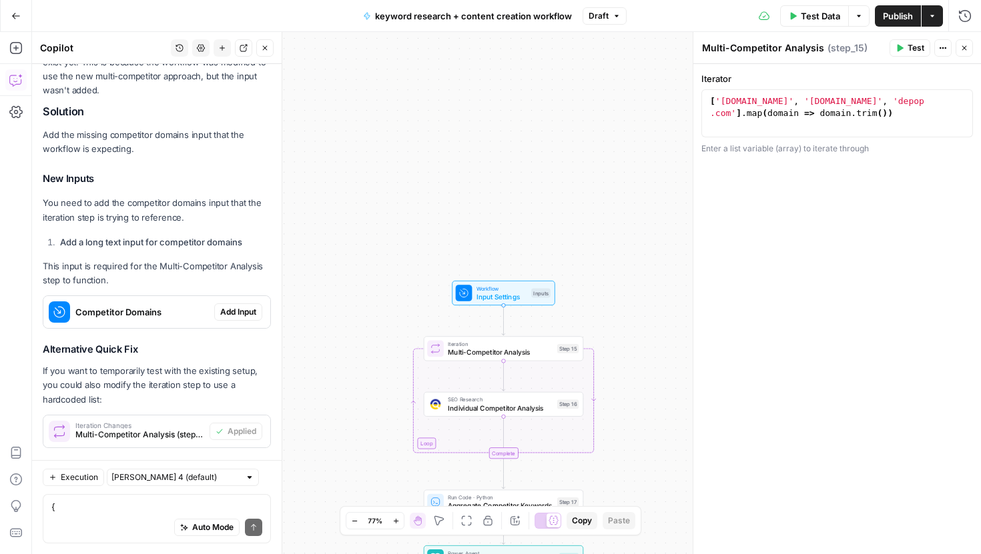
click at [234, 306] on span "Add Input" at bounding box center [238, 312] width 36 height 12
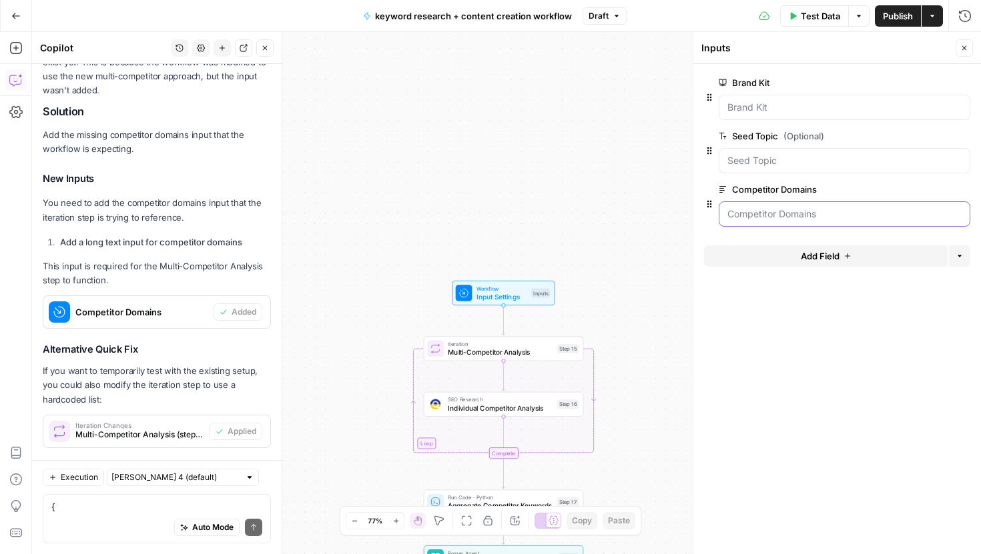
click at [761, 210] on Domains "Competitor Domains" at bounding box center [844, 214] width 234 height 13
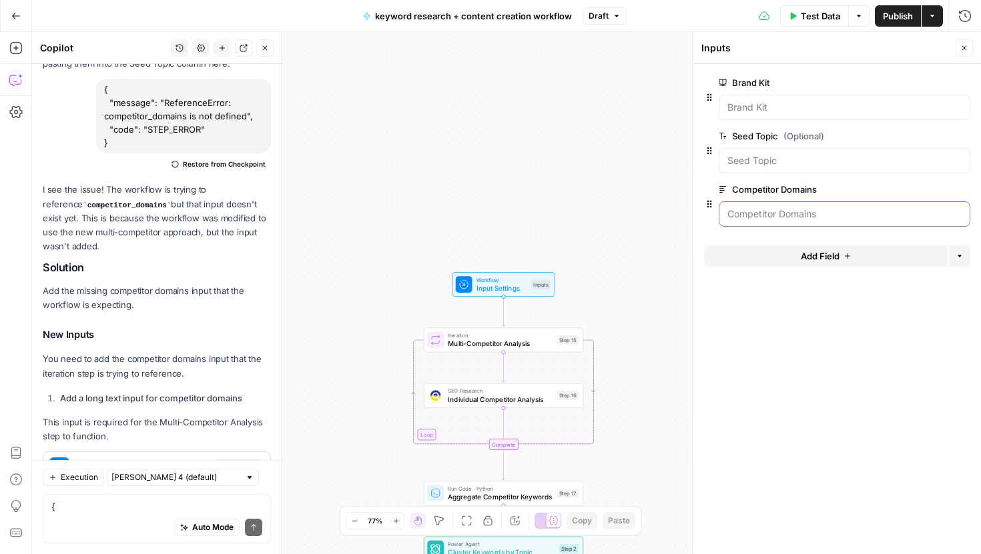
scroll to position [7101, 0]
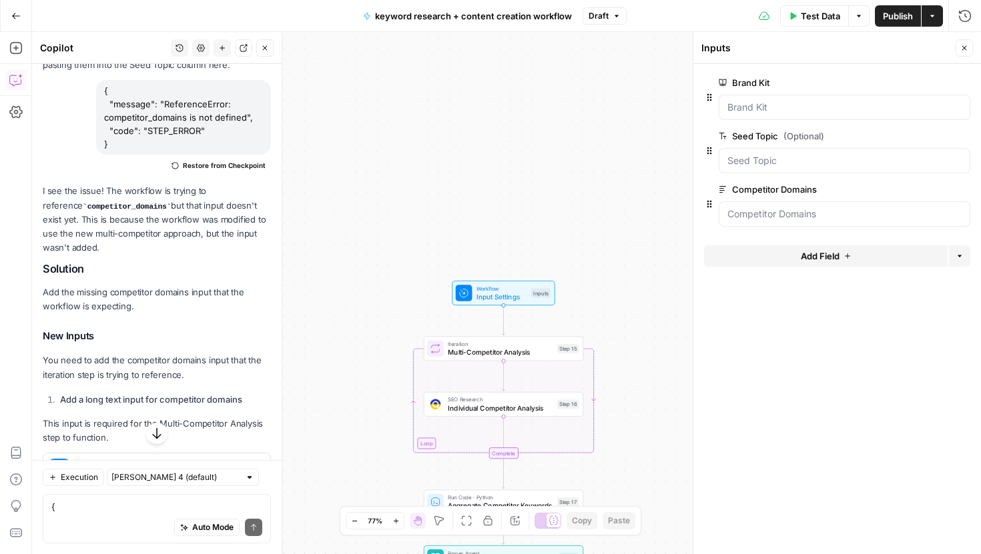
click at [124, 515] on div "Auto Mode Send" at bounding box center [156, 528] width 211 height 29
type textarea "competitor domains, i can add multiple?"
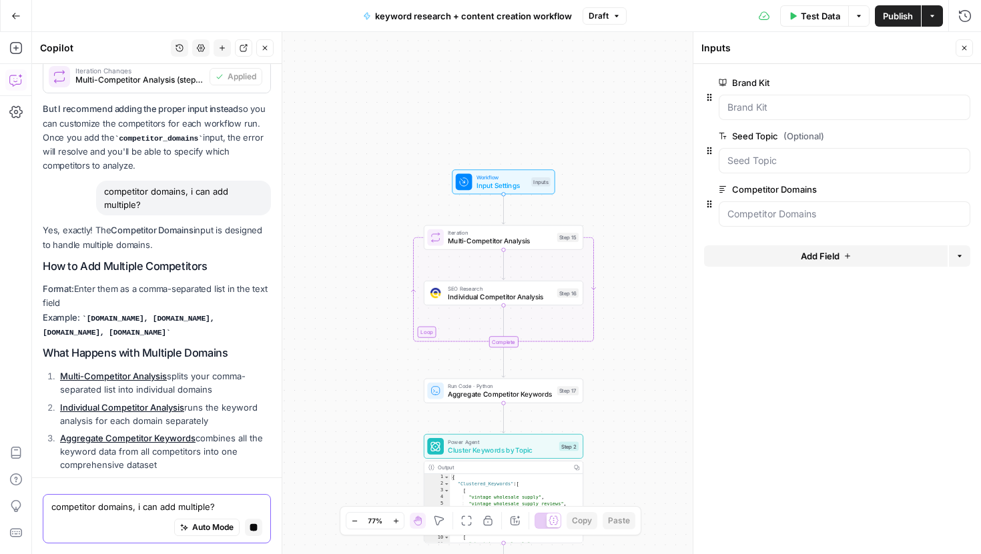
scroll to position [7391, 0]
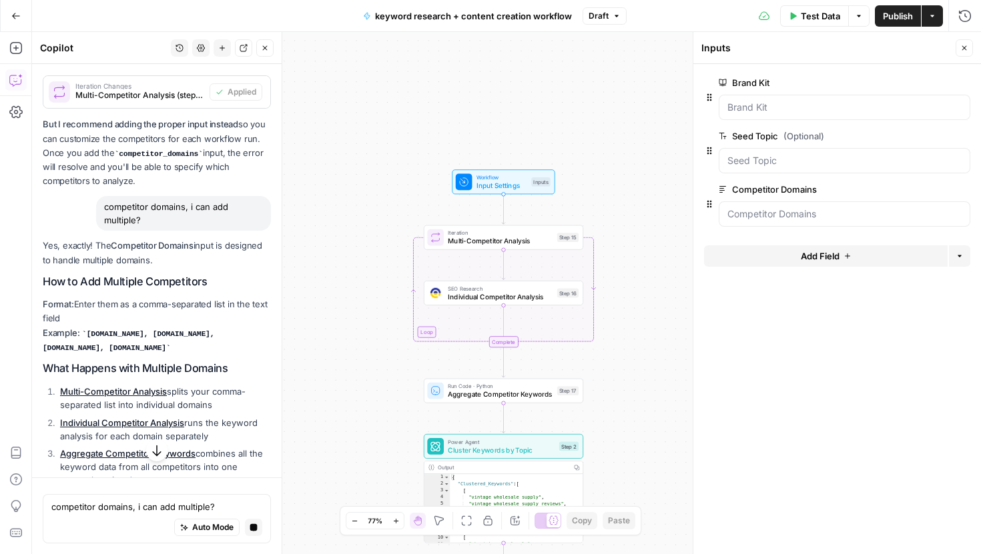
click at [898, 17] on span "Publish" at bounding box center [898, 15] width 30 height 13
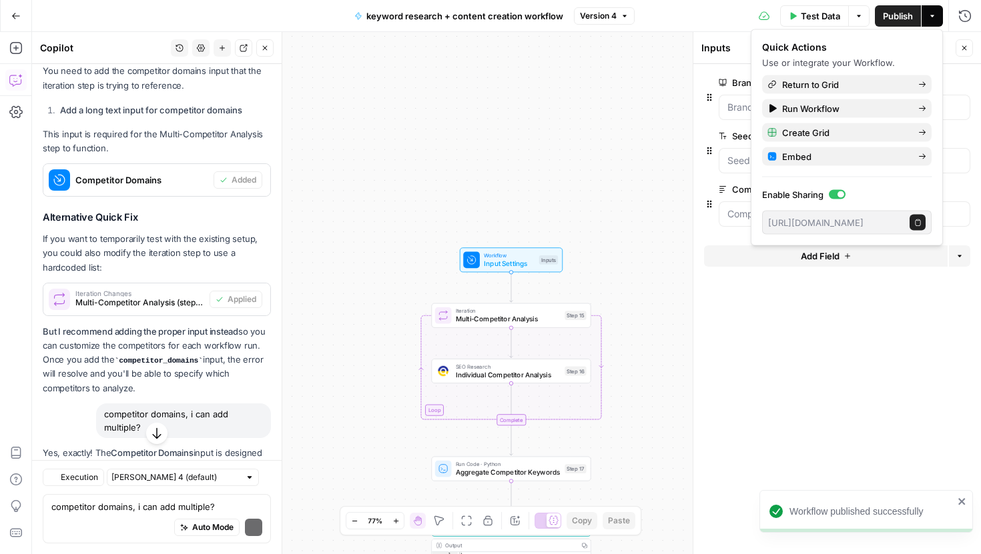
scroll to position [7598, 0]
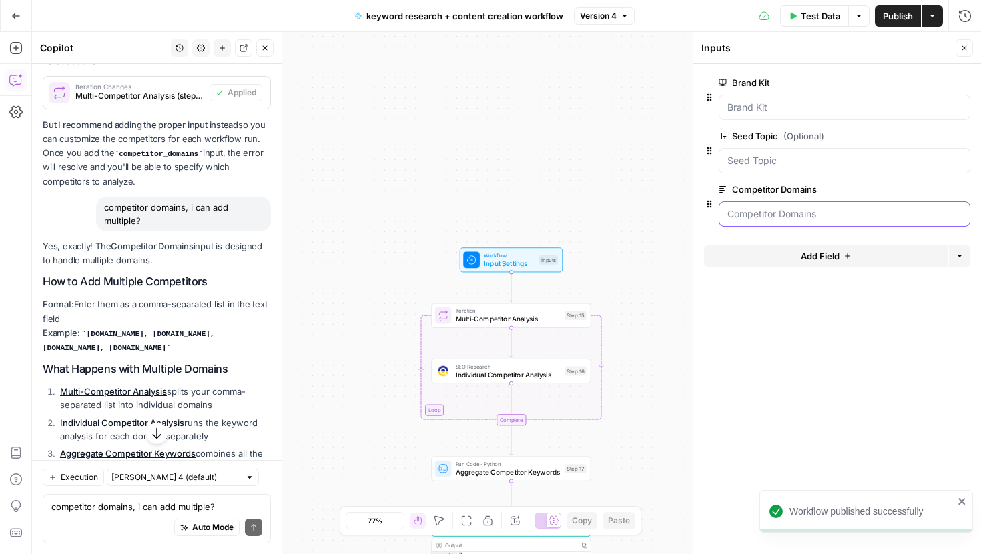
click at [755, 220] on Domains "Competitor Domains" at bounding box center [844, 214] width 234 height 13
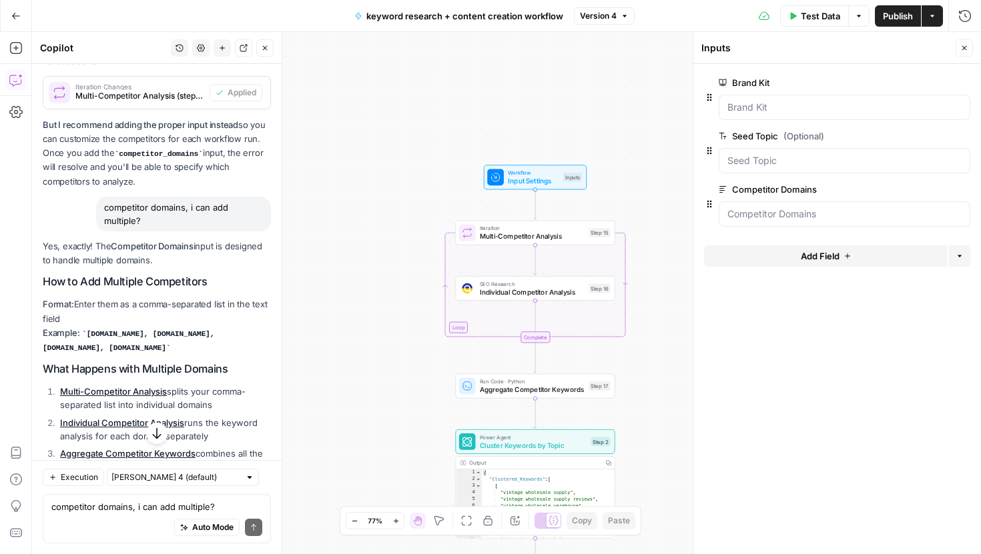
click at [103, 525] on div "Auto Mode Send" at bounding box center [156, 528] width 211 height 29
paste textarea "{ "message": "Invalid Input: keyword - can't be blank", "code": "STEP_ERROR""
type textarea "{ "message": "Invalid Input: keyword - can't be blank", "code": "STEP_ERROR""
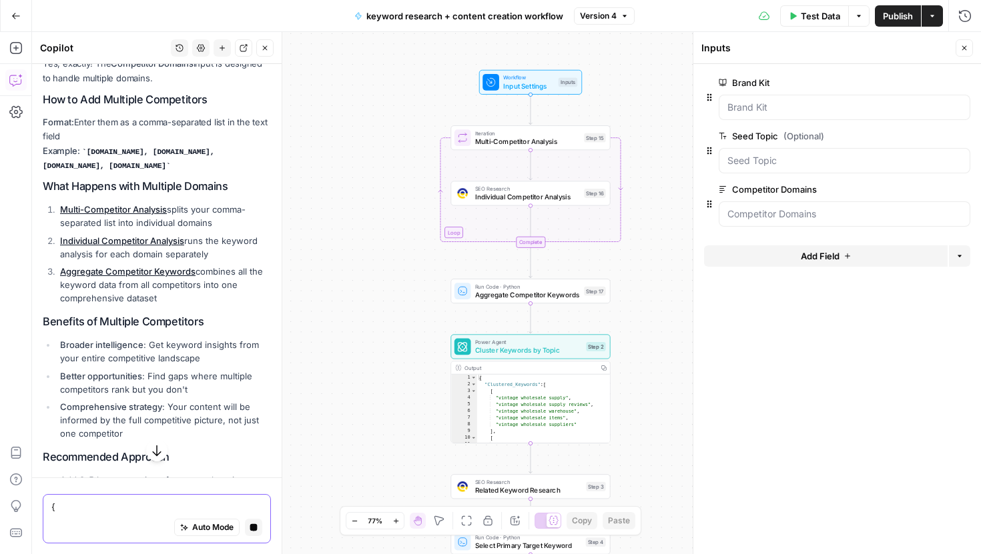
scroll to position [7726, 0]
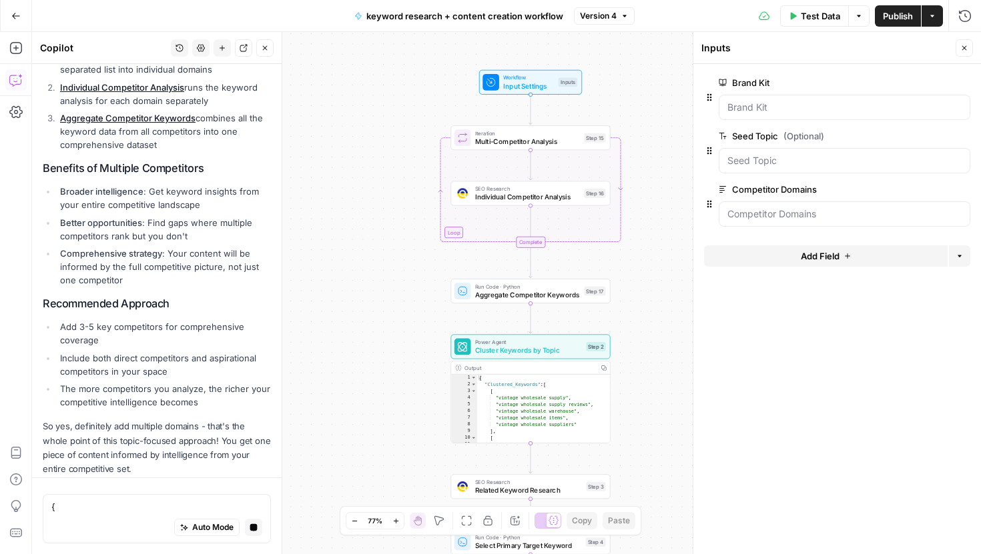
click at [763, 115] on div at bounding box center [845, 107] width 252 height 25
click at [812, 99] on div at bounding box center [845, 107] width 252 height 25
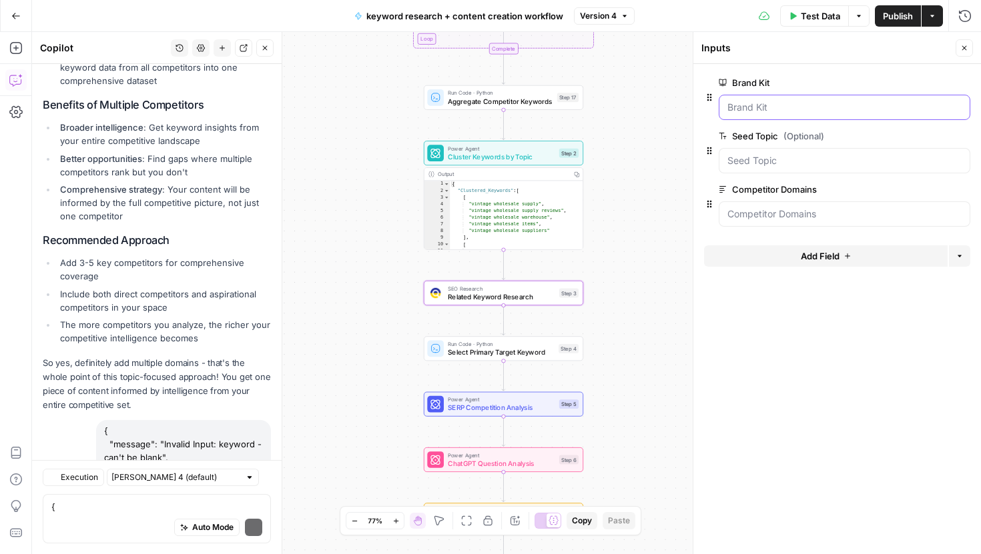
scroll to position [8243, 0]
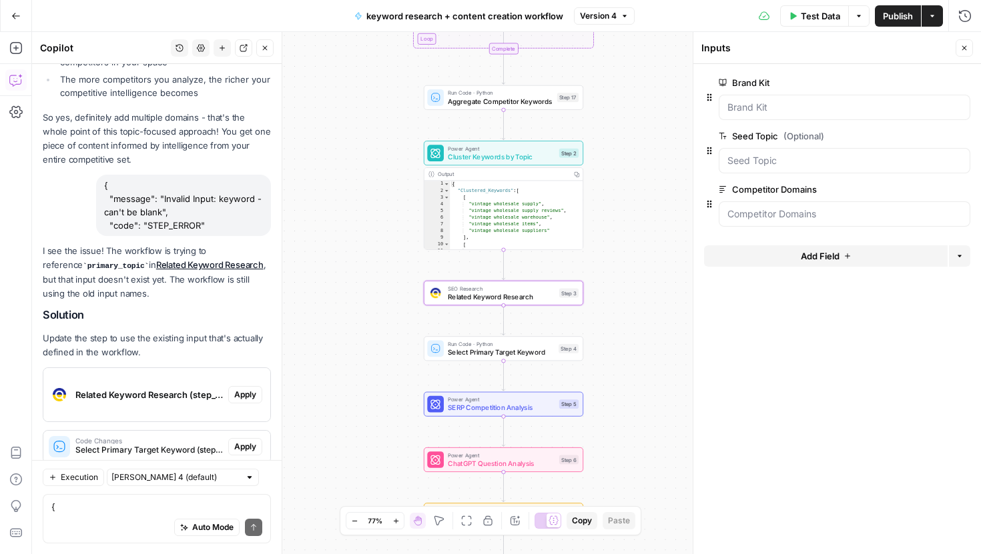
click at [238, 389] on span "Apply" at bounding box center [245, 395] width 22 height 12
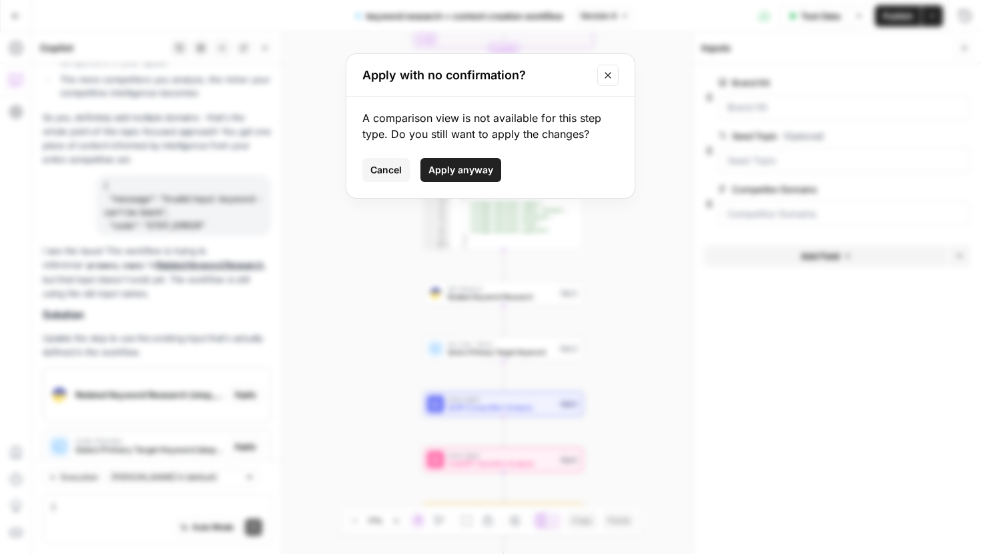
click at [472, 173] on span "Apply anyway" at bounding box center [460, 169] width 65 height 13
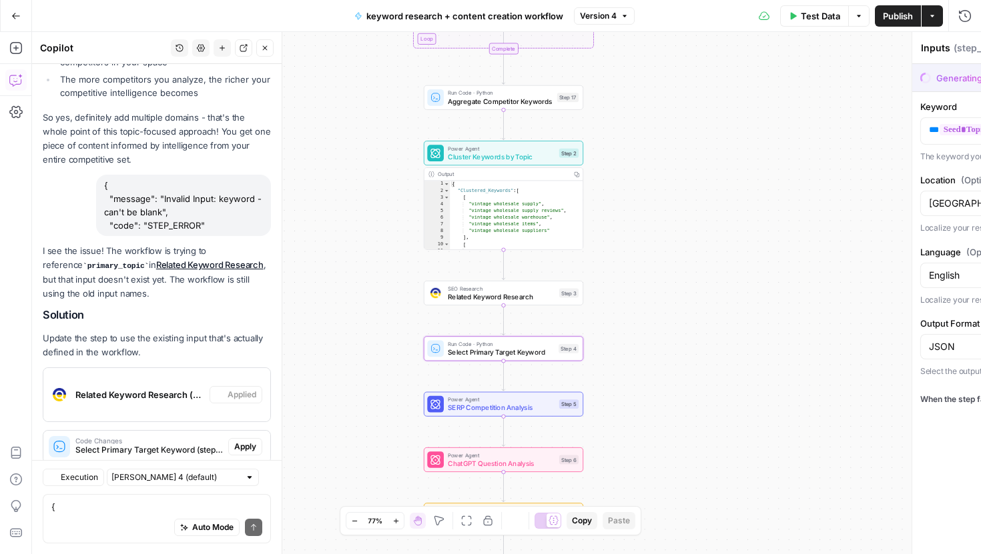
type textarea "Related Keyword Research"
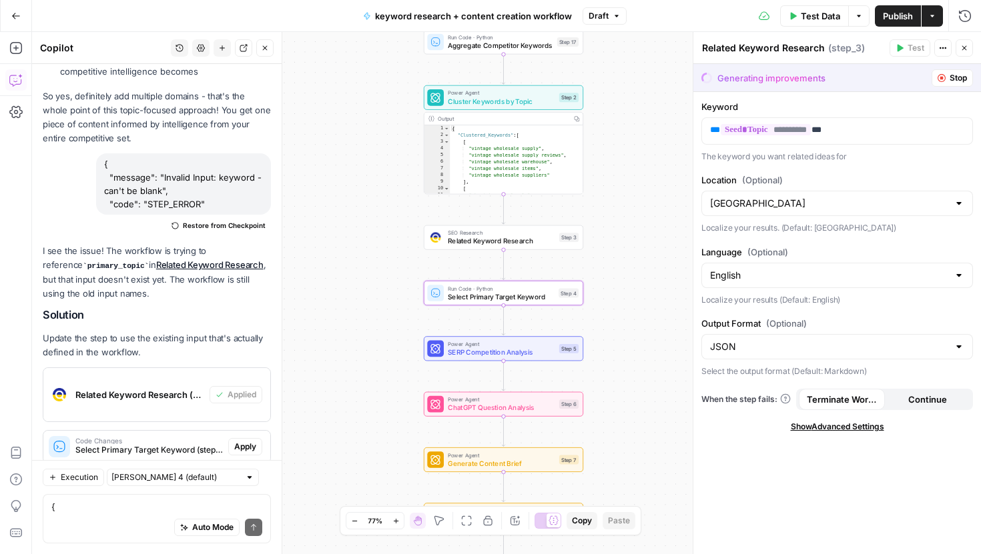
click at [248, 441] on span "Apply" at bounding box center [245, 447] width 22 height 12
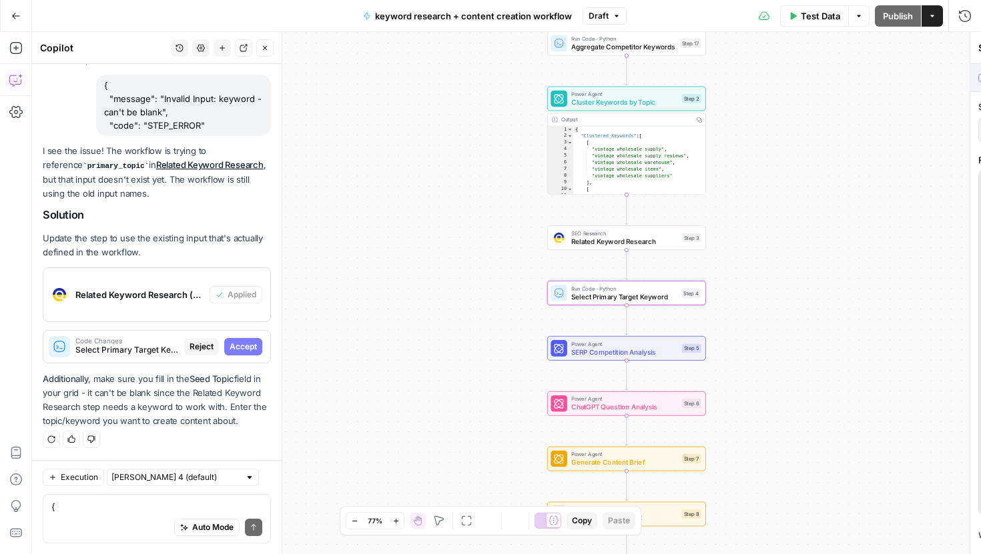
scroll to position [8051, 0]
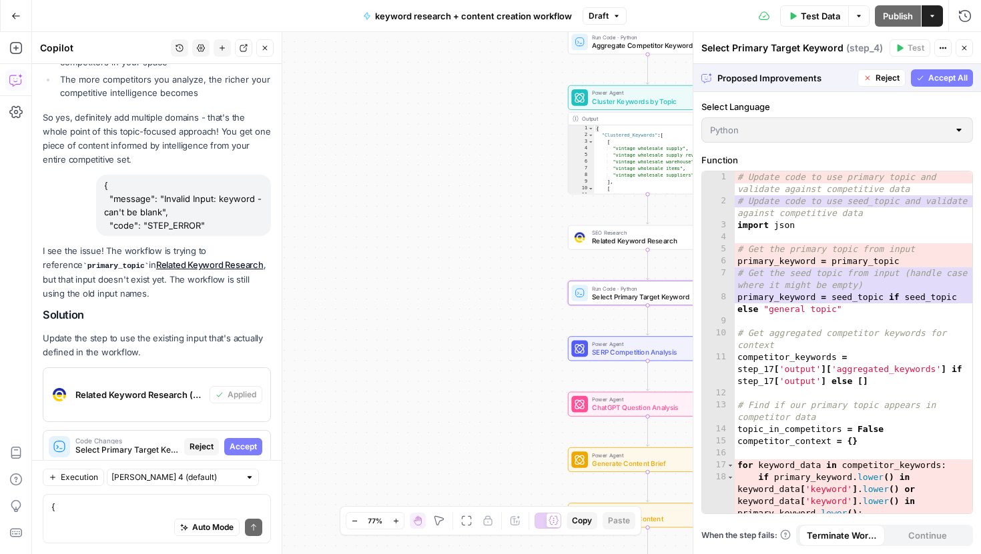
click at [248, 441] on span "Accept" at bounding box center [243, 447] width 27 height 12
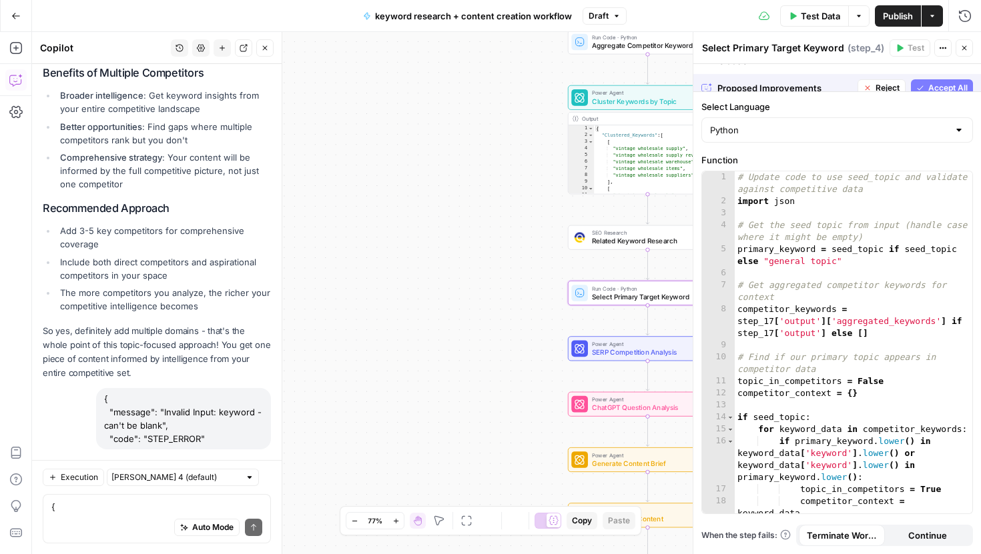
scroll to position [8285, 0]
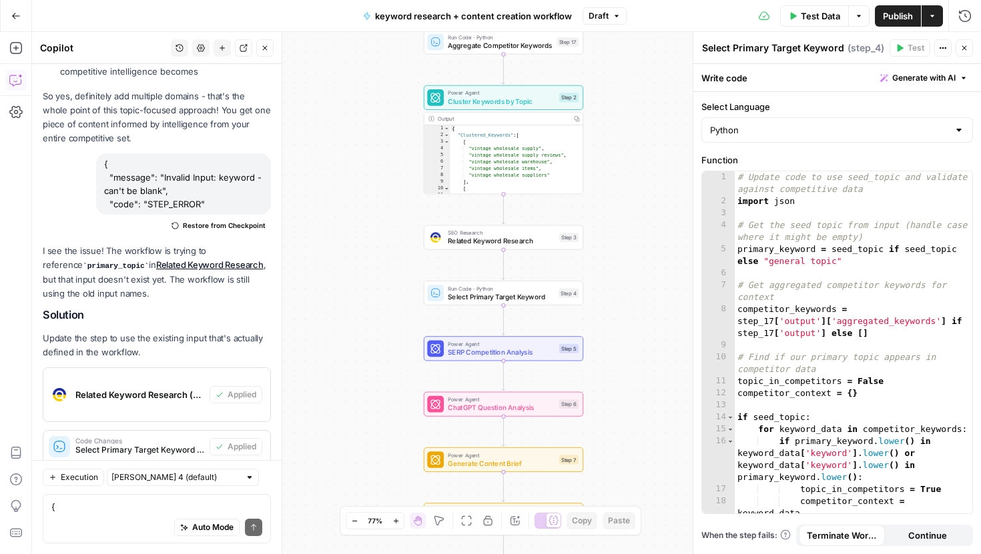
click at [896, 16] on span "Publish" at bounding box center [898, 15] width 30 height 13
